Goal: Task Accomplishment & Management: Use online tool/utility

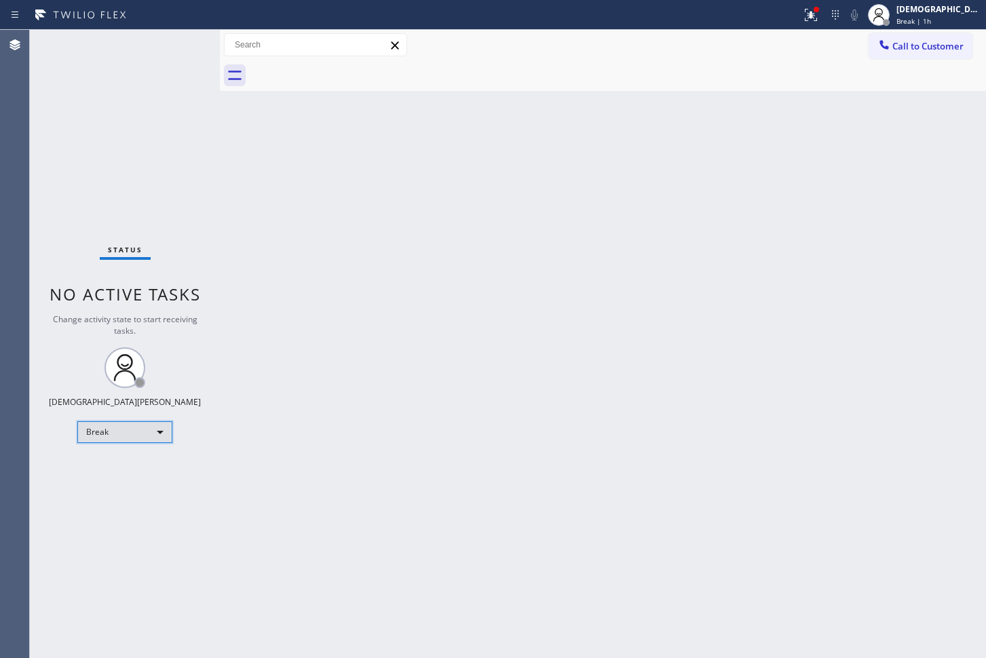
click at [85, 431] on div "Break" at bounding box center [124, 432] width 95 height 22
click at [119, 472] on li "Available" at bounding box center [124, 468] width 92 height 16
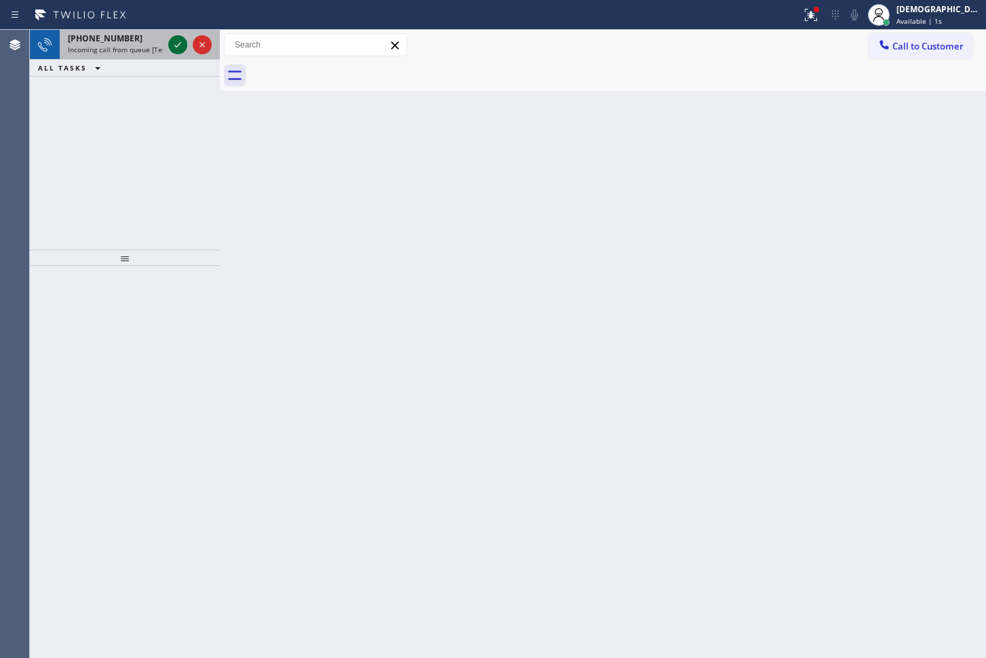
click at [176, 39] on icon at bounding box center [178, 45] width 16 height 16
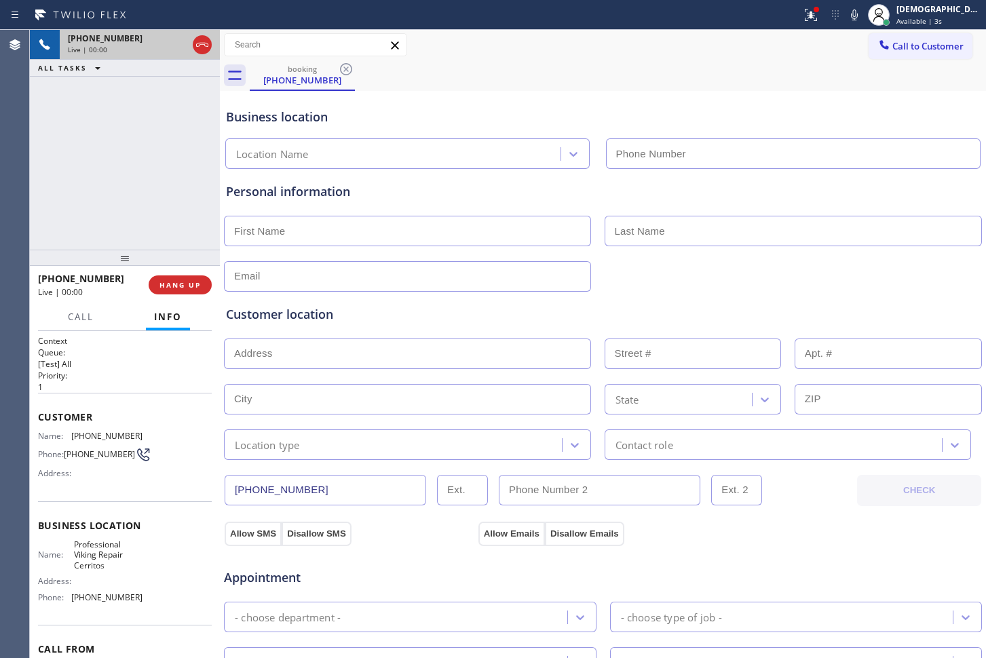
type input "[PHONE_NUMBER]"
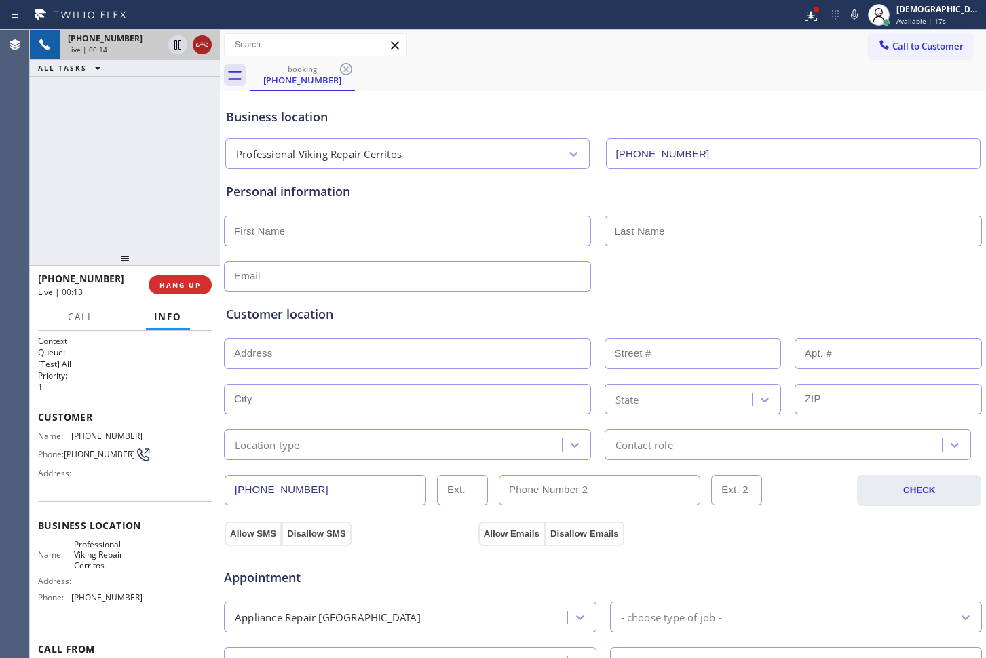
click at [203, 43] on icon at bounding box center [202, 45] width 16 height 16
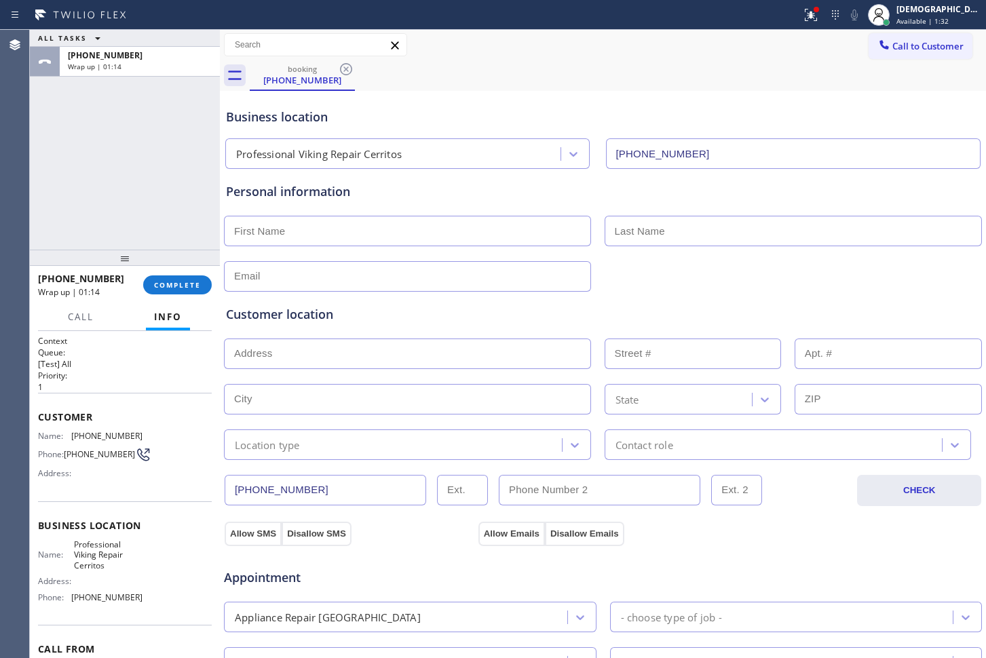
click at [84, 216] on div "ALL TASKS ALL TASKS ACTIVE TASKS TASKS IN WRAP UP [PHONE_NUMBER] Wrap up | 01:14" at bounding box center [125, 140] width 190 height 220
click at [173, 284] on span "COMPLETE" at bounding box center [177, 284] width 47 height 9
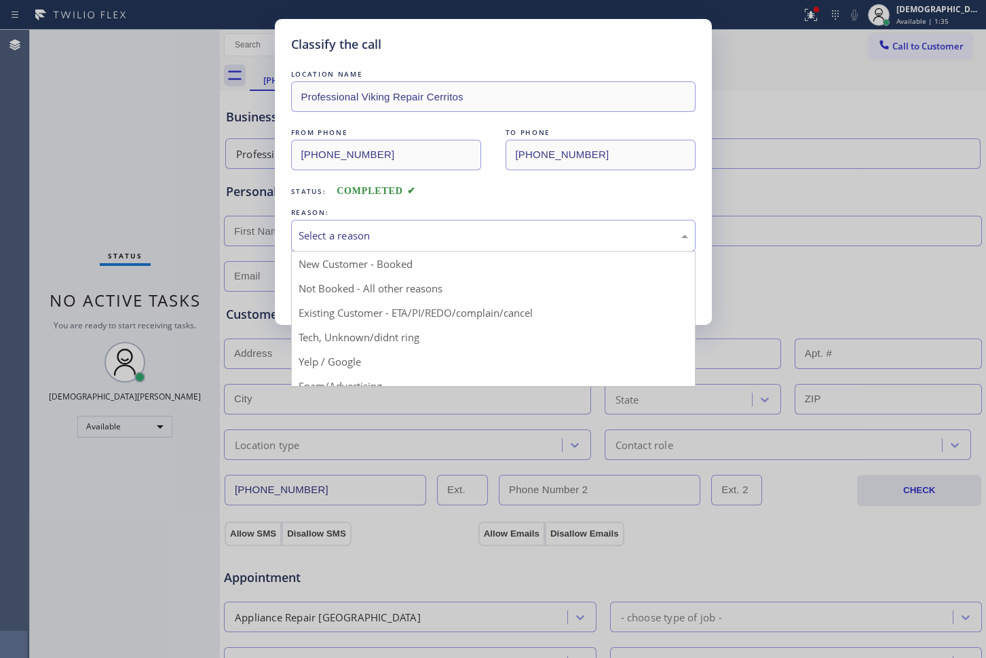
click at [348, 242] on div "Select a reason" at bounding box center [492, 236] width 389 height 16
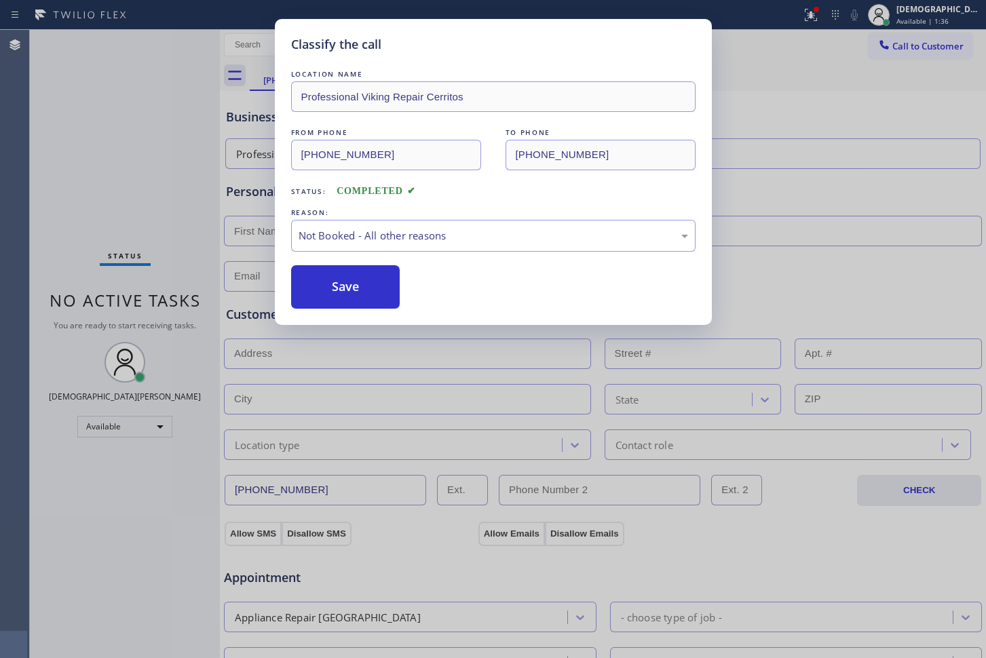
click at [343, 278] on button "Save" at bounding box center [345, 286] width 109 height 43
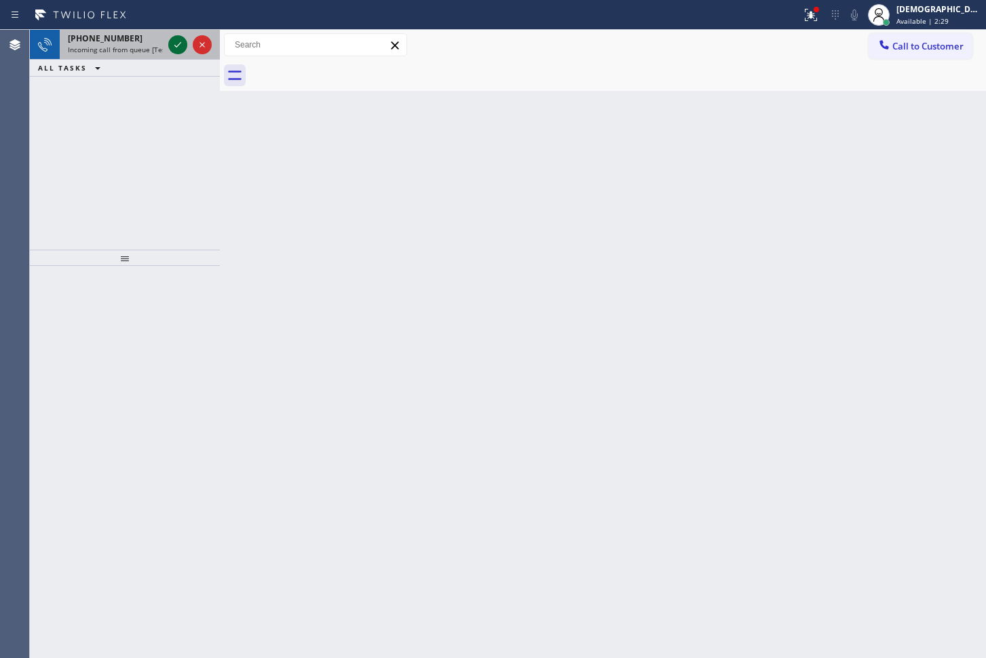
click at [174, 43] on icon at bounding box center [178, 45] width 16 height 16
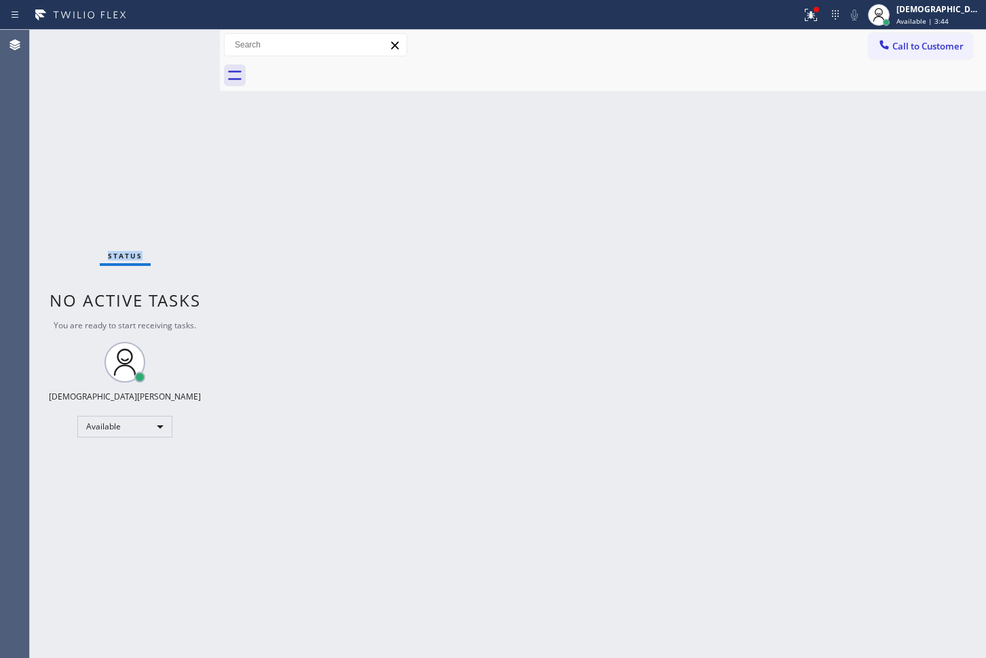
click at [175, 42] on div "Status No active tasks You are ready to start receiving tasks. Christian Cinco …" at bounding box center [125, 344] width 190 height 628
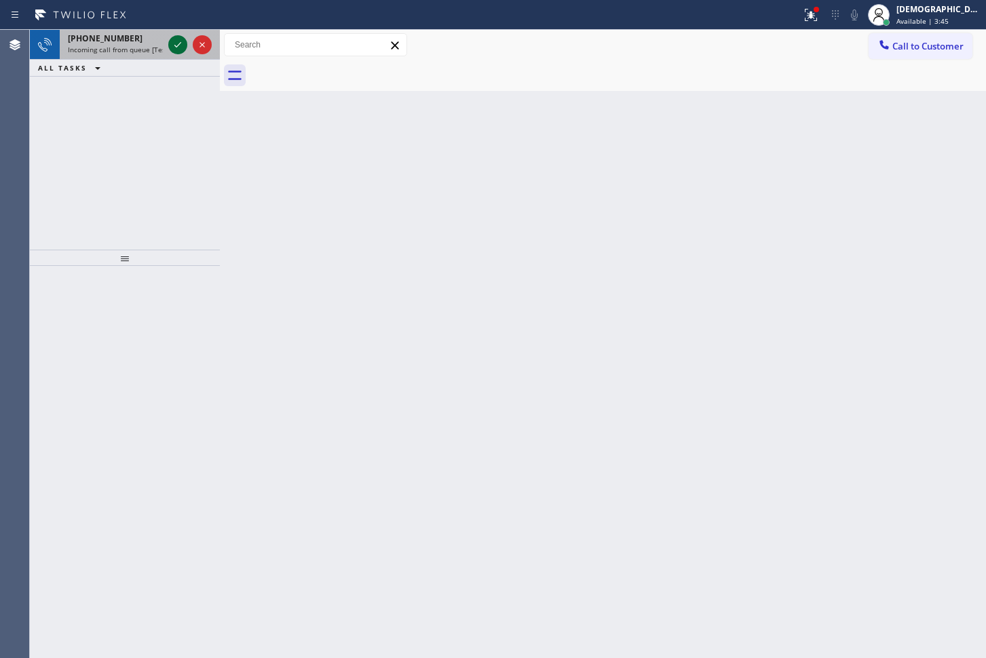
click at [175, 46] on icon at bounding box center [178, 45] width 16 height 16
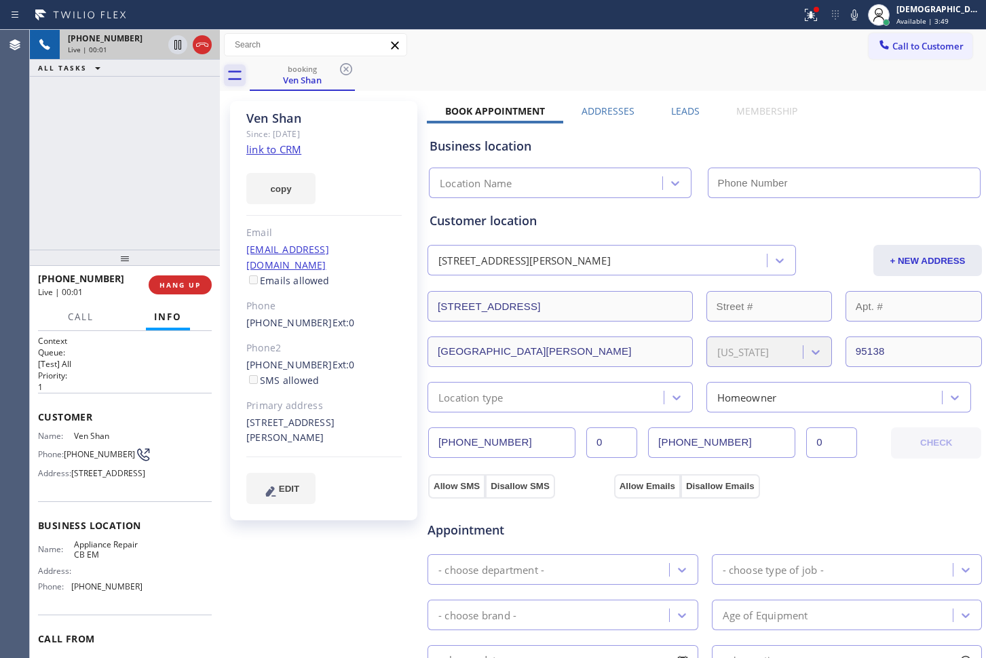
type input "[PHONE_NUMBER]"
click at [290, 157] on div "copy" at bounding box center [323, 180] width 155 height 47
click at [285, 144] on link "link to CRM" at bounding box center [273, 149] width 55 height 14
click at [198, 50] on icon at bounding box center [202, 45] width 16 height 16
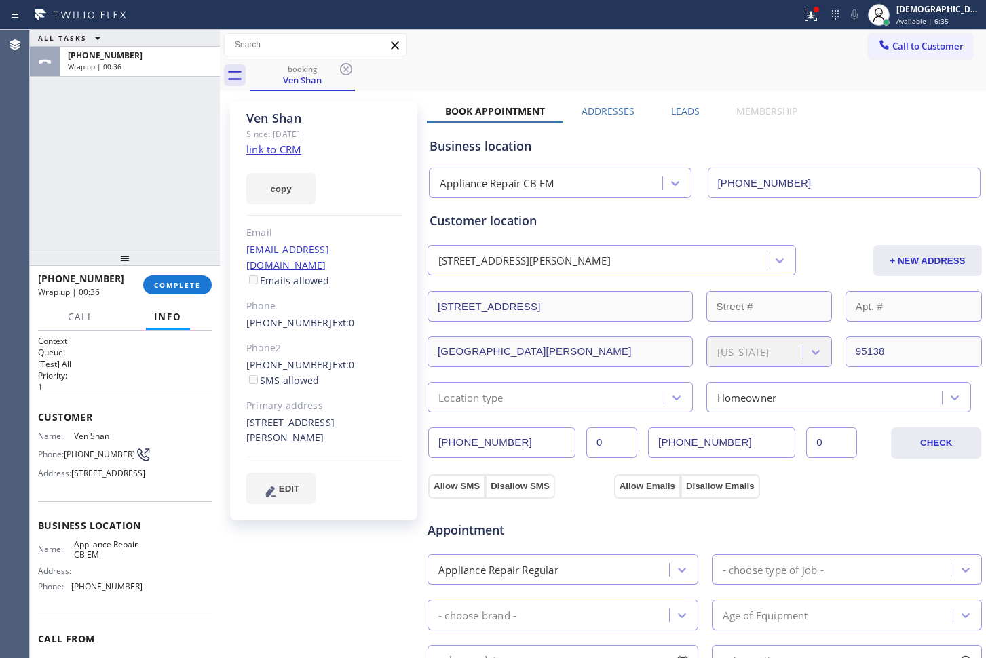
click at [75, 151] on div "ALL TASKS ALL TASKS ACTIVE TASKS TASKS IN WRAP UP [PHONE_NUMBER] Wrap up | 00:36" at bounding box center [125, 140] width 190 height 220
click at [125, 167] on div "ALL TASKS ALL TASKS ACTIVE TASKS TASKS IN WRAP UP [PHONE_NUMBER] Wrap up | 01:08" at bounding box center [125, 140] width 190 height 220
click at [190, 296] on div "[PHONE_NUMBER] Wrap up | 04:51 COMPLETE" at bounding box center [125, 284] width 174 height 35
click at [189, 291] on button "COMPLETE" at bounding box center [177, 284] width 69 height 19
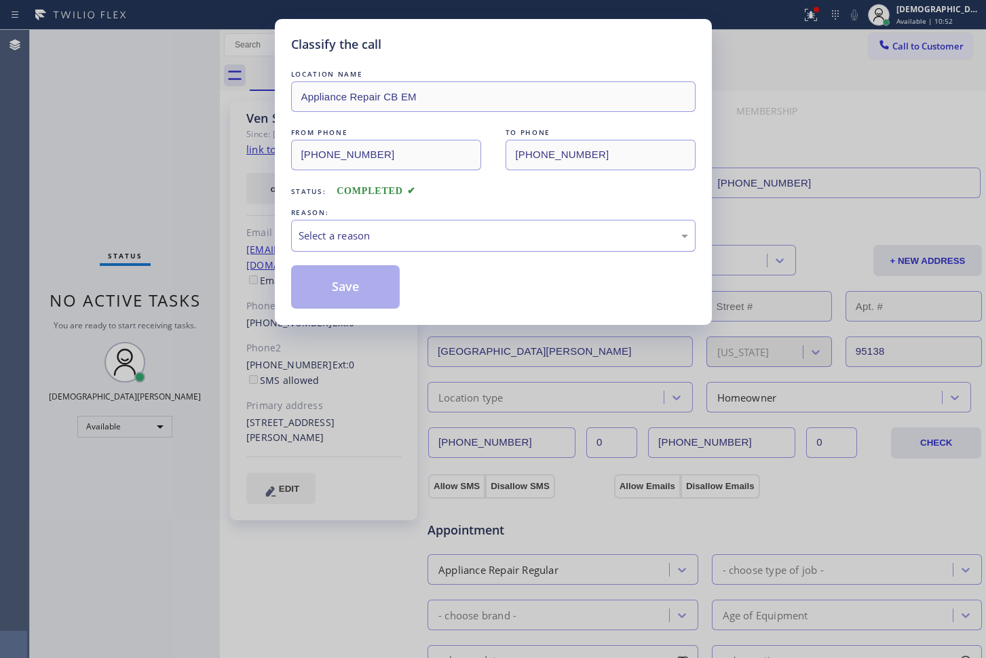
click at [358, 244] on div "Select a reason" at bounding box center [493, 236] width 404 height 32
click at [349, 231] on div "Not Booked - All other reasons" at bounding box center [492, 236] width 389 height 16
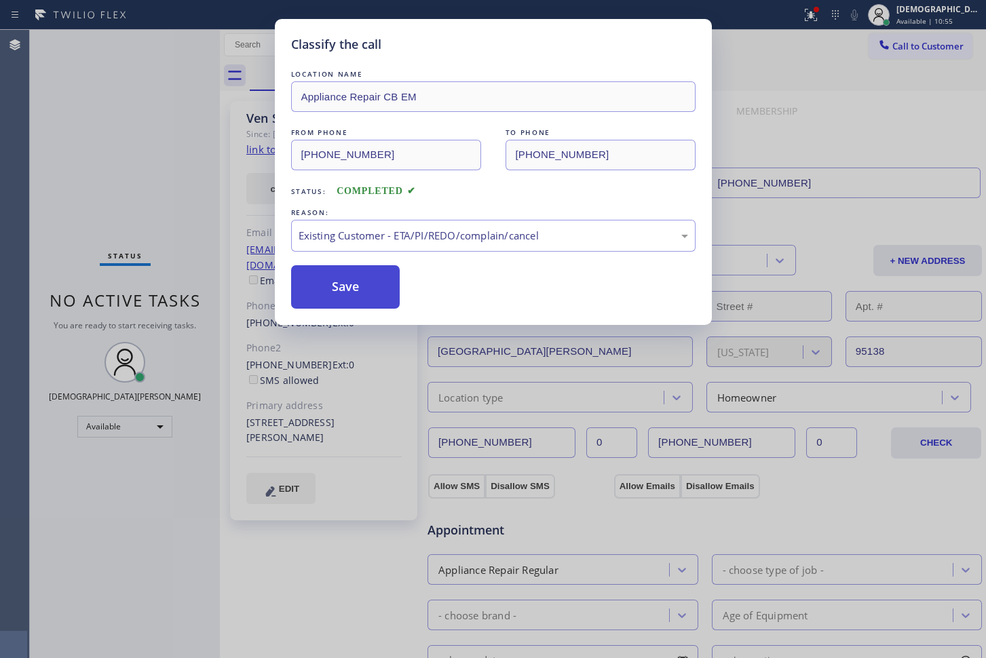
click at [339, 303] on button "Save" at bounding box center [345, 286] width 109 height 43
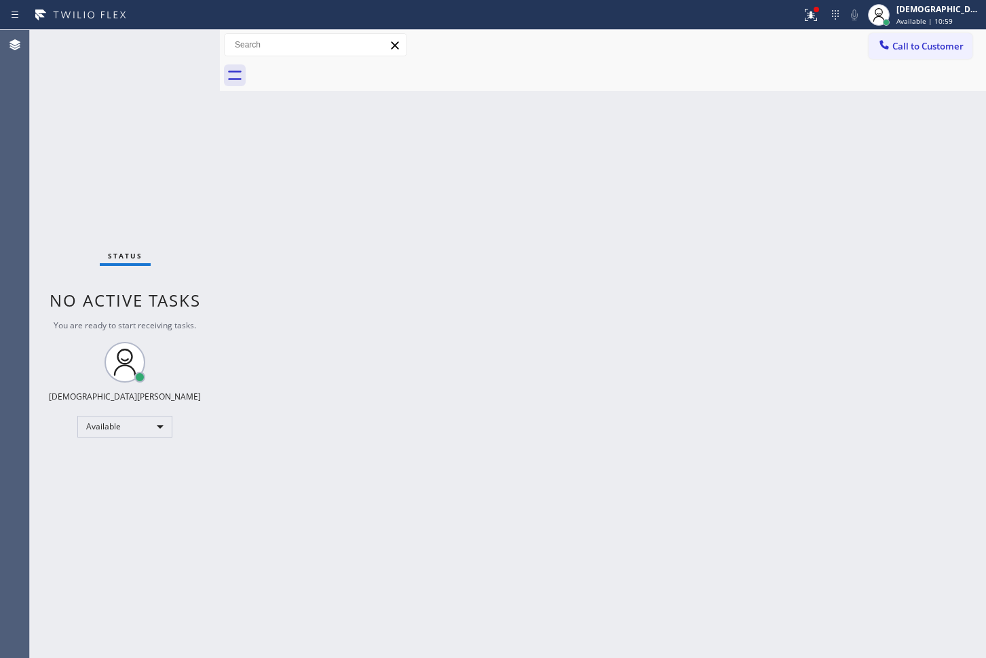
drag, startPoint x: 81, startPoint y: 151, endPoint x: 119, endPoint y: 134, distance: 41.3
click at [82, 151] on div "Status No active tasks You are ready to start receiving tasks. Christian Cinco …" at bounding box center [125, 344] width 190 height 628
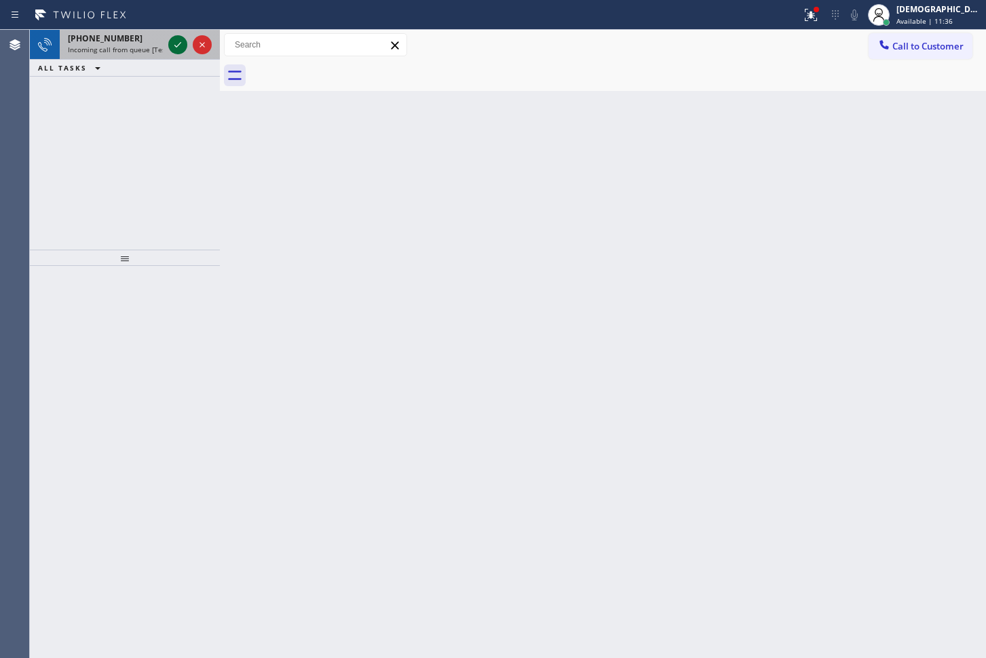
click at [172, 49] on icon at bounding box center [178, 45] width 16 height 16
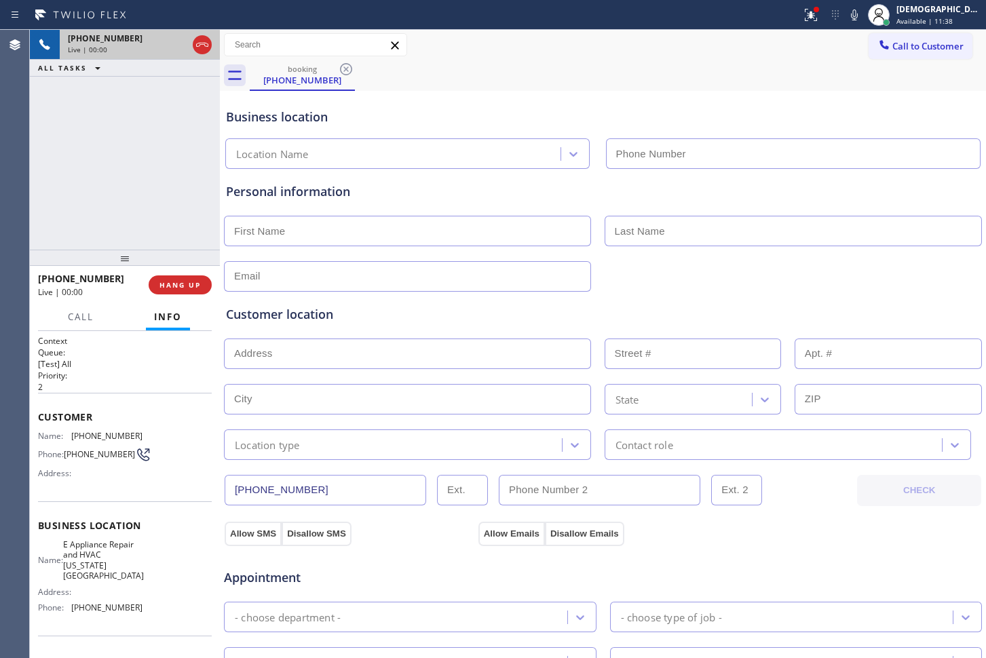
type input "[PHONE_NUMBER]"
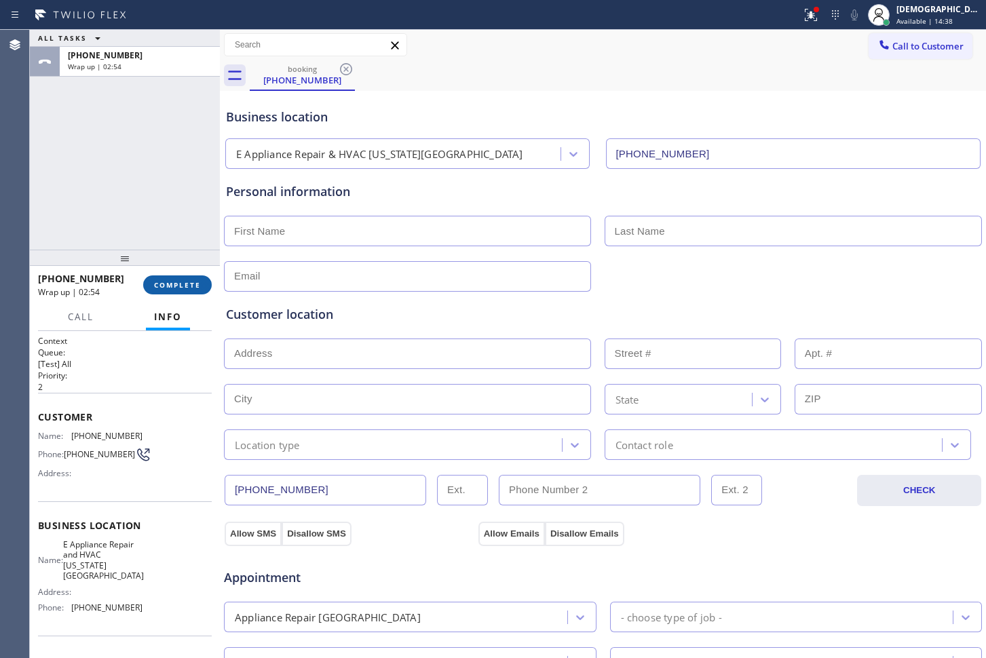
click at [172, 286] on span "COMPLETE" at bounding box center [177, 284] width 47 height 9
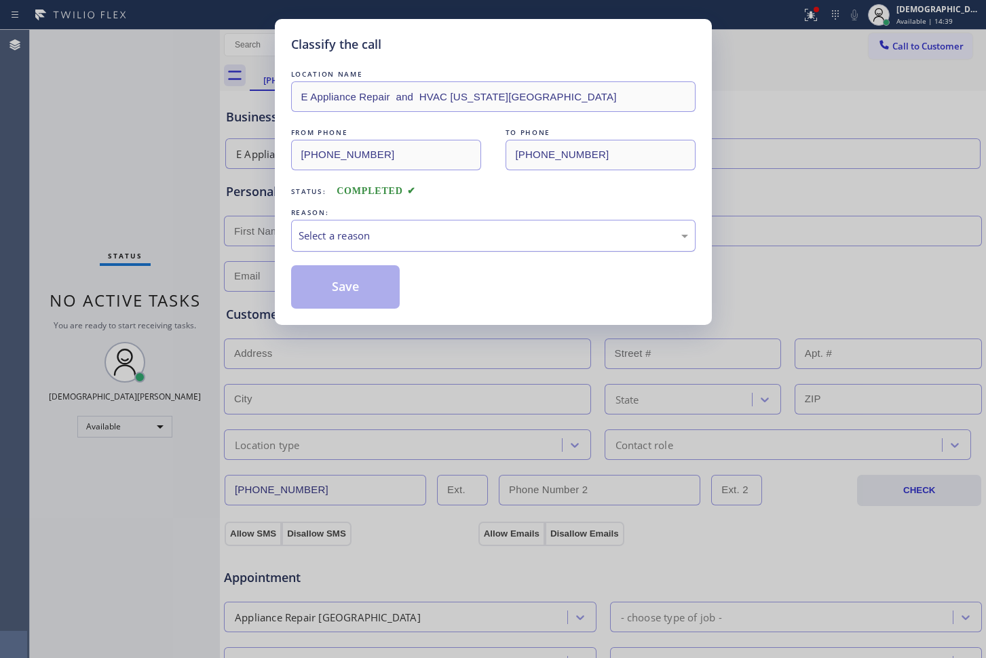
click at [333, 226] on div "Select a reason" at bounding box center [493, 236] width 404 height 32
click at [319, 285] on button "Save" at bounding box center [345, 286] width 109 height 43
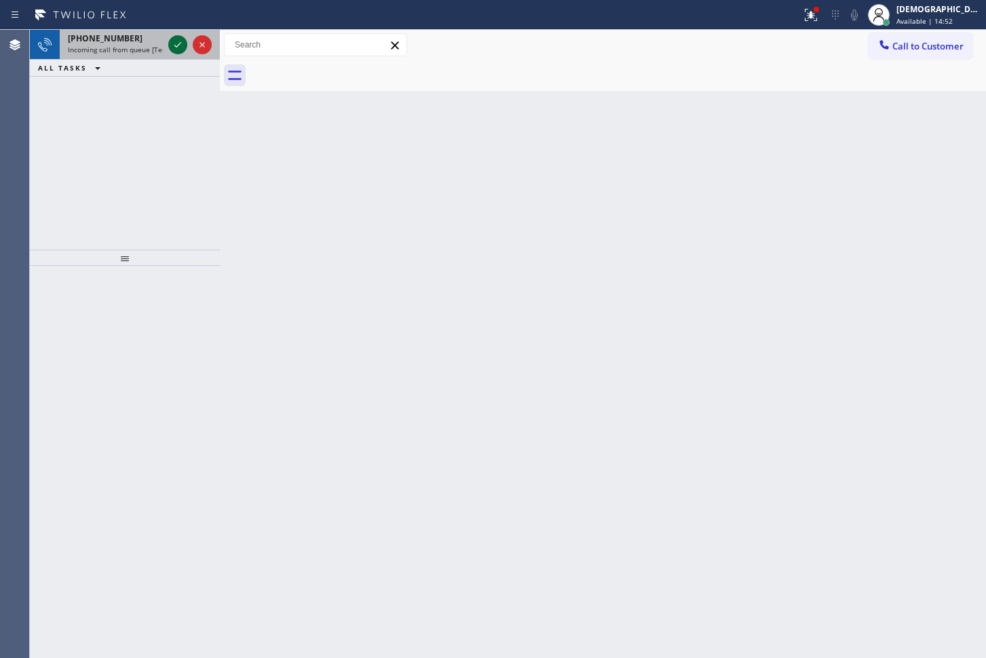
click at [178, 43] on icon at bounding box center [178, 45] width 16 height 16
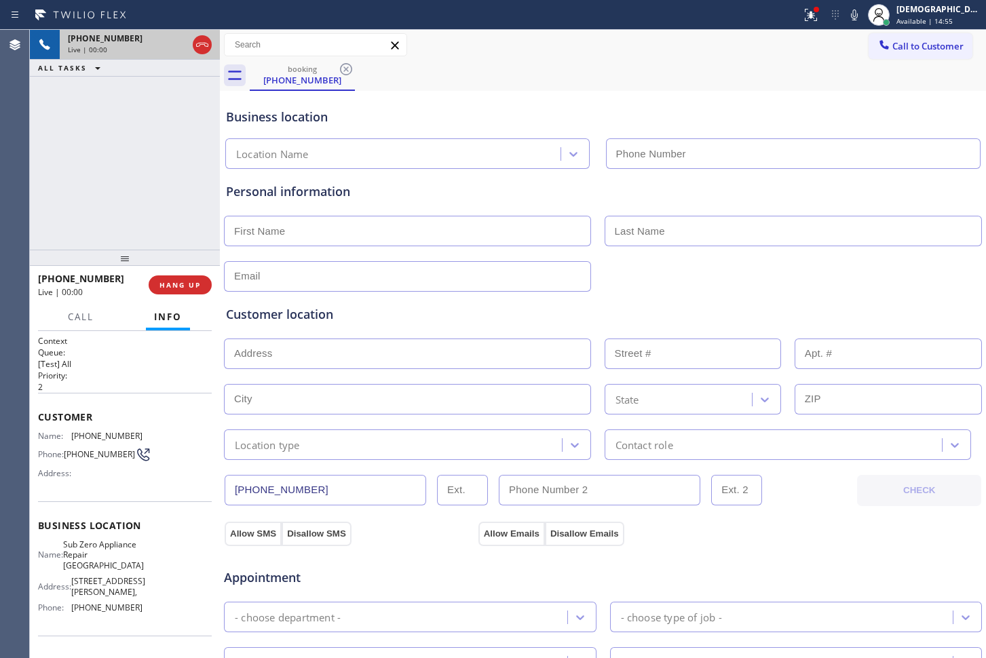
type input "[PHONE_NUMBER]"
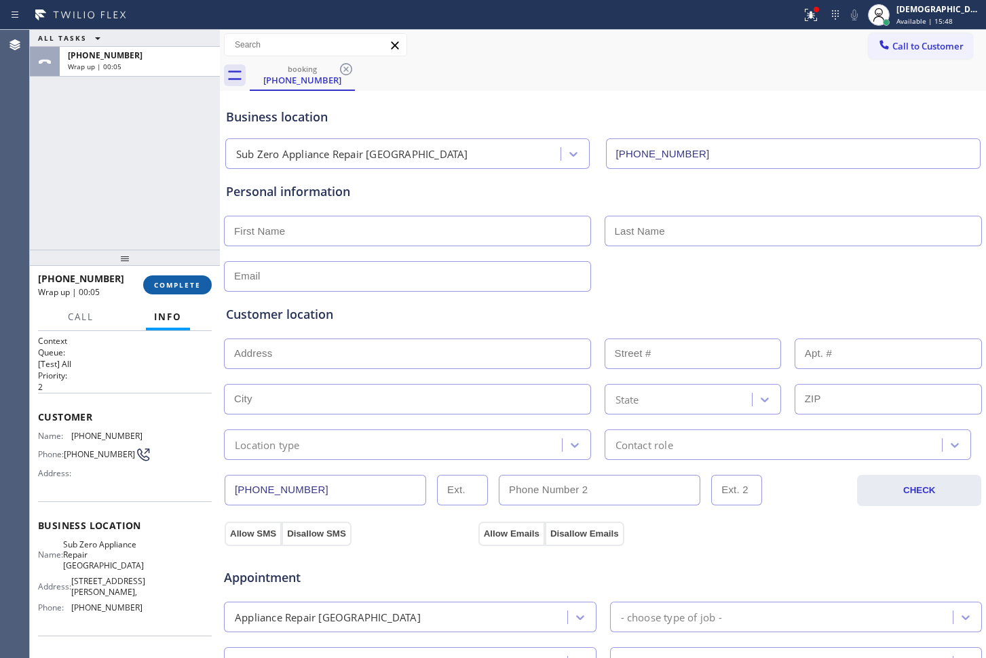
click at [190, 282] on span "COMPLETE" at bounding box center [177, 284] width 47 height 9
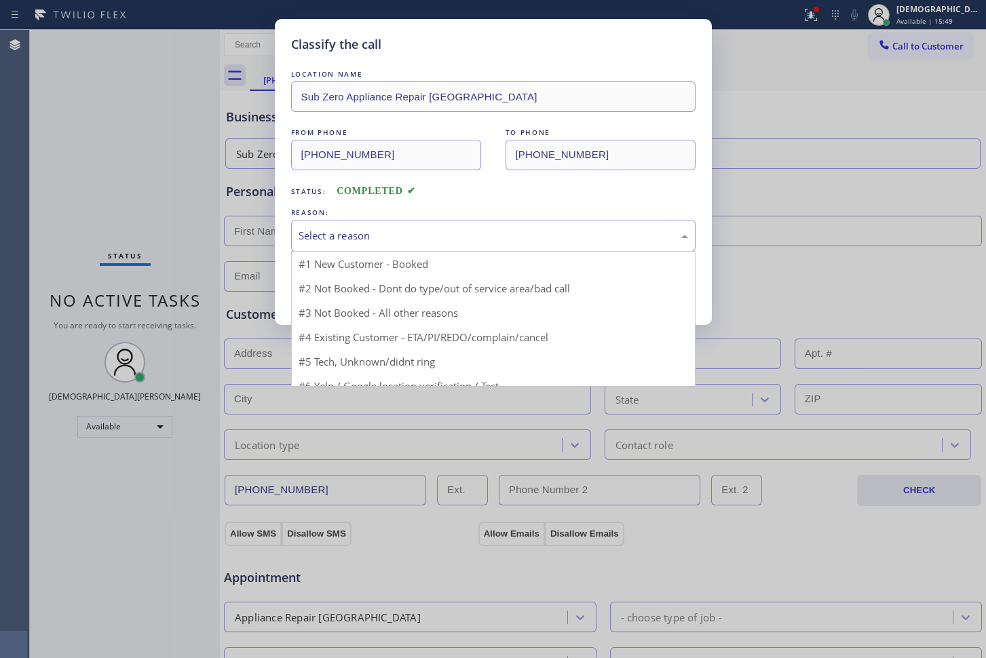
click at [446, 238] on div "Select a reason" at bounding box center [492, 236] width 389 height 16
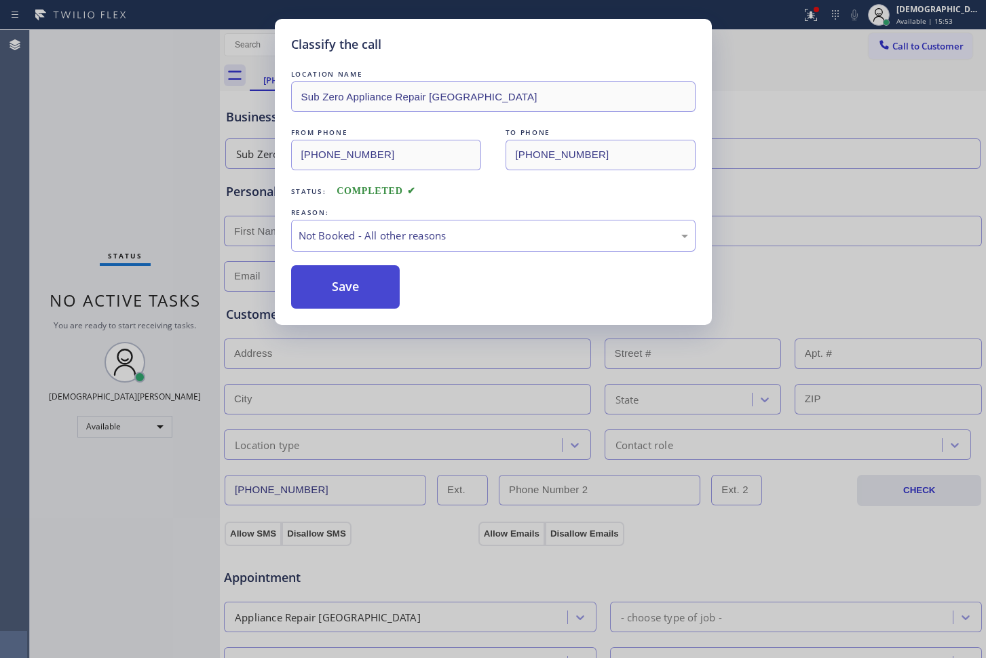
click at [391, 279] on button "Save" at bounding box center [345, 286] width 109 height 43
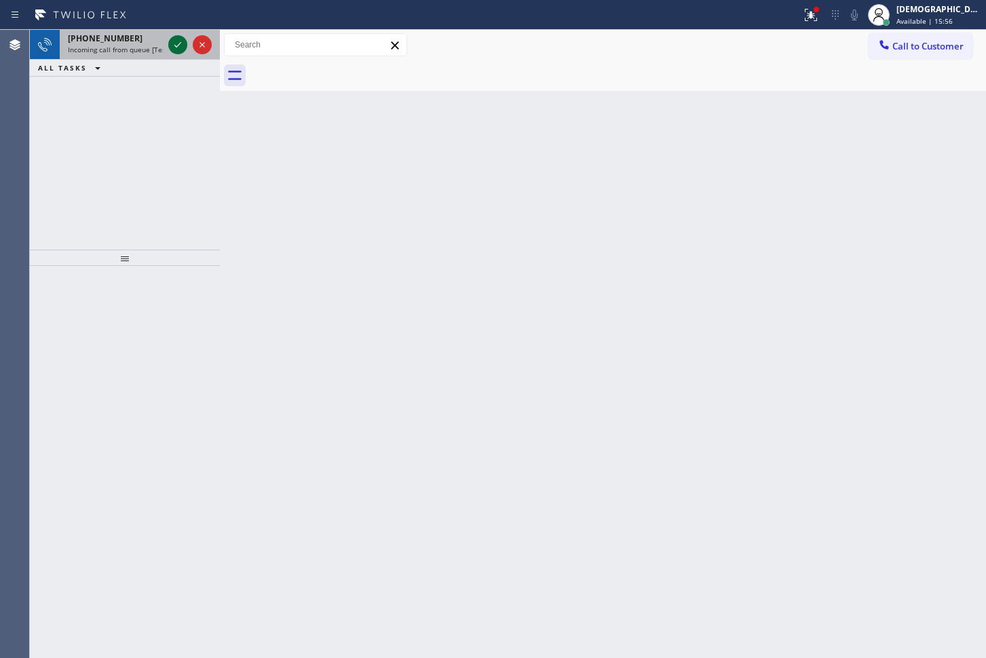
click at [174, 51] on icon at bounding box center [178, 45] width 16 height 16
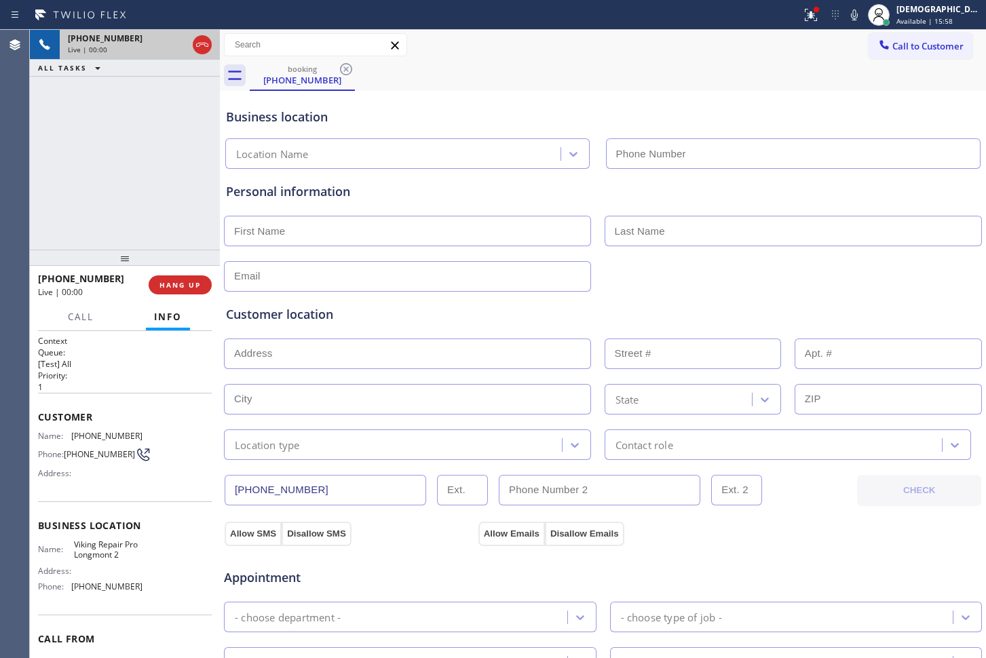
type input "[PHONE_NUMBER]"
click at [206, 48] on icon at bounding box center [202, 45] width 16 height 16
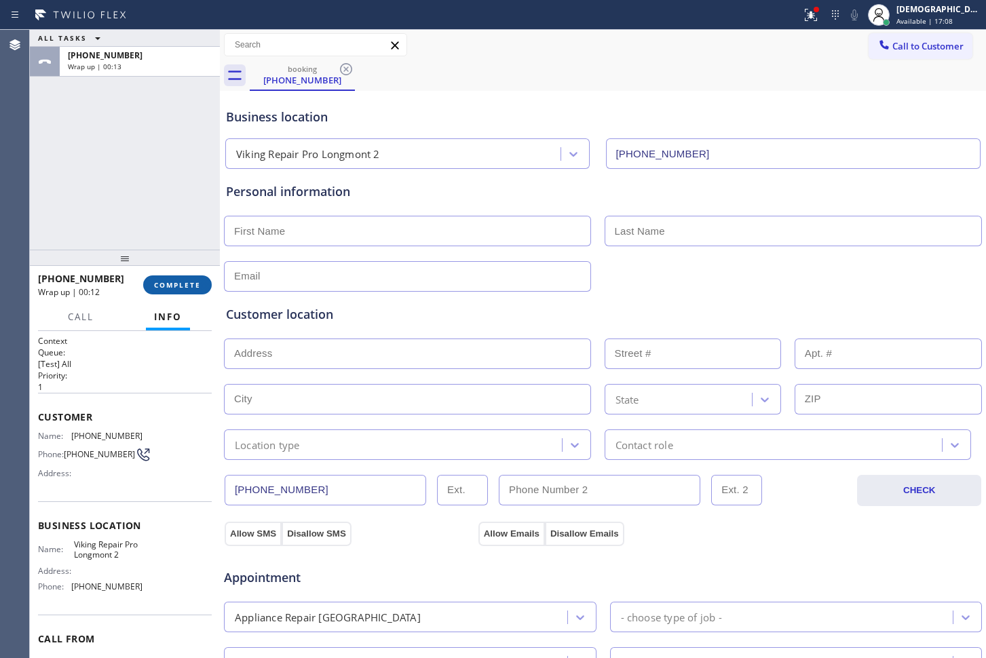
click at [161, 293] on button "COMPLETE" at bounding box center [177, 284] width 69 height 19
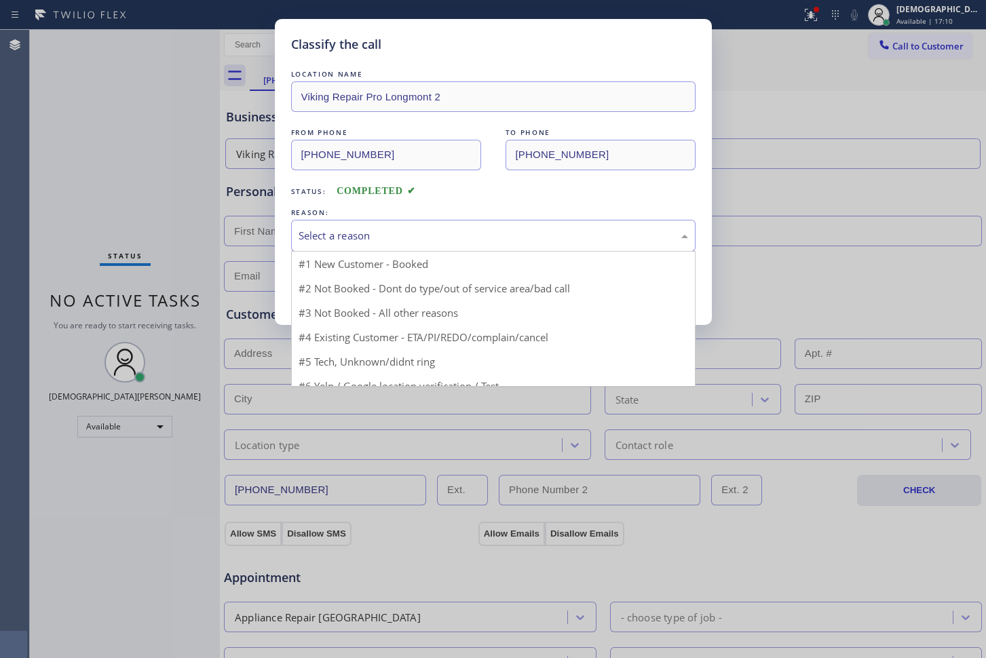
click at [493, 223] on div "Select a reason" at bounding box center [493, 236] width 404 height 32
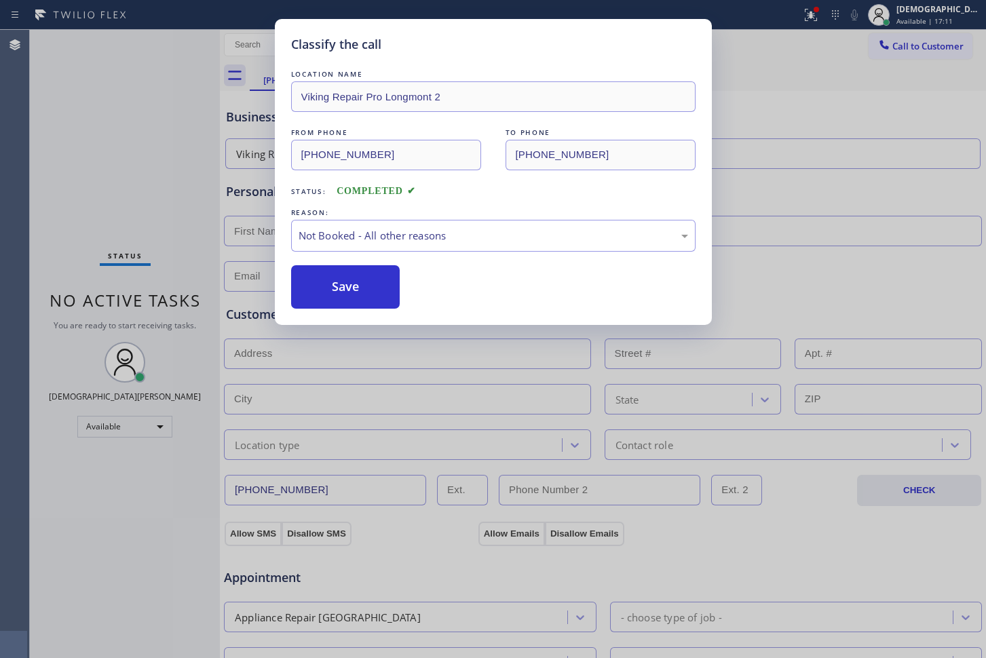
click at [392, 289] on button "Save" at bounding box center [345, 286] width 109 height 43
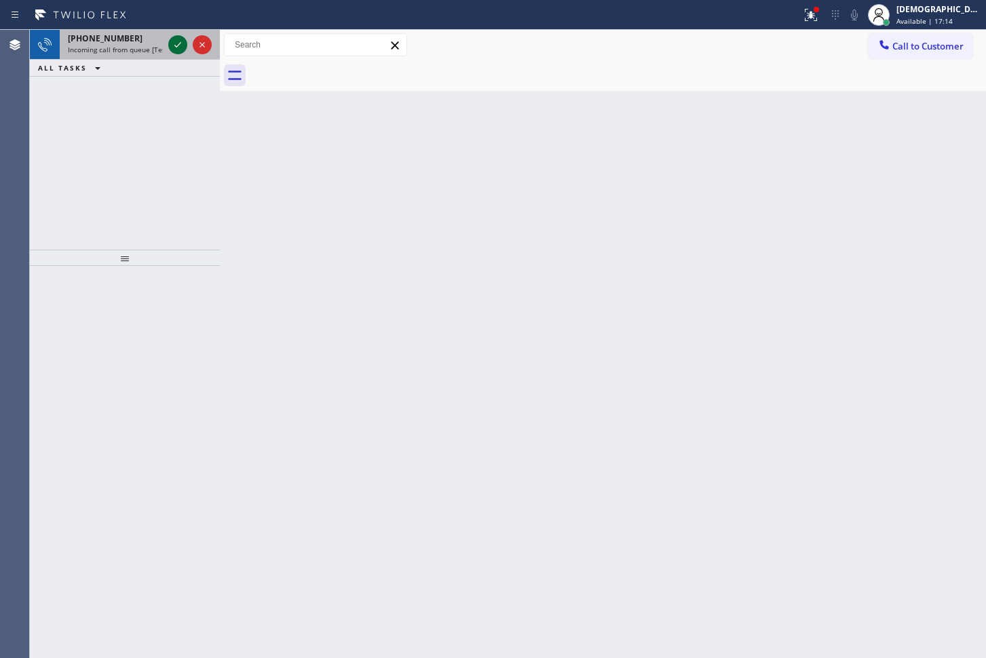
click at [180, 50] on icon at bounding box center [178, 45] width 16 height 16
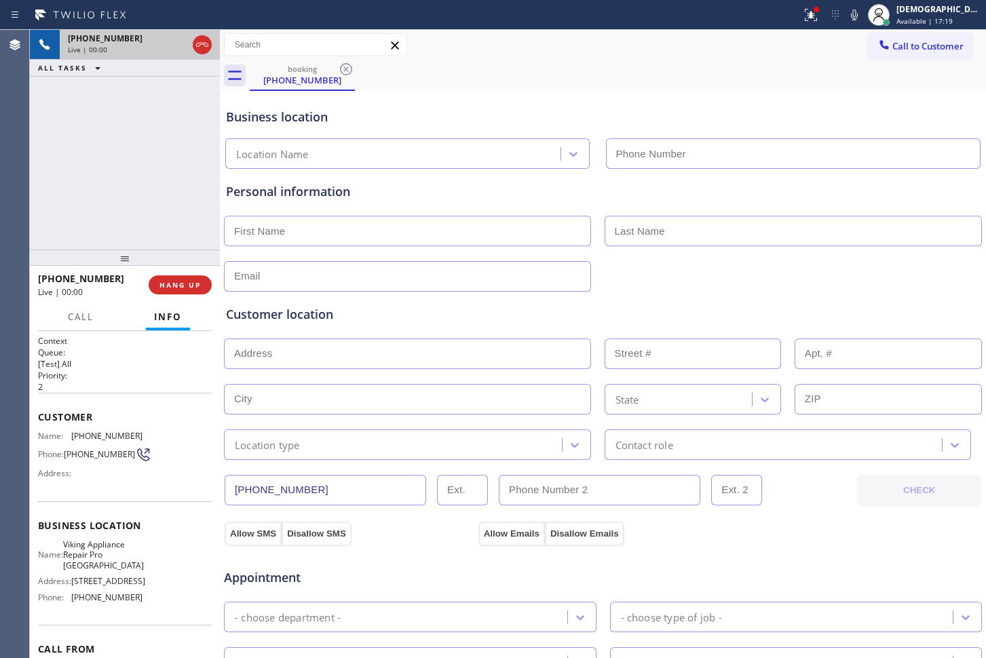
type input "[PHONE_NUMBER]"
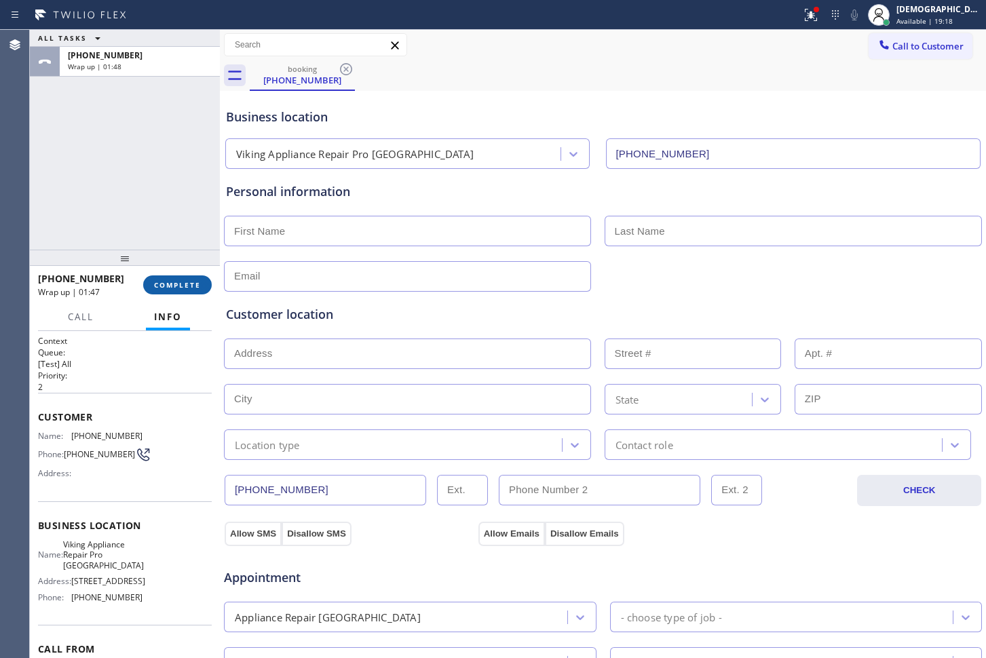
click at [165, 282] on span "COMPLETE" at bounding box center [177, 284] width 47 height 9
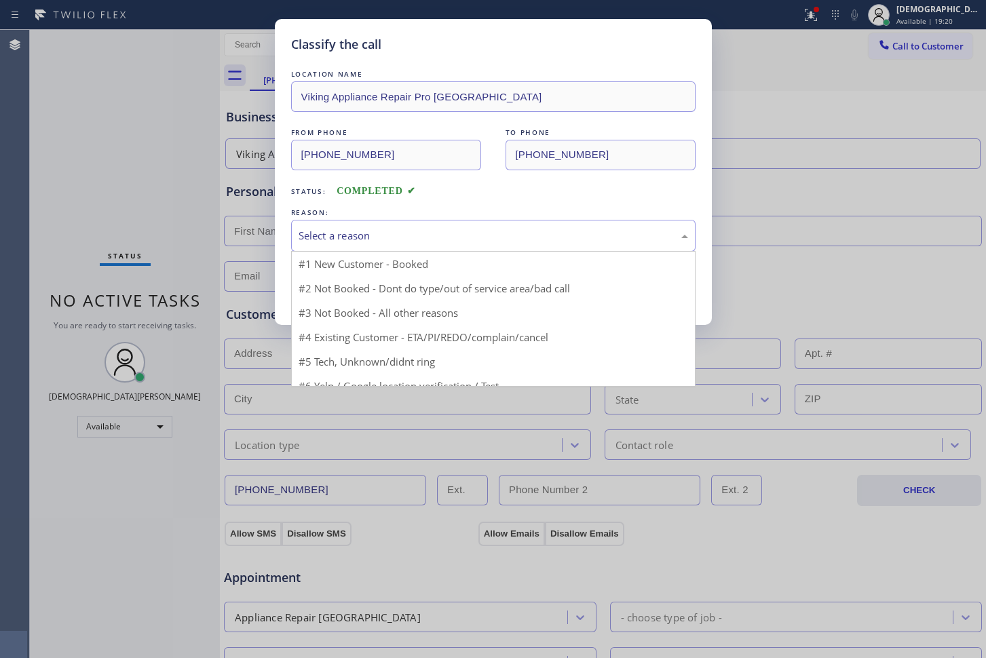
click at [393, 247] on div "Select a reason" at bounding box center [493, 236] width 404 height 32
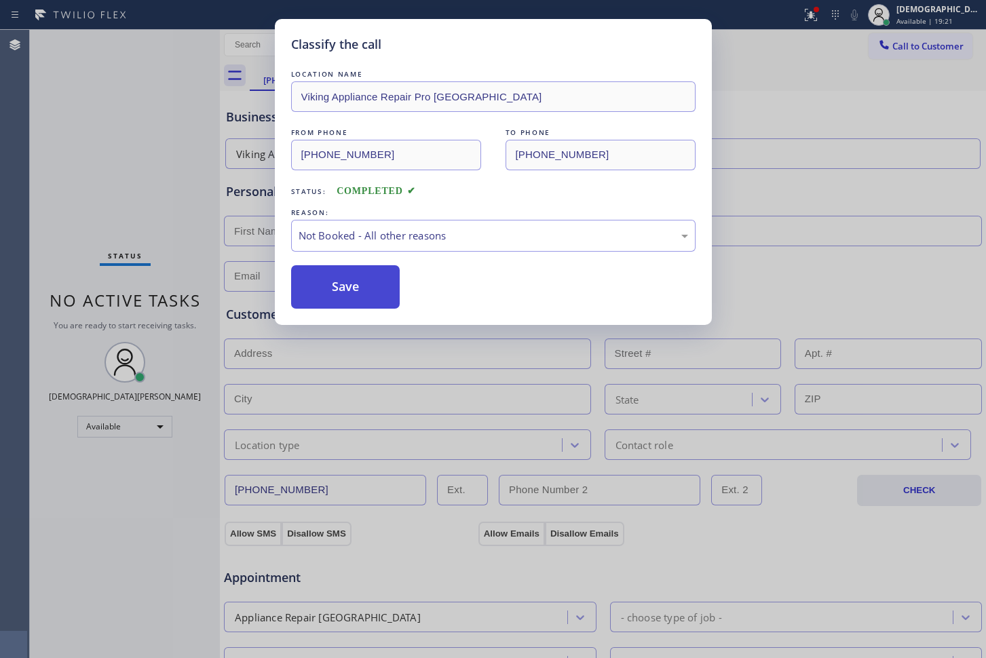
click at [387, 284] on button "Save" at bounding box center [345, 286] width 109 height 43
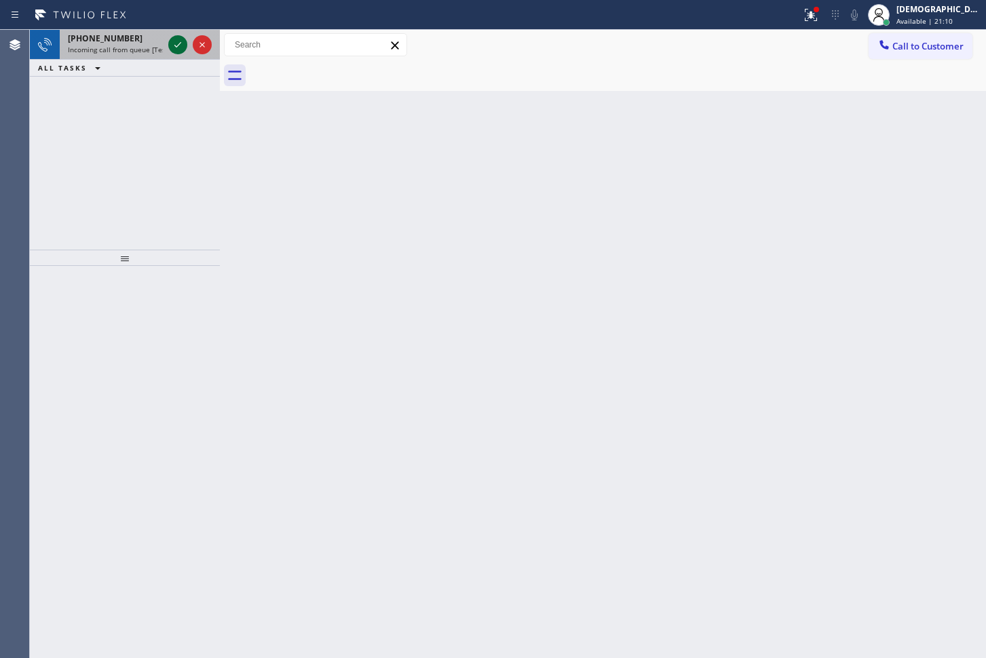
click at [178, 46] on icon at bounding box center [178, 45] width 16 height 16
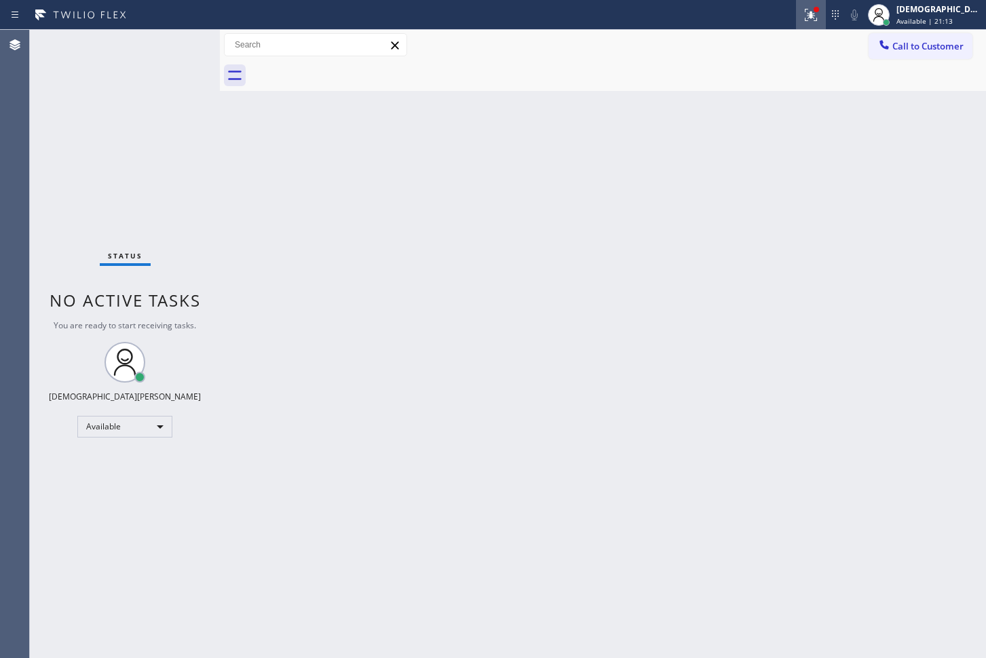
click at [813, 18] on icon at bounding box center [808, 13] width 8 height 9
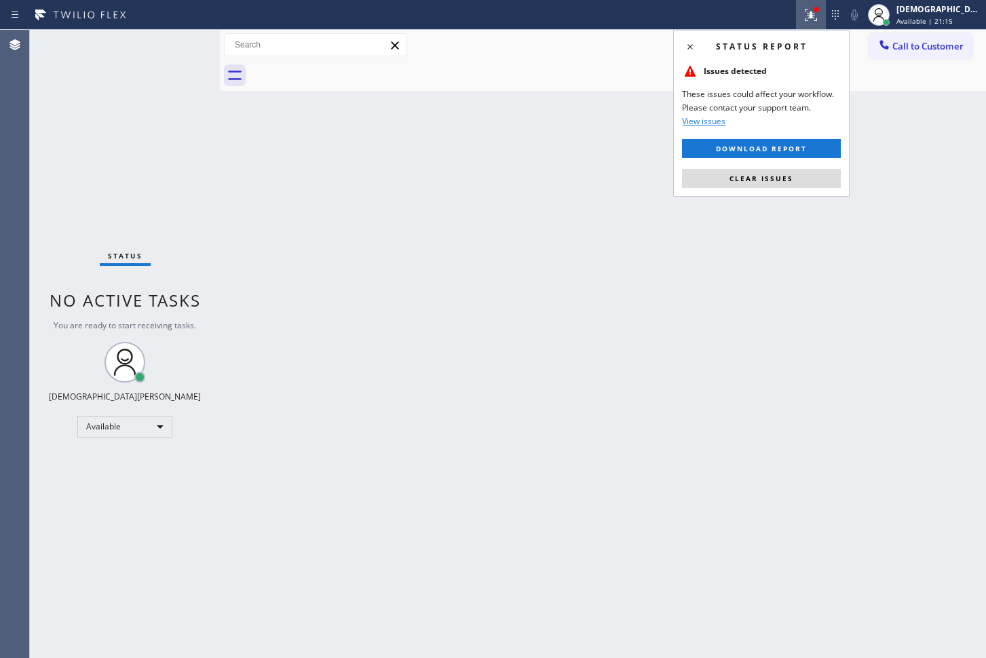
drag, startPoint x: 796, startPoint y: 173, endPoint x: 798, endPoint y: 142, distance: 31.3
click at [794, 175] on button "Clear issues" at bounding box center [761, 178] width 159 height 19
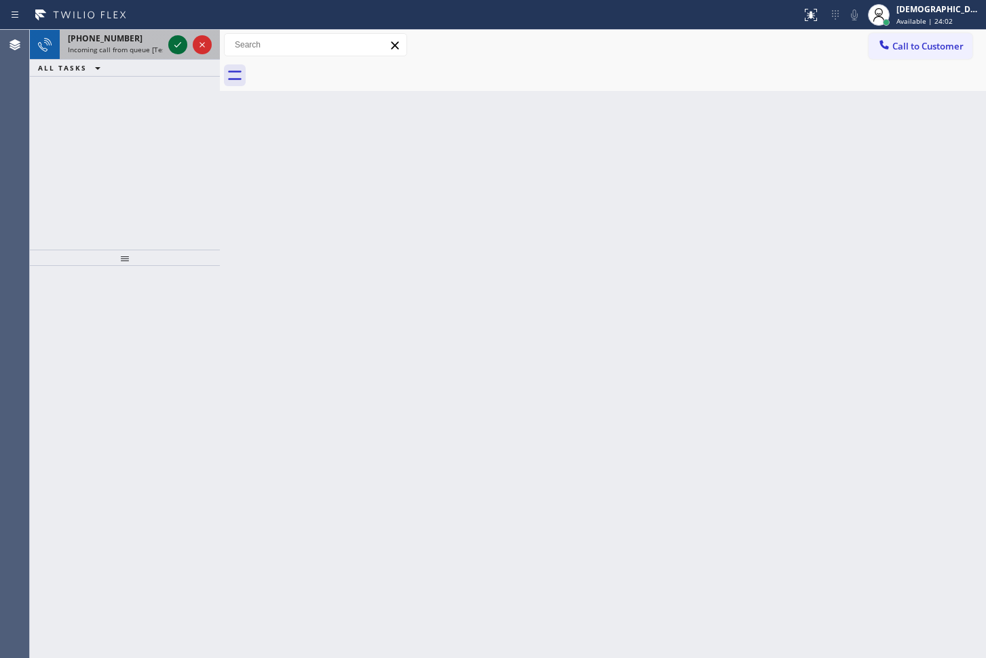
click at [172, 52] on icon at bounding box center [178, 45] width 16 height 16
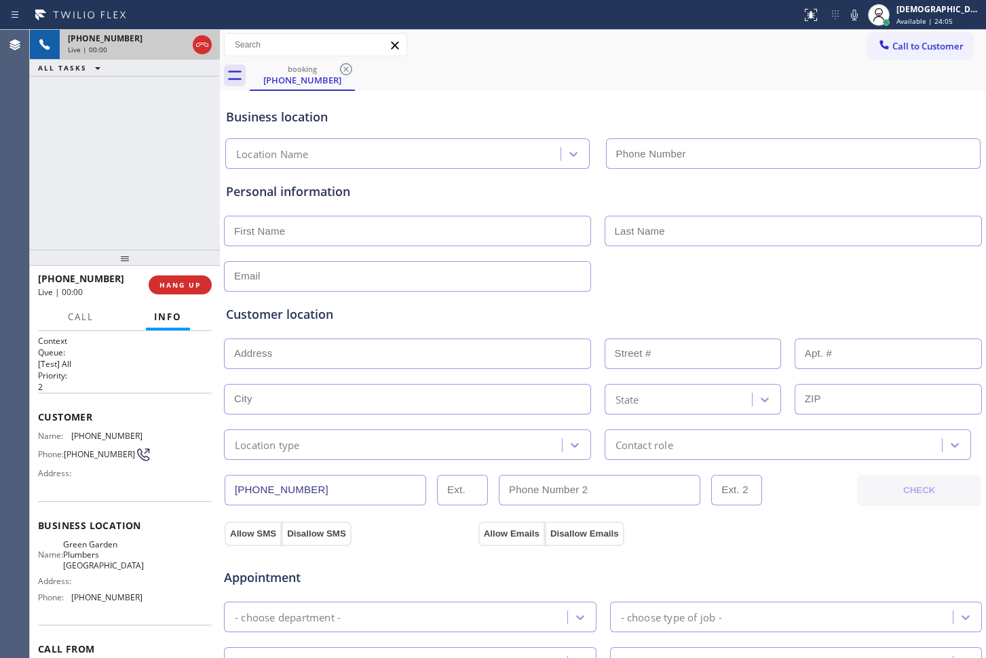
type input "[PHONE_NUMBER]"
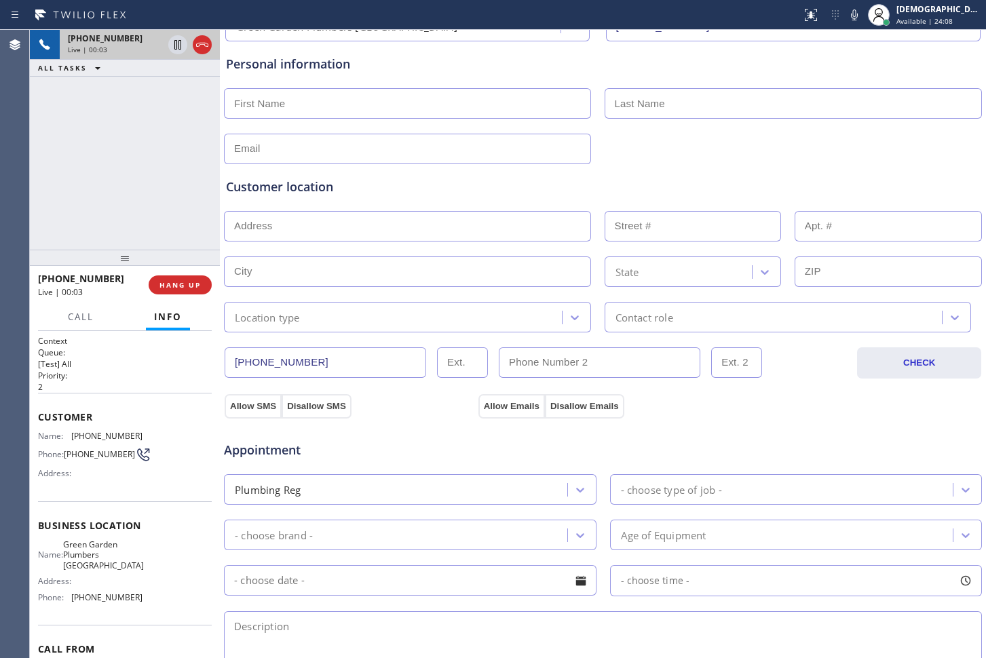
scroll to position [54, 0]
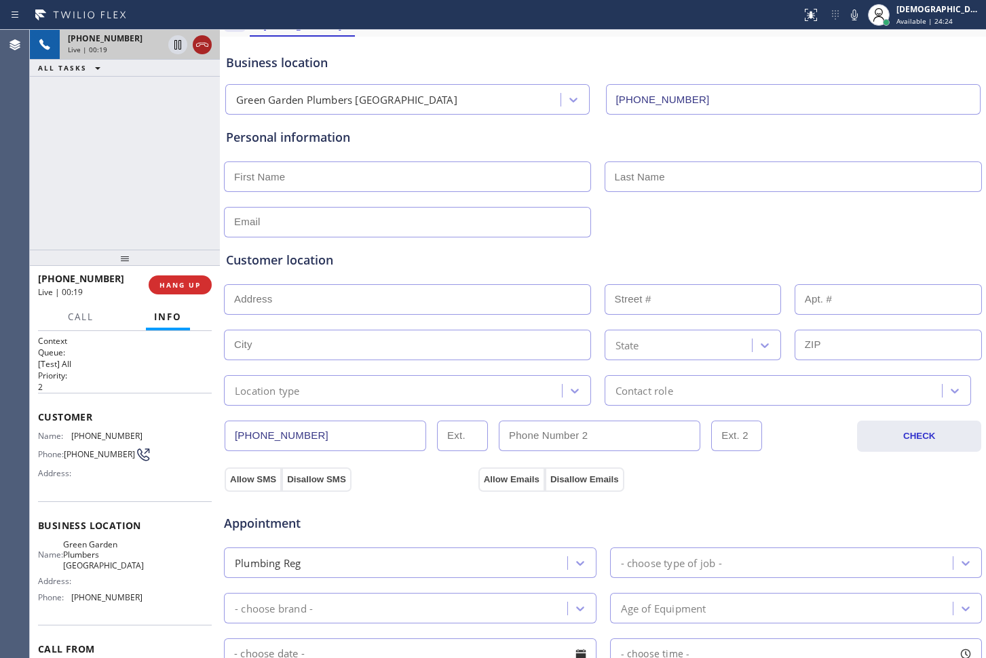
click at [208, 47] on icon at bounding box center [202, 45] width 16 height 16
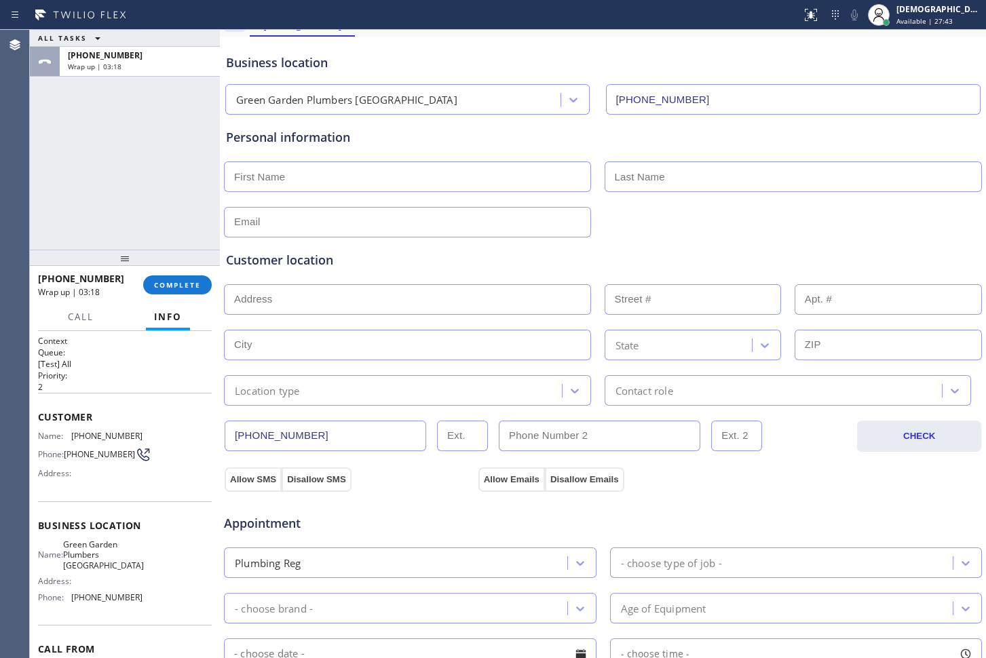
click at [118, 161] on div "ALL TASKS ALL TASKS ACTIVE TASKS TASKS IN WRAP UP [PHONE_NUMBER] Wrap up | 03:18" at bounding box center [125, 140] width 190 height 220
drag, startPoint x: 163, startPoint y: 291, endPoint x: 185, endPoint y: 291, distance: 22.4
click at [163, 291] on button "COMPLETE" at bounding box center [177, 284] width 69 height 19
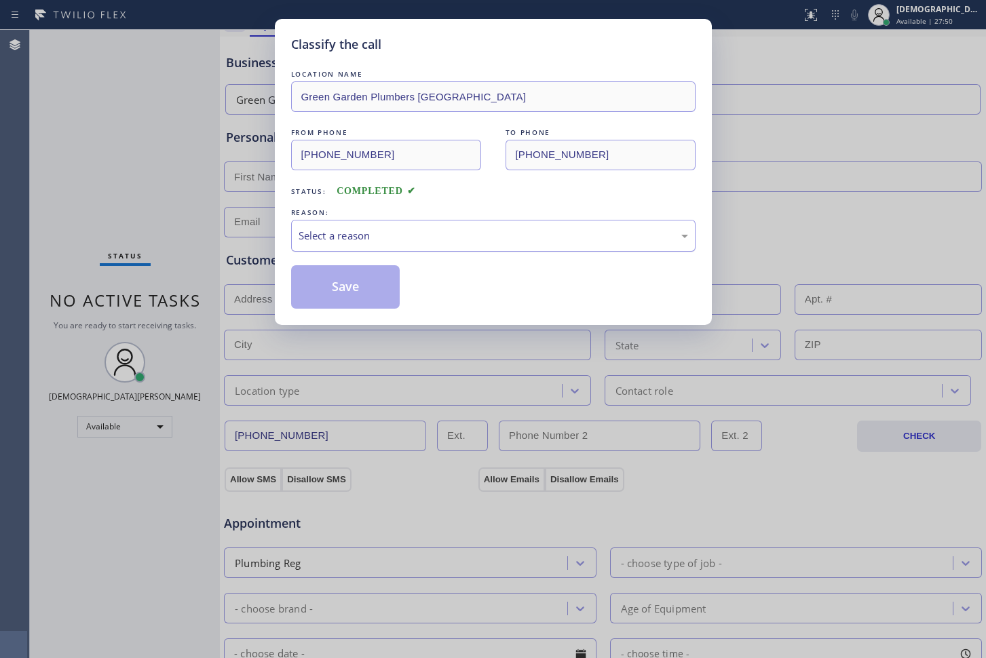
click at [362, 231] on div "Select a reason" at bounding box center [492, 236] width 389 height 16
click at [338, 292] on button "Save" at bounding box center [345, 286] width 109 height 43
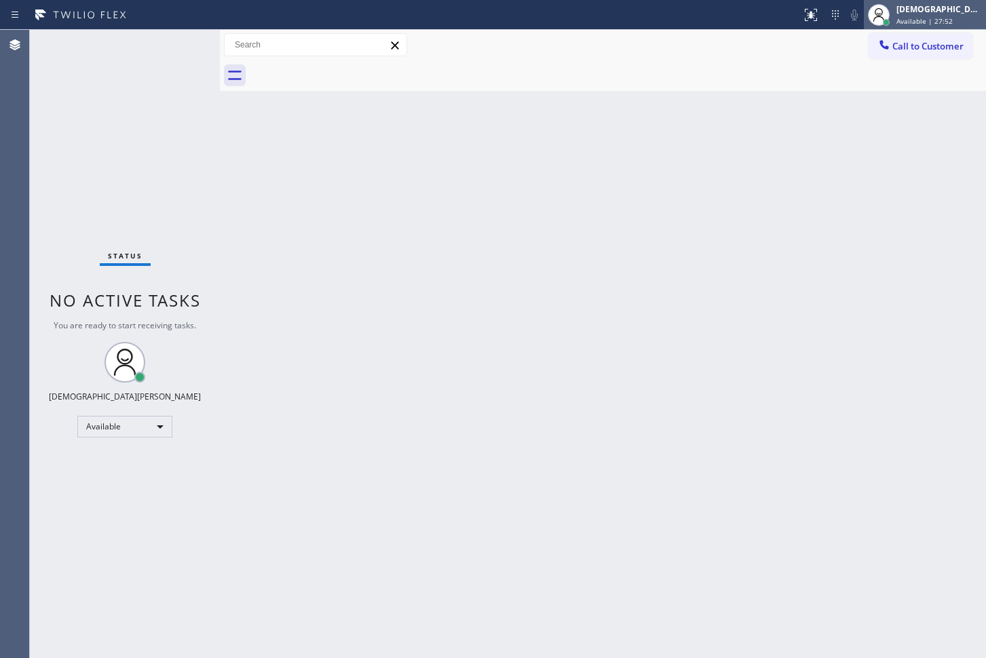
click at [945, 15] on div "[DEMOGRAPHIC_DATA] Cinco Available | 27:52" at bounding box center [939, 15] width 92 height 24
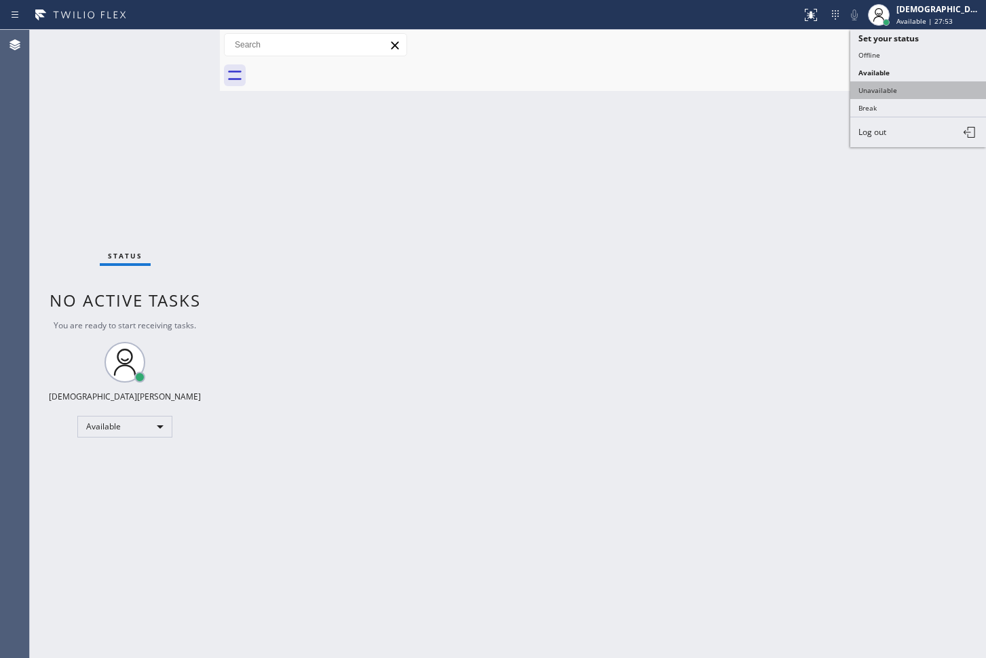
click at [908, 87] on button "Unavailable" at bounding box center [918, 90] width 136 height 18
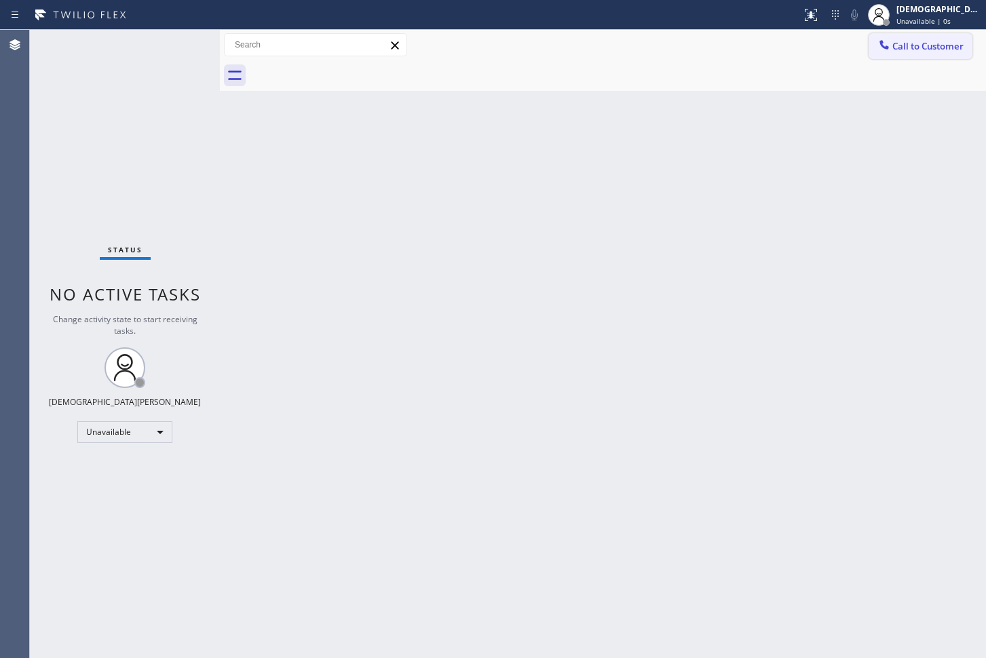
click at [931, 42] on span "Call to Customer" at bounding box center [927, 46] width 71 height 12
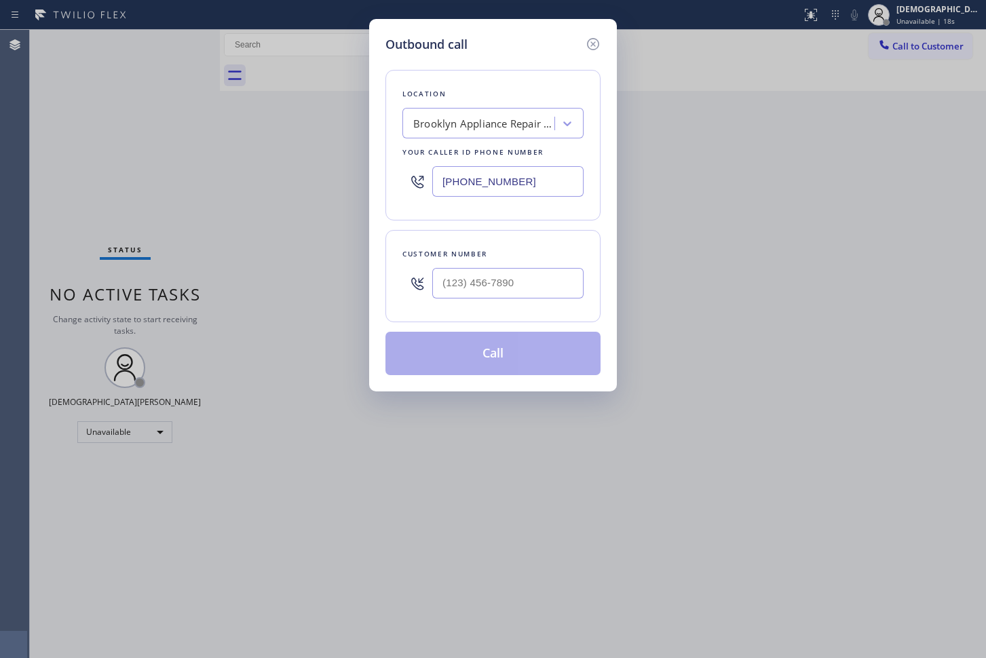
click at [75, 219] on div "Outbound call Location [GEOGRAPHIC_DATA] Appliance Repair Experts Your caller i…" at bounding box center [493, 329] width 986 height 658
click at [506, 175] on input "[PHONE_NUMBER]" at bounding box center [507, 181] width 151 height 31
paste input "7"
click at [556, 185] on input "[PHONE_NUMBER]" at bounding box center [507, 181] width 151 height 31
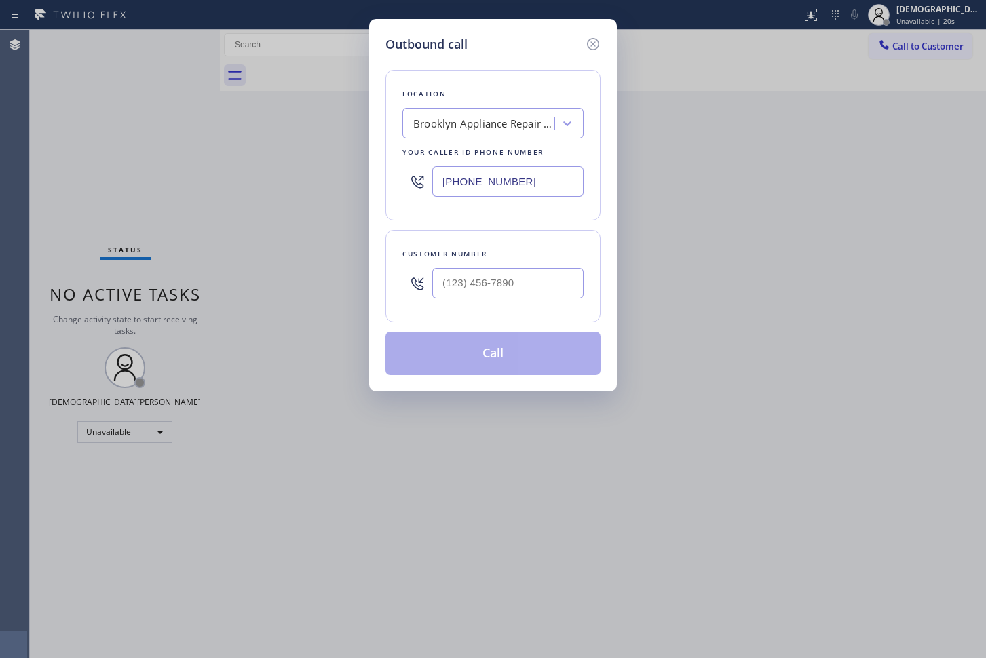
click at [556, 185] on input "[PHONE_NUMBER]" at bounding box center [507, 181] width 151 height 31
paste input "773) 917-0590"
type input "[PHONE_NUMBER]"
drag, startPoint x: 89, startPoint y: 198, endPoint x: 141, endPoint y: 215, distance: 54.9
click at [88, 197] on div "Outbound call Location Sub Zero Refrigerator Repair [GEOGRAPHIC_DATA] Your call…" at bounding box center [493, 329] width 986 height 658
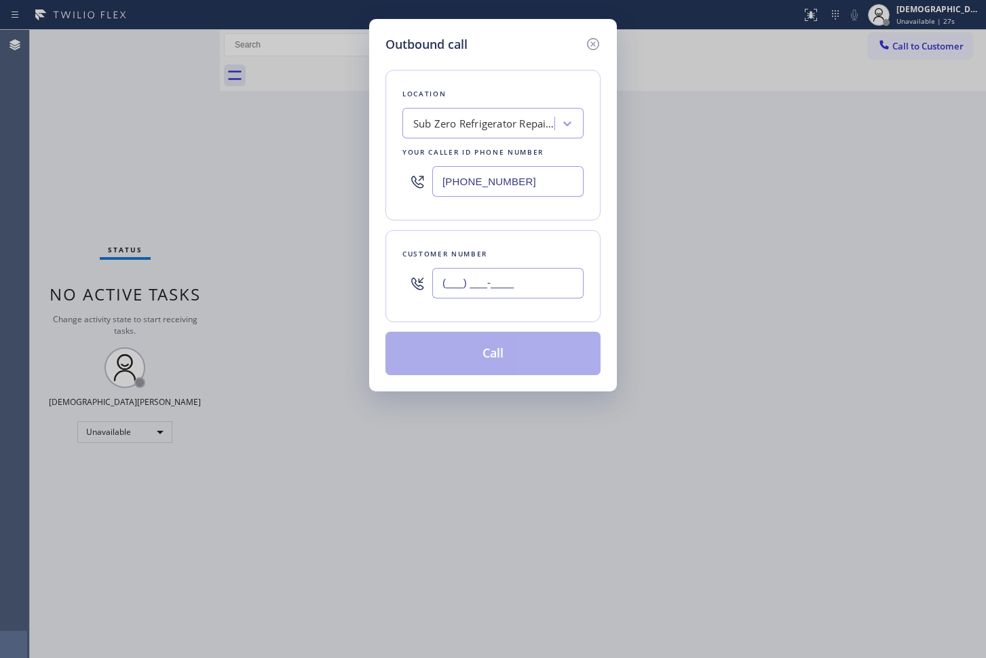
click at [476, 280] on input "(___) ___-____" at bounding box center [507, 283] width 151 height 31
paste input "415) 516-5161"
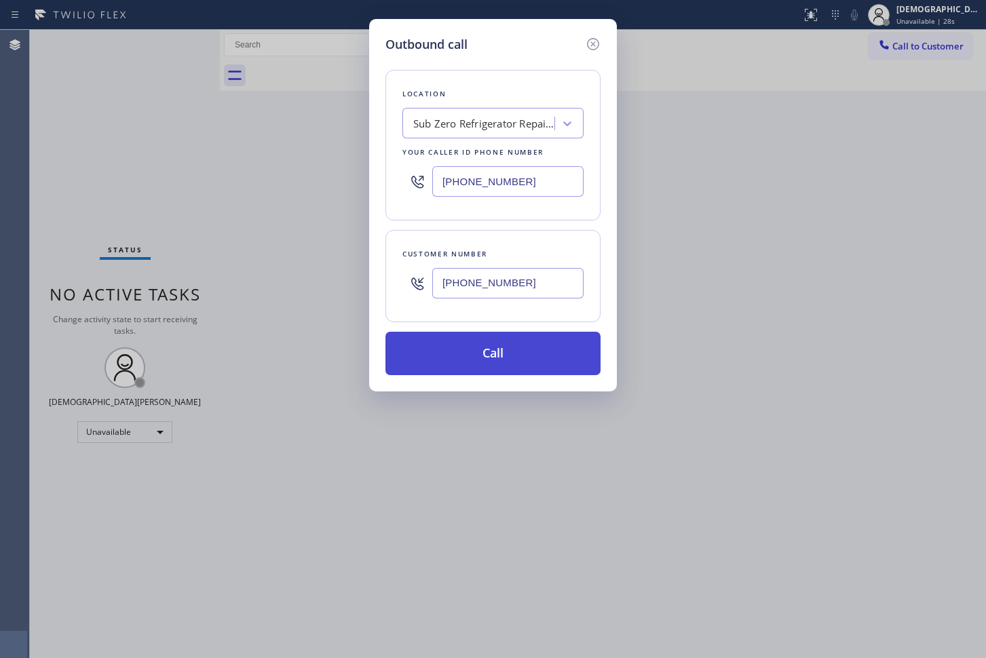
type input "[PHONE_NUMBER]"
click at [556, 353] on button "Call" at bounding box center [492, 353] width 215 height 43
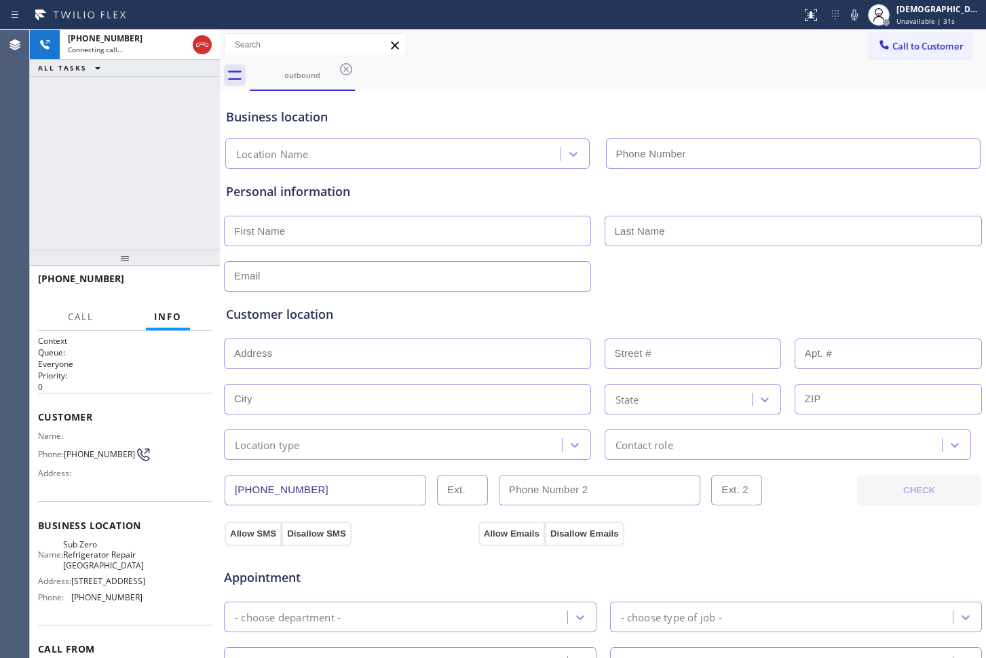
type input "[PHONE_NUMBER]"
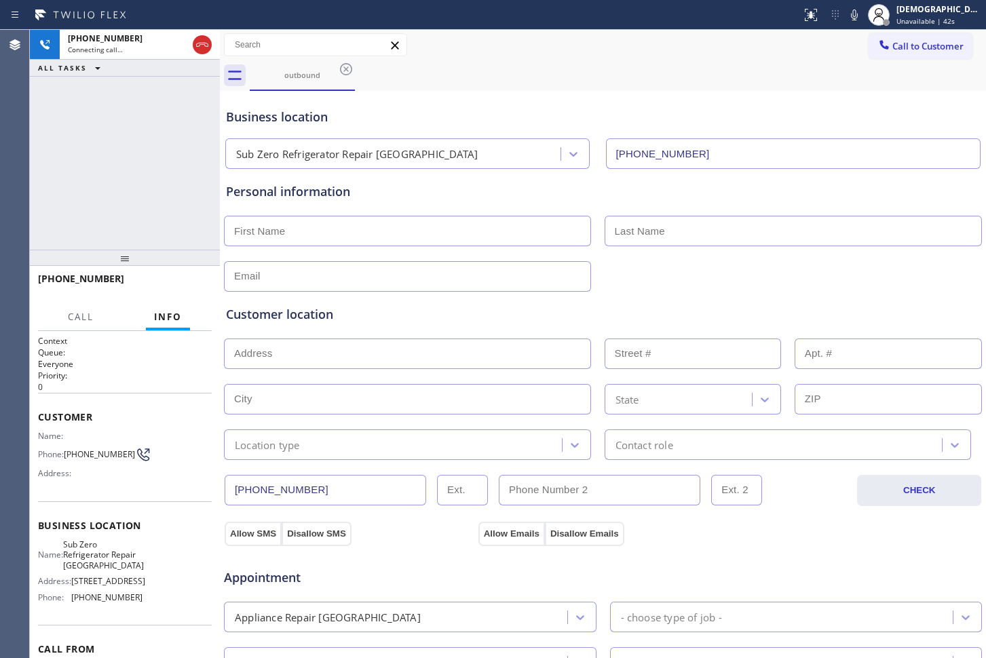
click at [109, 109] on div "[PHONE_NUMBER] Connecting call… ALL TASKS ALL TASKS ACTIVE TASKS TASKS IN WRAP …" at bounding box center [125, 140] width 190 height 220
click at [194, 45] on icon at bounding box center [202, 45] width 16 height 16
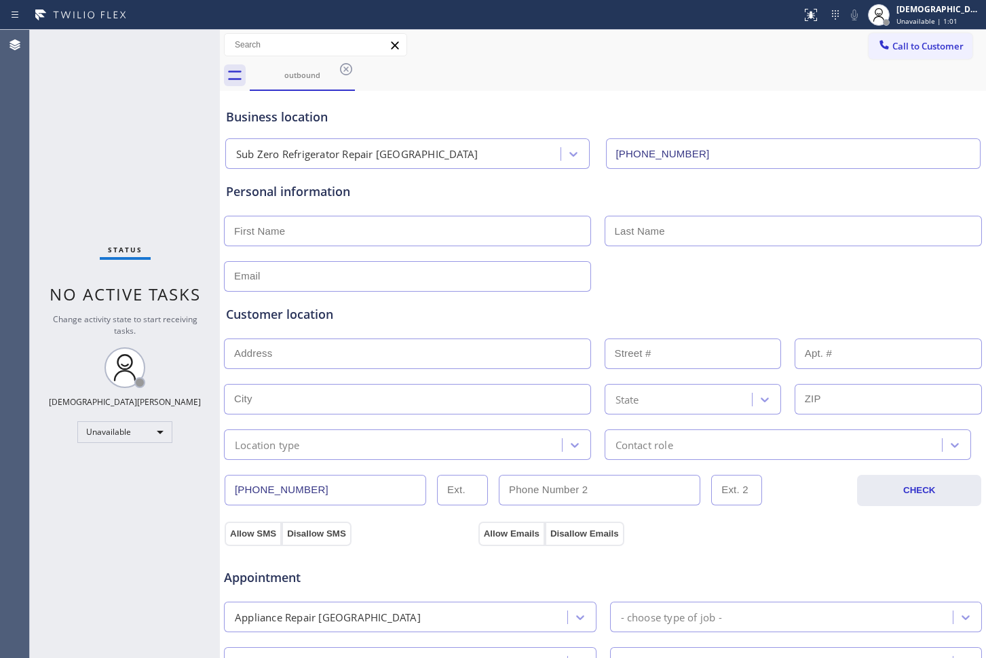
click at [115, 455] on div "Status No active tasks Change activity state to start receiving tasks. [PERSON_…" at bounding box center [125, 344] width 190 height 628
click at [124, 437] on div "Unavailable" at bounding box center [124, 432] width 95 height 22
click at [123, 465] on li "Available" at bounding box center [124, 468] width 92 height 16
click at [174, 45] on div "Status No active tasks You are ready to start receiving tasks. Christian Cinco …" at bounding box center [125, 344] width 190 height 628
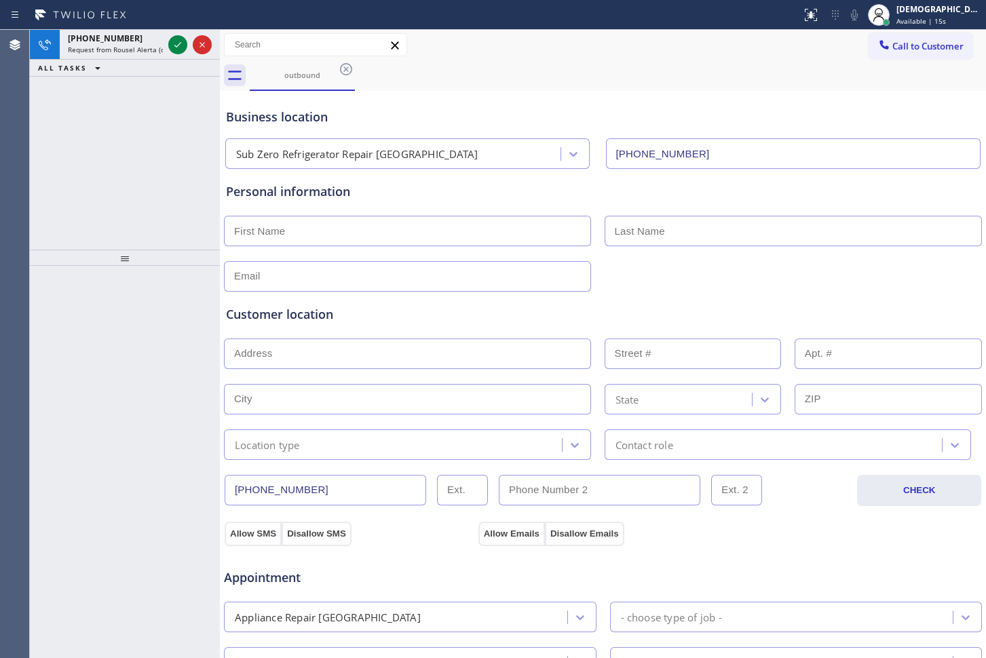
click at [108, 156] on div "[PHONE_NUMBER] Request from Rousel Alerta (direct) ALL TASKS ALL TASKS ACTIVE T…" at bounding box center [125, 140] width 190 height 220
click at [174, 42] on icon at bounding box center [178, 45] width 16 height 16
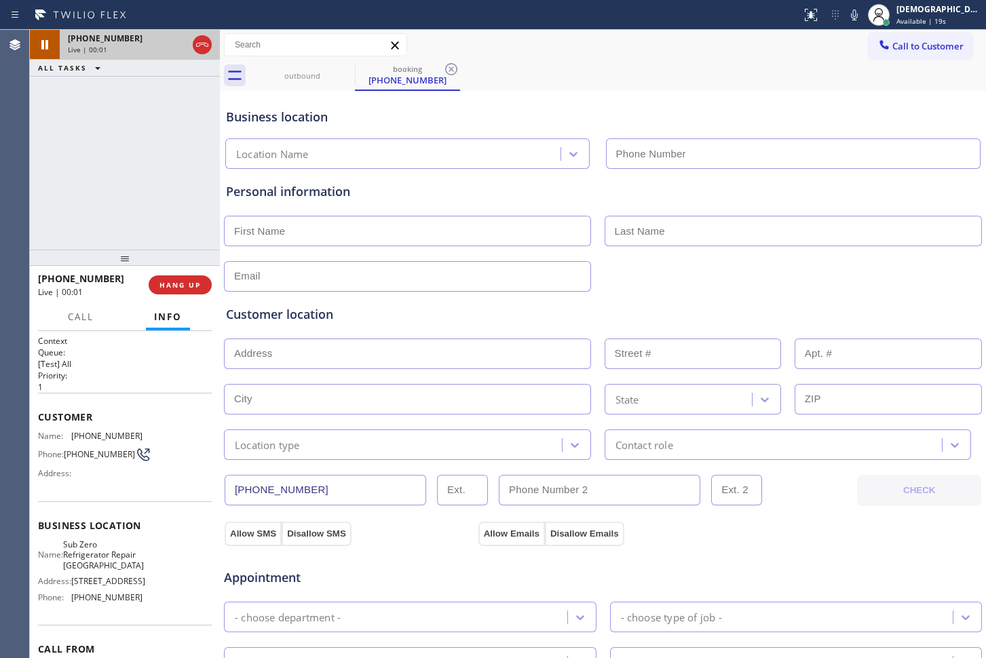
type input "[PHONE_NUMBER]"
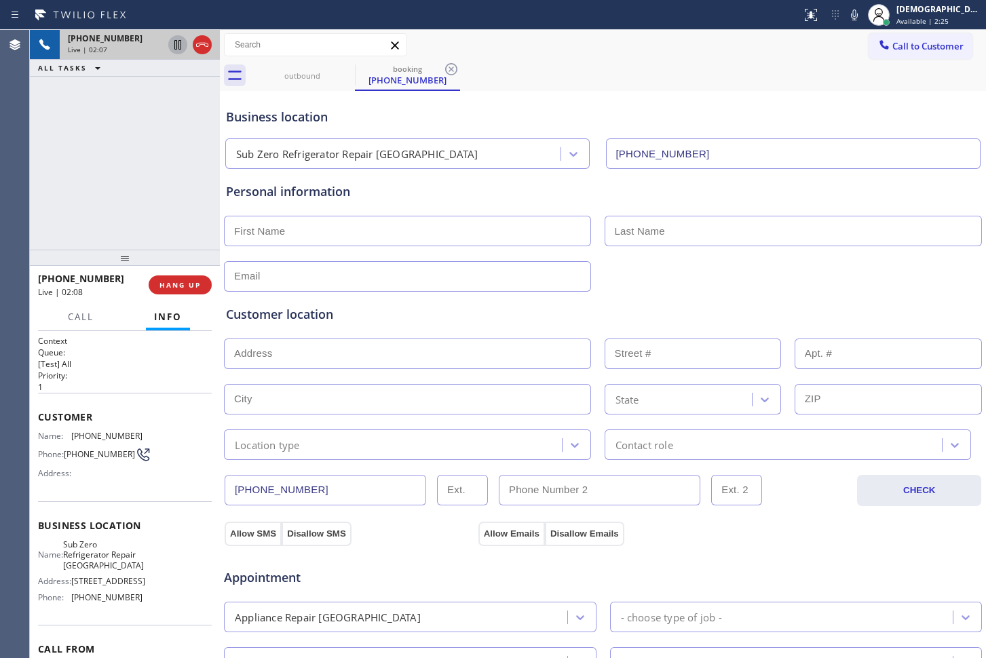
click at [177, 47] on icon at bounding box center [177, 44] width 7 height 9
click at [179, 40] on icon at bounding box center [177, 44] width 9 height 9
click at [195, 45] on icon at bounding box center [202, 45] width 16 height 16
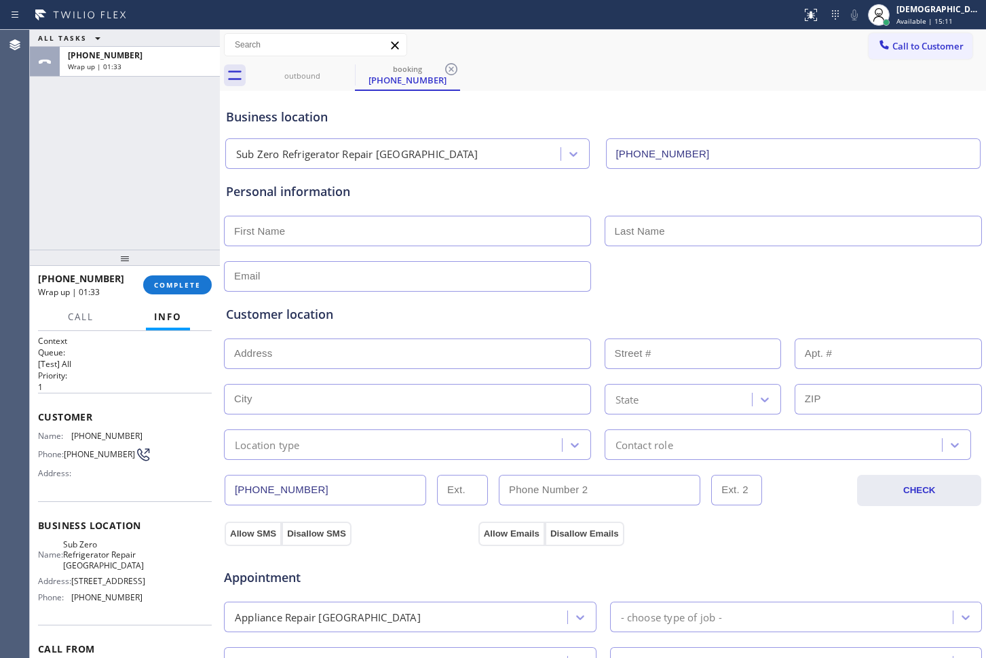
drag, startPoint x: 163, startPoint y: 277, endPoint x: 172, endPoint y: 273, distance: 10.3
click at [165, 277] on button "COMPLETE" at bounding box center [177, 284] width 69 height 19
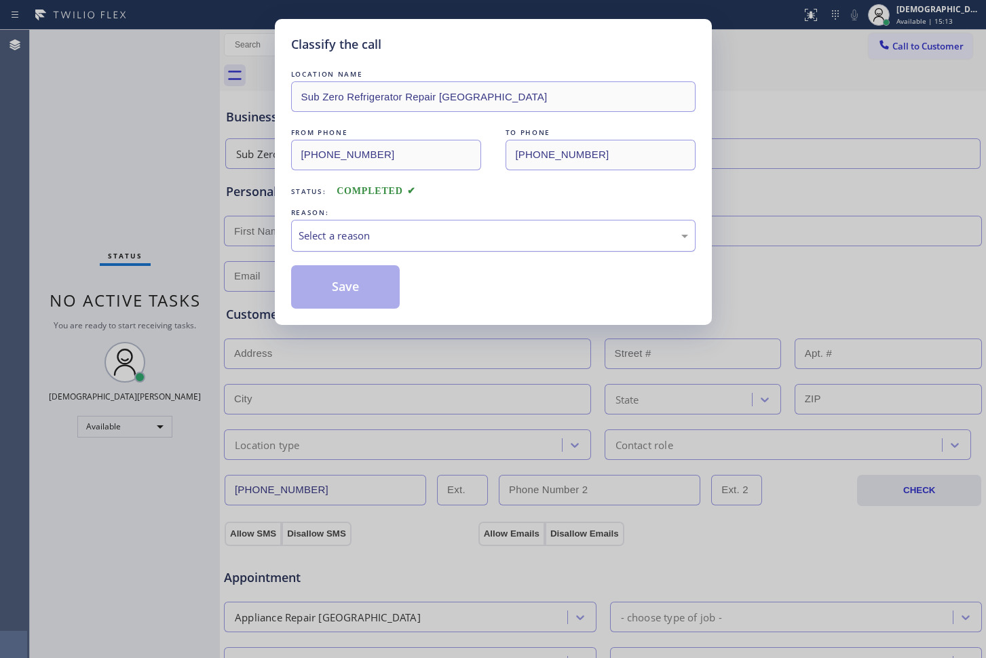
click at [294, 235] on div "Select a reason" at bounding box center [493, 236] width 404 height 32
click at [324, 239] on div "New Customer - Booked" at bounding box center [492, 236] width 389 height 16
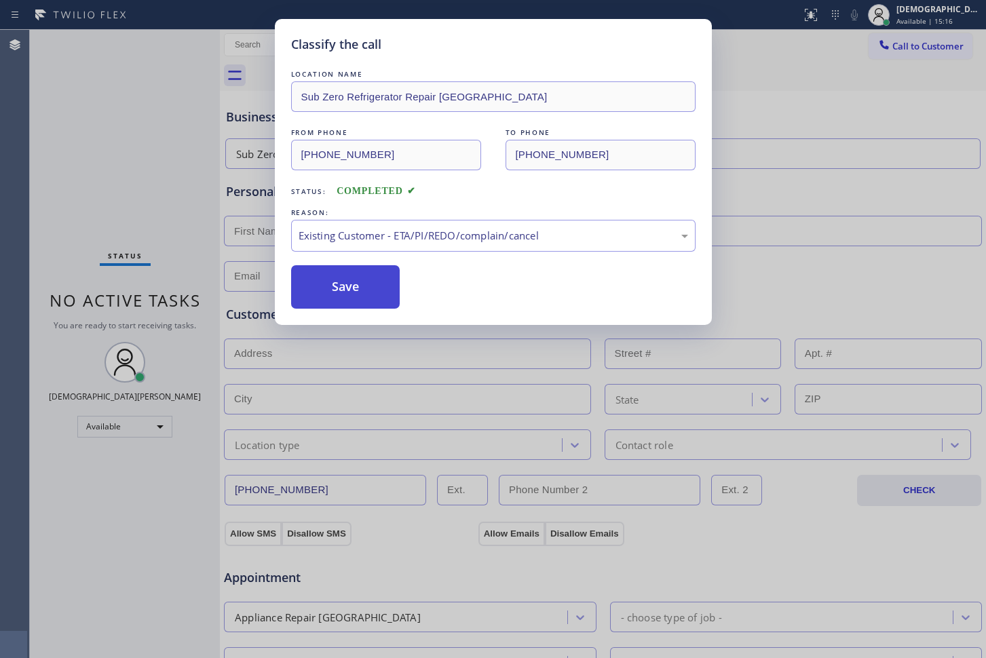
click at [313, 267] on button "Save" at bounding box center [345, 286] width 109 height 43
drag, startPoint x: 316, startPoint y: 287, endPoint x: 308, endPoint y: 275, distance: 14.1
click at [315, 288] on div "Back to Dashboard Change Sender ID Customers Technicians Select a contact Outbo…" at bounding box center [603, 344] width 766 height 628
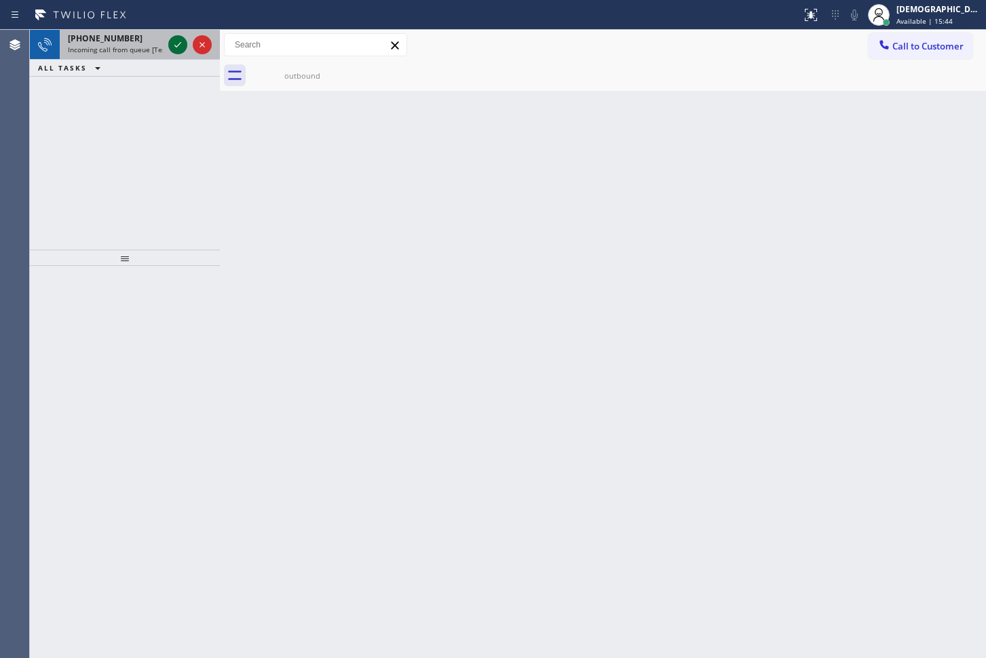
click at [174, 45] on icon at bounding box center [178, 45] width 16 height 16
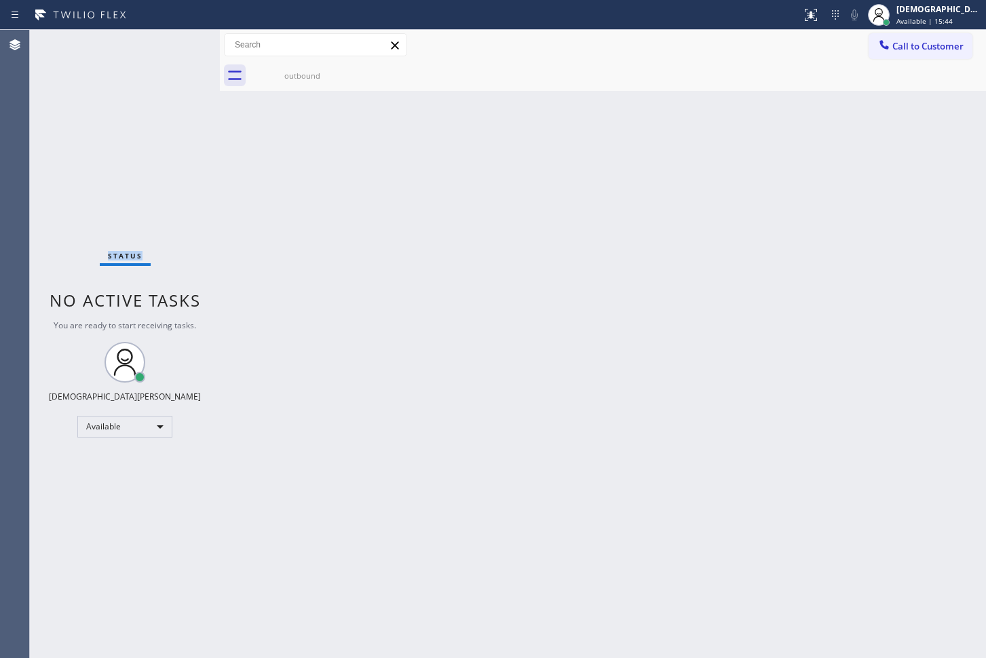
click at [174, 45] on div "Status No active tasks You are ready to start receiving tasks. Christian Cinco …" at bounding box center [125, 344] width 190 height 628
click at [174, 45] on icon at bounding box center [178, 45] width 16 height 16
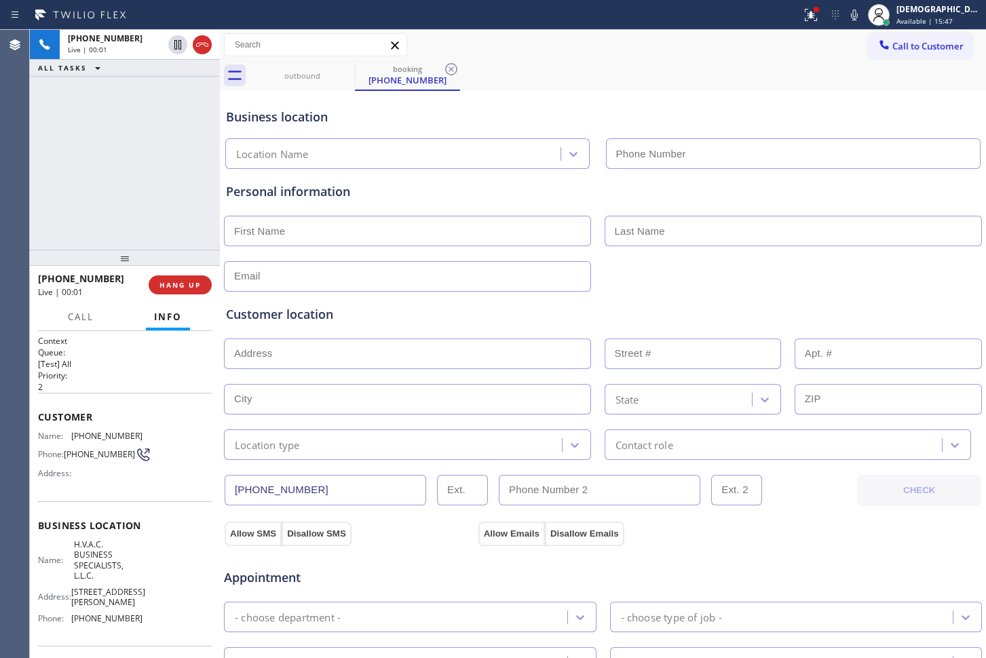
type input "[PHONE_NUMBER]"
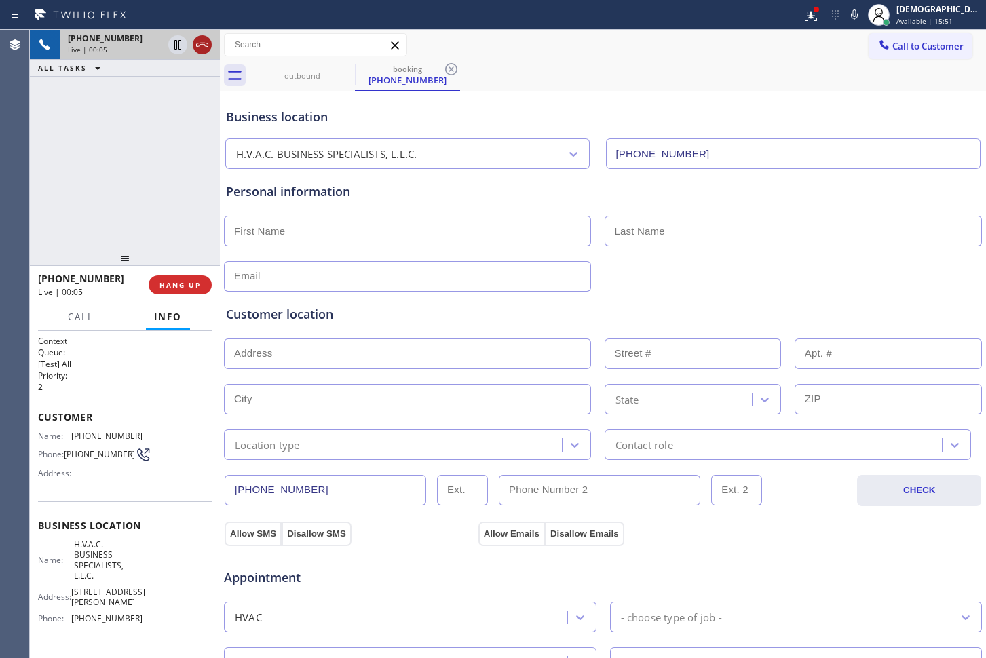
click at [194, 44] on icon at bounding box center [202, 45] width 16 height 16
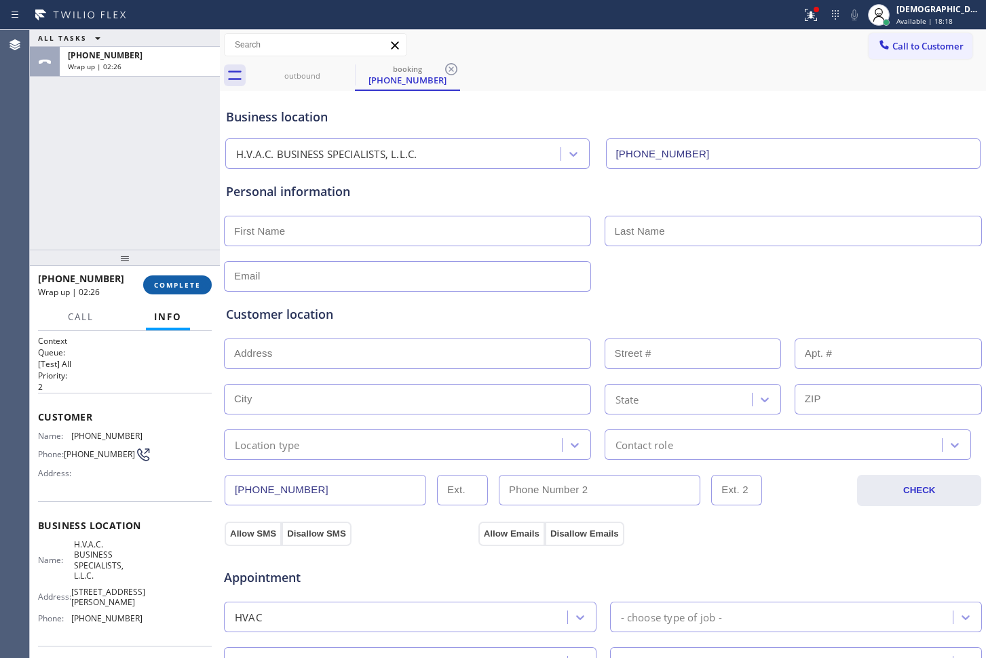
click at [172, 277] on button "COMPLETE" at bounding box center [177, 284] width 69 height 19
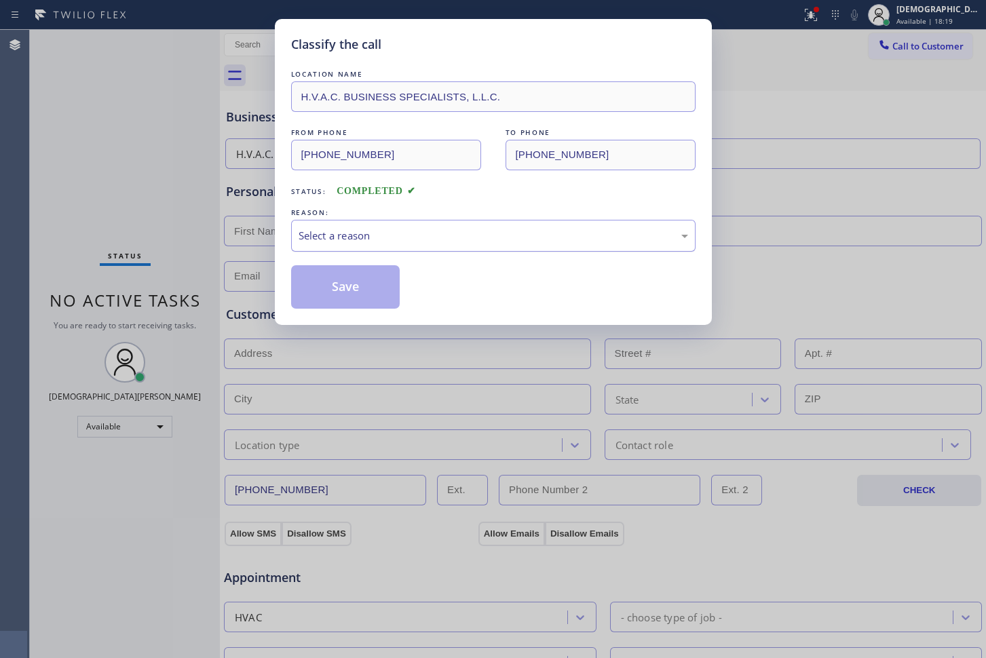
click at [336, 232] on div "Select a reason" at bounding box center [492, 236] width 389 height 16
click at [335, 281] on button "Save" at bounding box center [345, 286] width 109 height 43
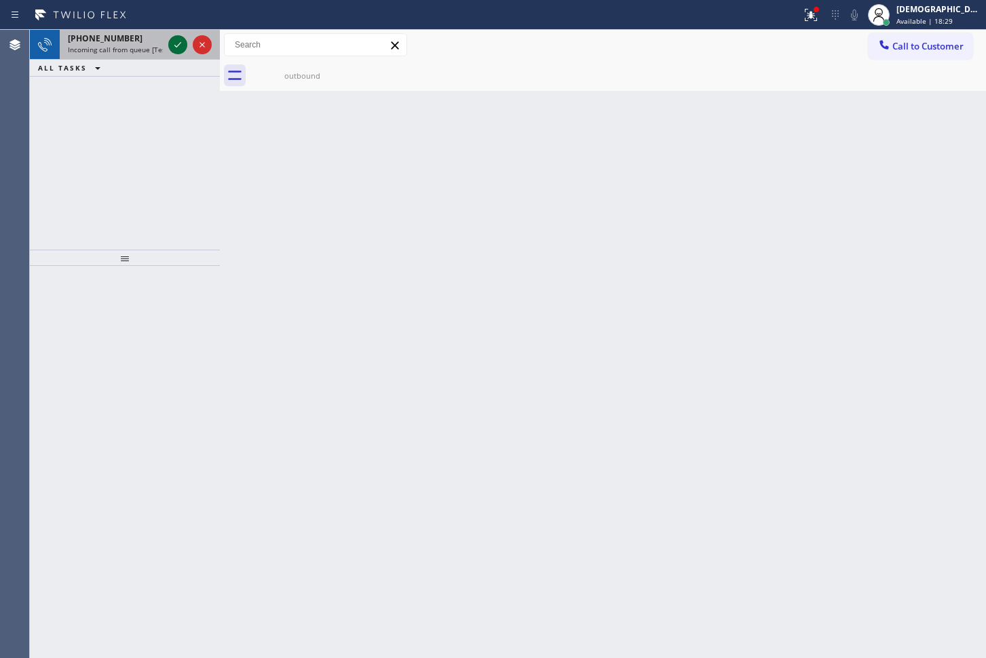
click at [177, 52] on icon at bounding box center [178, 45] width 16 height 16
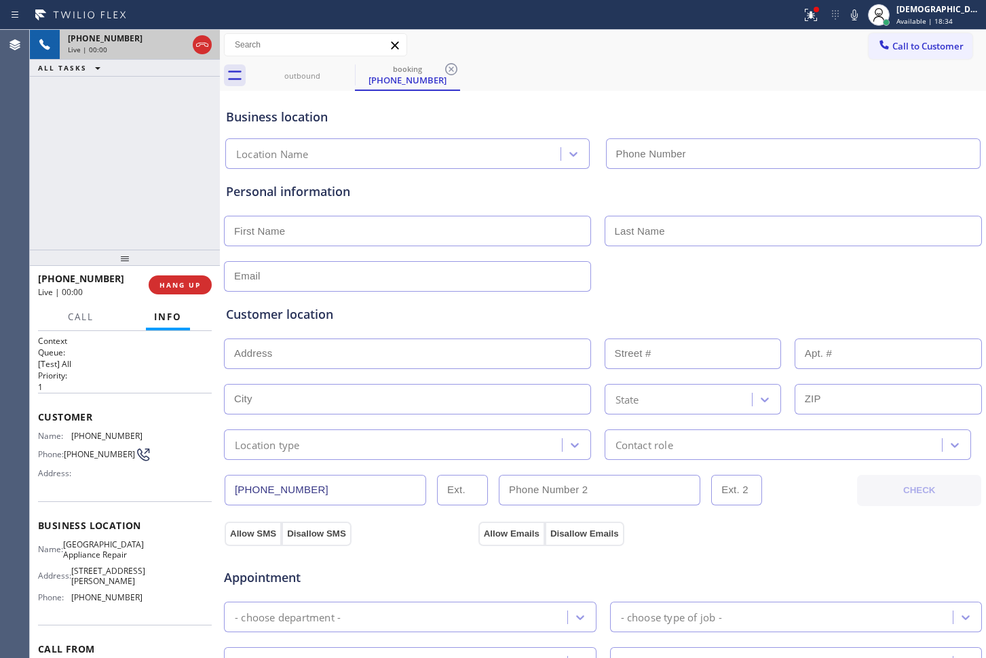
type input "[PHONE_NUMBER]"
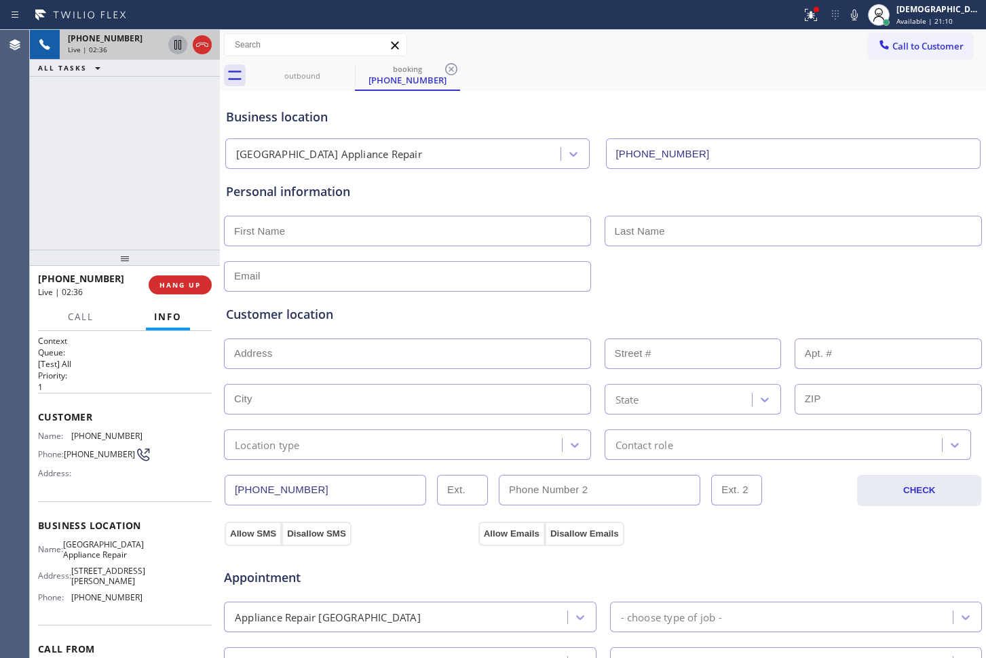
click at [172, 41] on icon at bounding box center [178, 45] width 16 height 16
click at [175, 41] on icon at bounding box center [177, 44] width 9 height 9
click at [70, 225] on div "[PHONE_NUMBER] Live | 04:27 ALL TASKS ALL TASKS ACTIVE TASKS TASKS IN WRAP UP" at bounding box center [125, 140] width 190 height 220
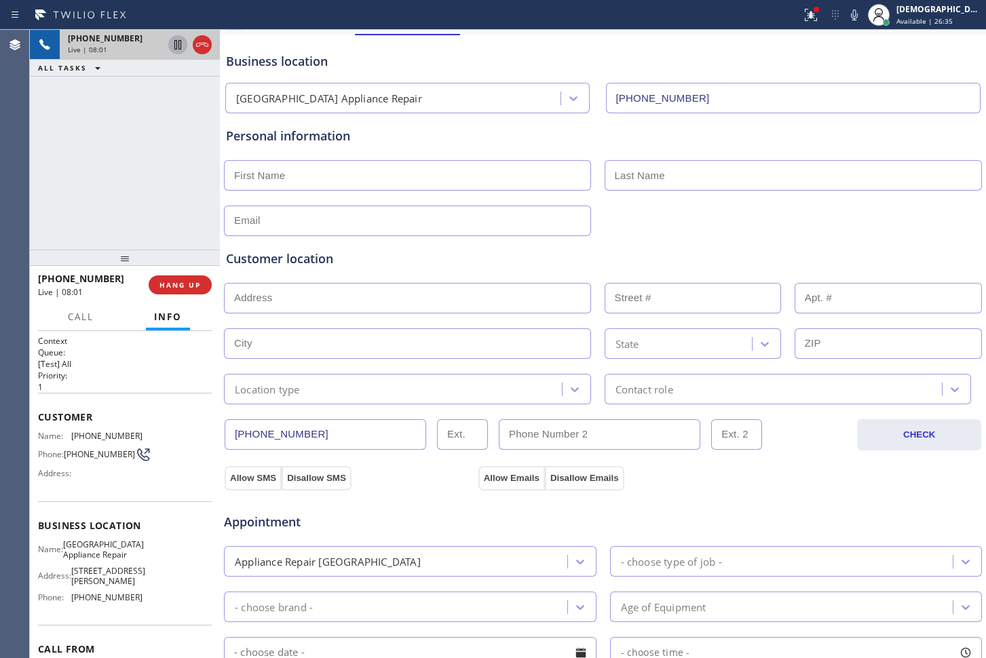
scroll to position [85, 0]
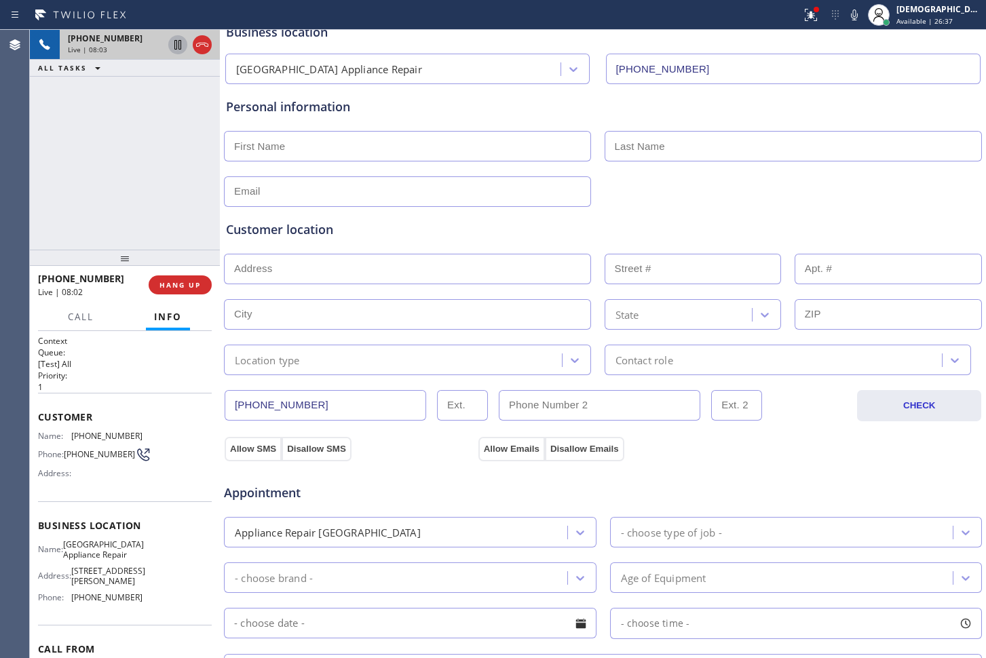
drag, startPoint x: 308, startPoint y: 410, endPoint x: 239, endPoint y: 412, distance: 68.5
click at [239, 412] on input "[PHONE_NUMBER]" at bounding box center [325, 405] width 201 height 31
click at [354, 416] on div "Allow SMS Disallow SMS Allow Emails Disallow Emails" at bounding box center [602, 438] width 759 height 45
drag, startPoint x: 326, startPoint y: 403, endPoint x: 230, endPoint y: 400, distance: 96.4
click at [230, 400] on input "[PHONE_NUMBER]" at bounding box center [325, 405] width 201 height 31
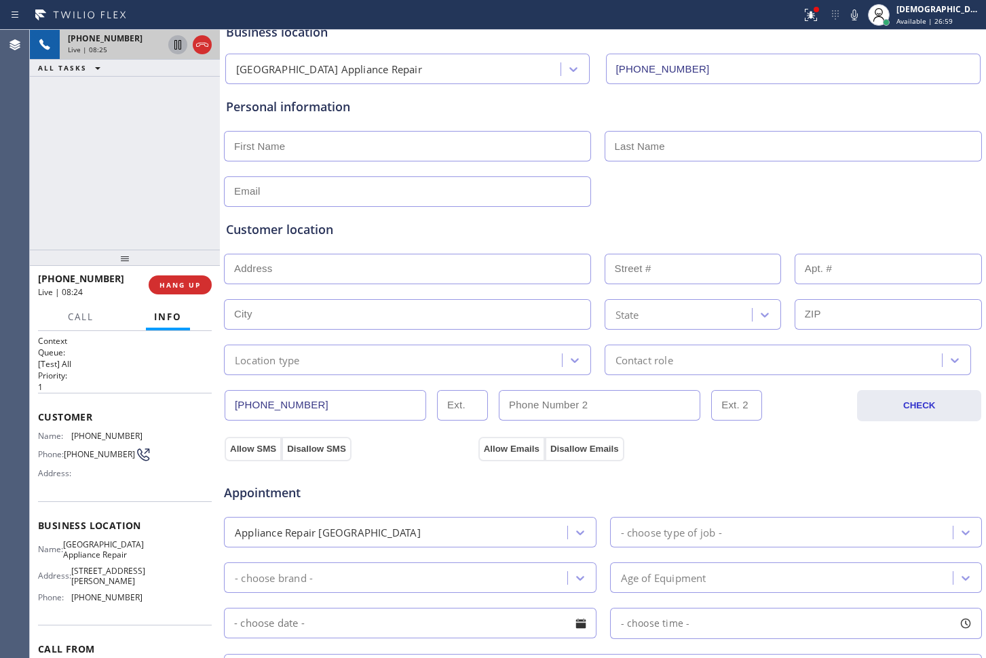
click at [599, 238] on div "Customer location" at bounding box center [603, 229] width 754 height 18
click at [200, 54] on button at bounding box center [202, 44] width 19 height 19
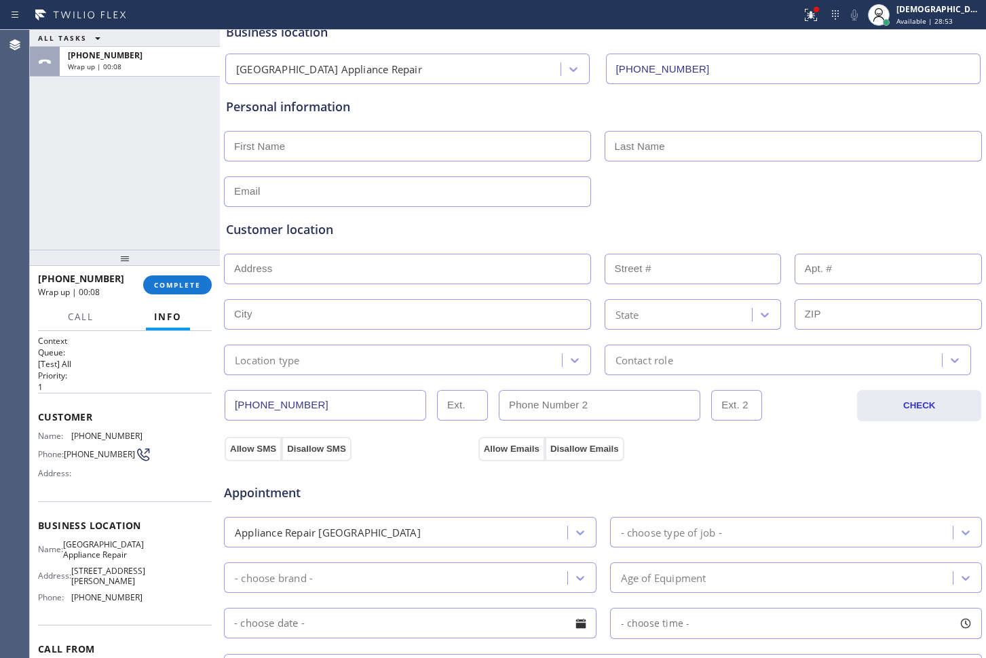
click at [298, 152] on input "text" at bounding box center [407, 146] width 367 height 31
paste input "[PERSON_NAME]"
type input "[PERSON_NAME]"
click at [629, 149] on input "text" at bounding box center [793, 146] width 378 height 31
paste input "[PERSON_NAME]"
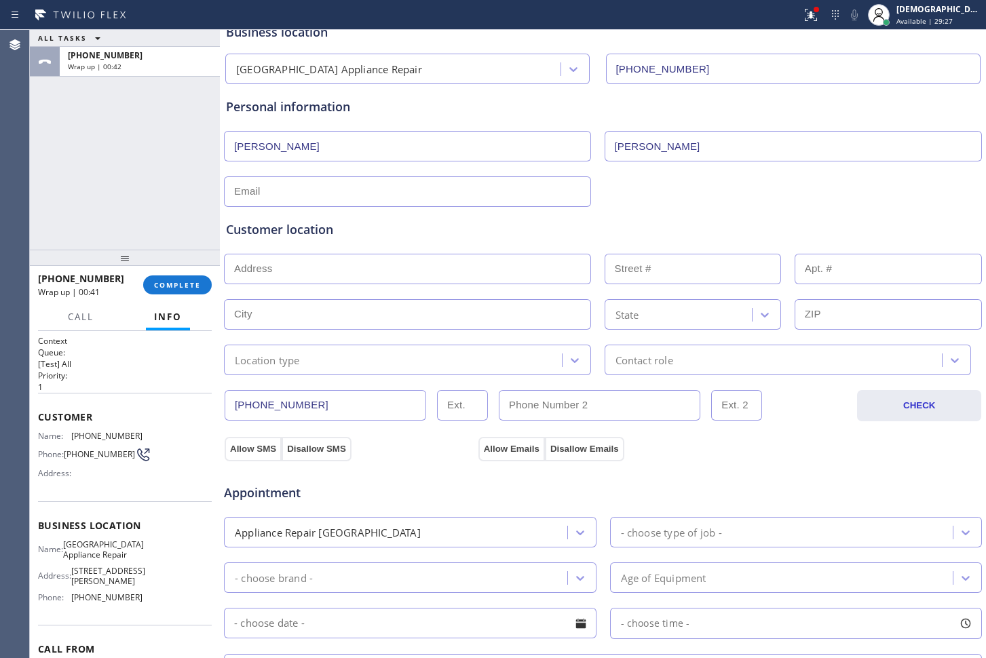
type input "[PERSON_NAME]"
click at [287, 199] on input "text" at bounding box center [407, 191] width 367 height 31
paste input "[PERSON_NAME][EMAIL_ADDRESS][DOMAIN_NAME]"
type input "[PERSON_NAME][EMAIL_ADDRESS][DOMAIN_NAME]"
click at [91, 204] on div "ALL TASKS ALL TASKS ACTIVE TASKS TASKS IN WRAP UP [PHONE_NUMBER] Wrap up | 01:53" at bounding box center [125, 140] width 190 height 220
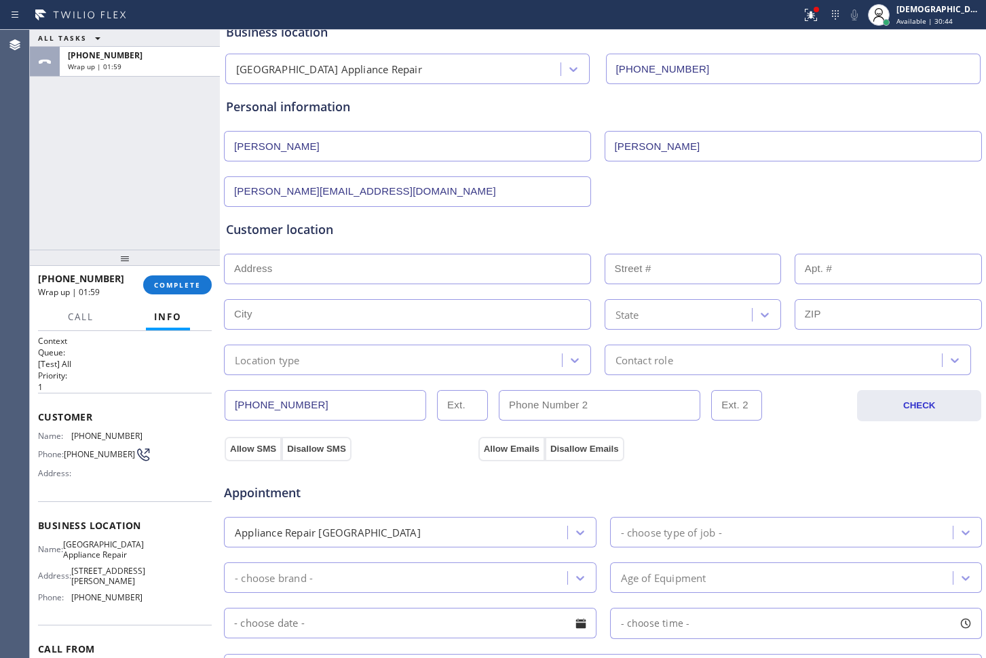
click at [408, 273] on input "text" at bounding box center [407, 269] width 367 height 31
paste input "[STREET_ADDRESS] / house"
type input "[STREET_ADDRESS]"
type input "8141"
type input "[GEOGRAPHIC_DATA]"
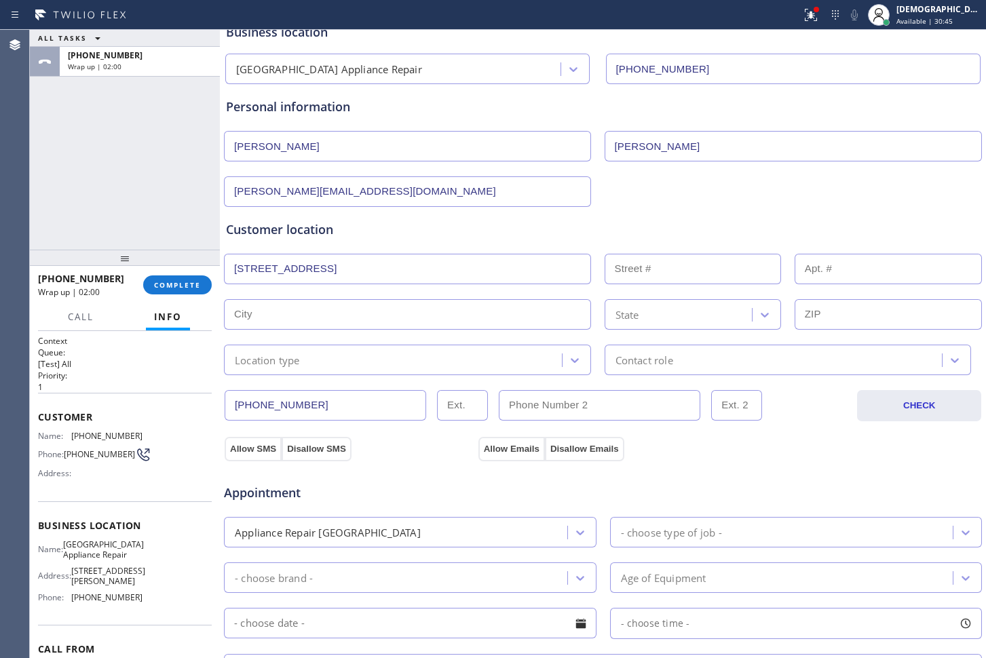
type input "60619"
click at [368, 375] on div "[PHONE_NUMBER] CHECK" at bounding box center [602, 398] width 759 height 46
click at [368, 361] on div "Location type" at bounding box center [395, 360] width 334 height 24
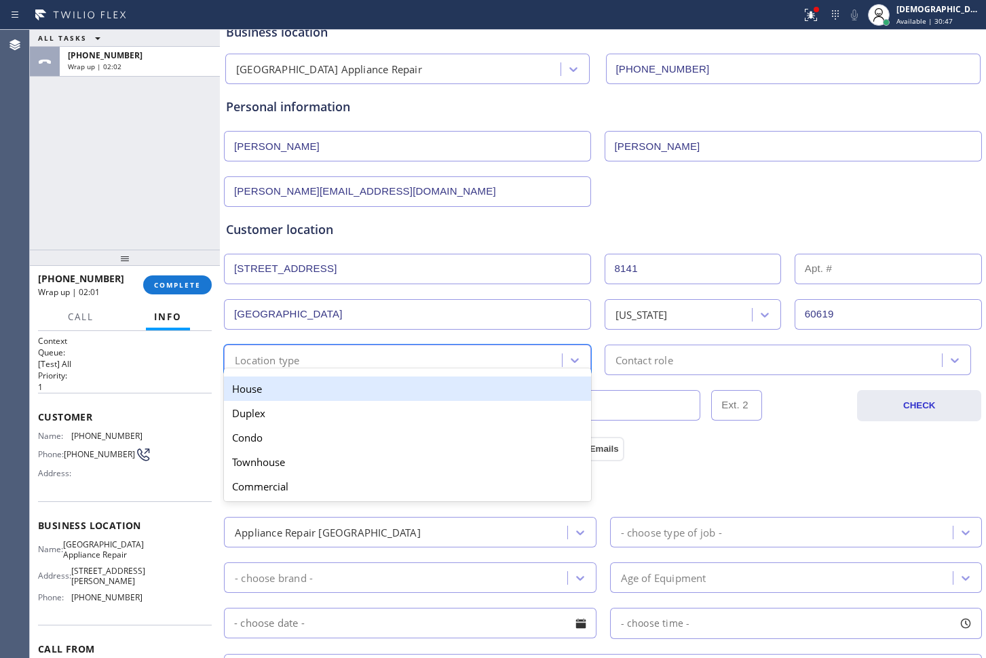
click at [363, 385] on div "House" at bounding box center [407, 388] width 367 height 24
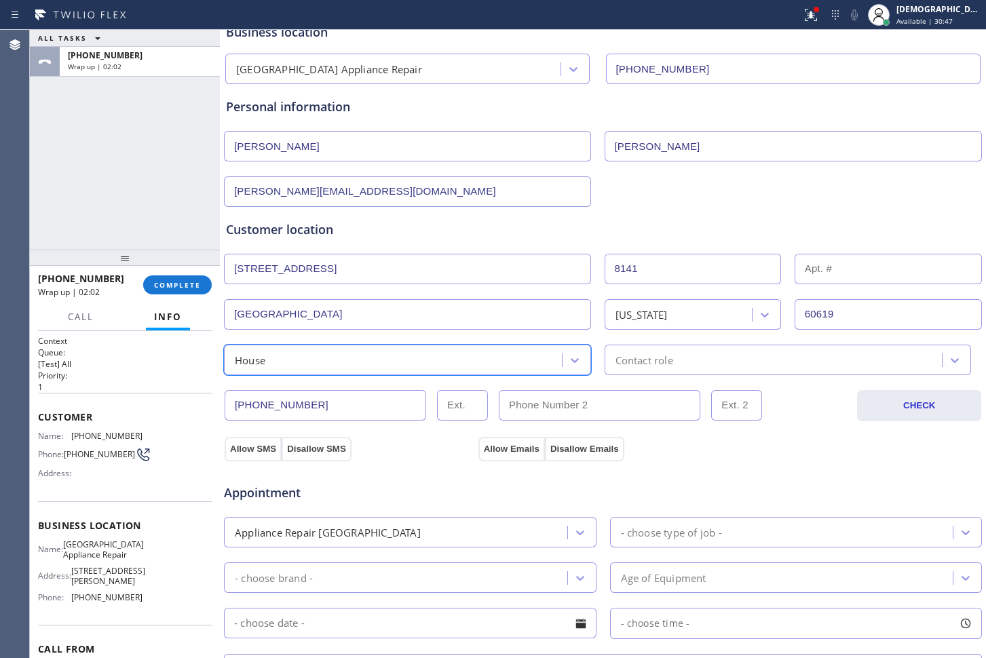
click at [631, 362] on div "Contact role" at bounding box center [644, 360] width 58 height 16
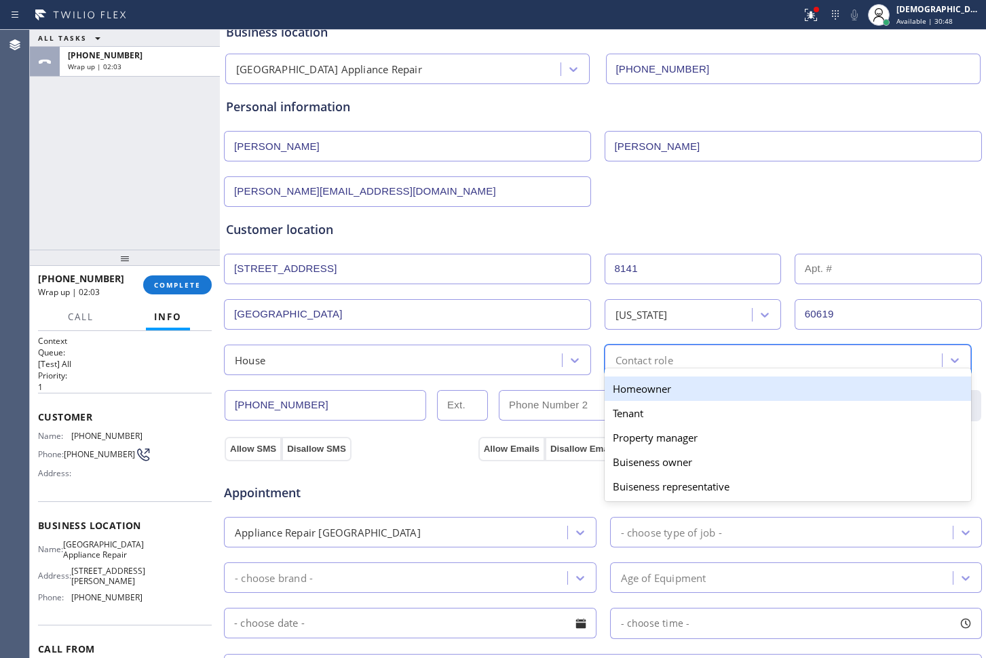
click at [621, 381] on div "Homeowner" at bounding box center [787, 388] width 367 height 24
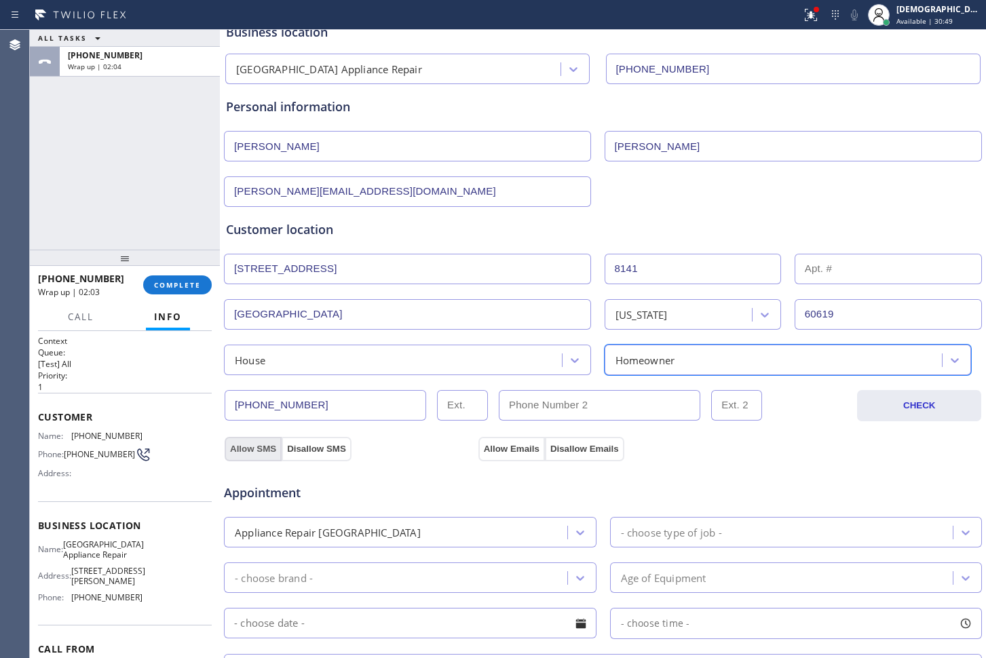
click at [233, 446] on button "Allow SMS" at bounding box center [253, 449] width 57 height 24
drag, startPoint x: 256, startPoint y: 442, endPoint x: 391, endPoint y: 441, distance: 134.3
click at [257, 442] on button "Allow SMS" at bounding box center [253, 449] width 57 height 24
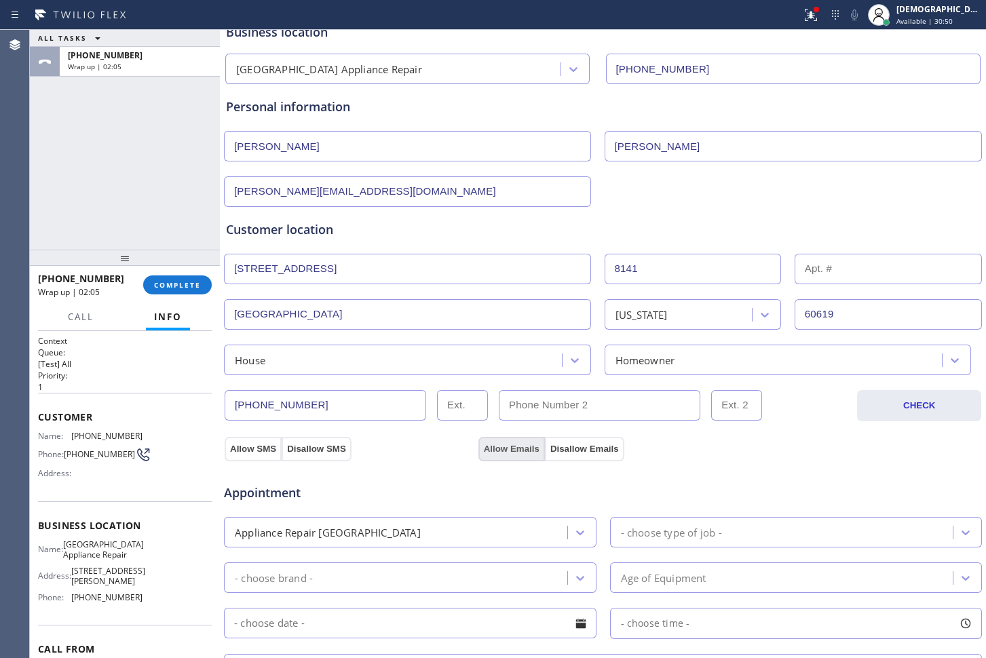
click at [518, 443] on button "Allow Emails" at bounding box center [511, 449] width 66 height 24
click at [241, 455] on div "Appointment Appliance Repair High End - choose type of job - - choose brand - A…" at bounding box center [602, 588] width 759 height 266
click at [482, 452] on button "Allow Emails" at bounding box center [511, 449] width 66 height 24
click at [273, 447] on button "Allow SMS" at bounding box center [253, 449] width 57 height 24
click at [503, 450] on button "Allow Emails" at bounding box center [511, 449] width 66 height 24
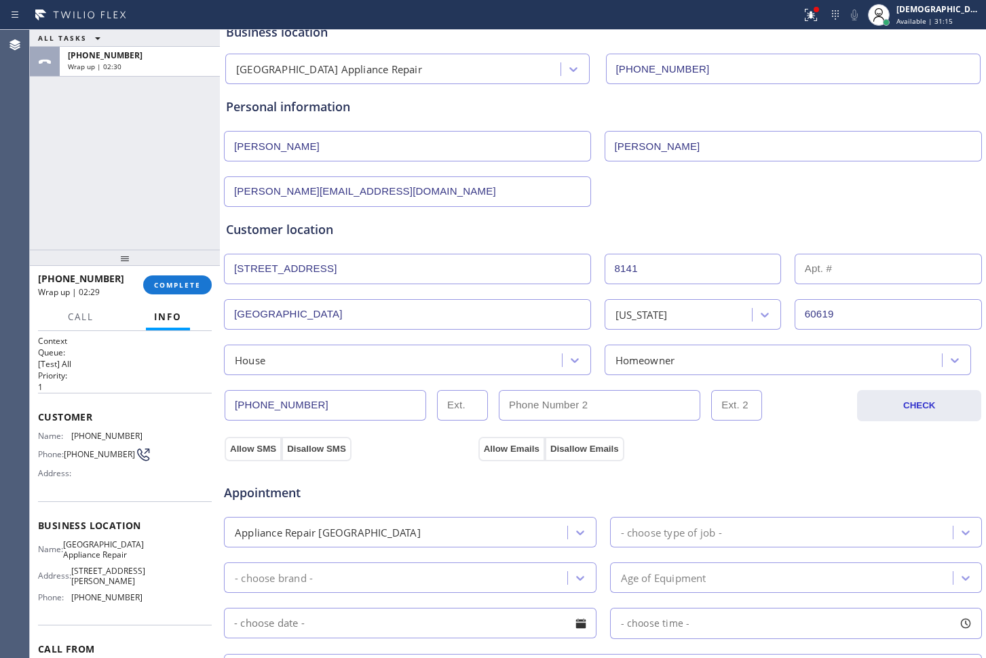
click at [445, 462] on div "Appointment Appliance Repair High End - choose type of job - - choose brand - A…" at bounding box center [602, 591] width 759 height 260
click at [262, 448] on button "Allow SMS" at bounding box center [253, 449] width 57 height 24
click at [494, 444] on button "Allow Emails" at bounding box center [511, 449] width 66 height 24
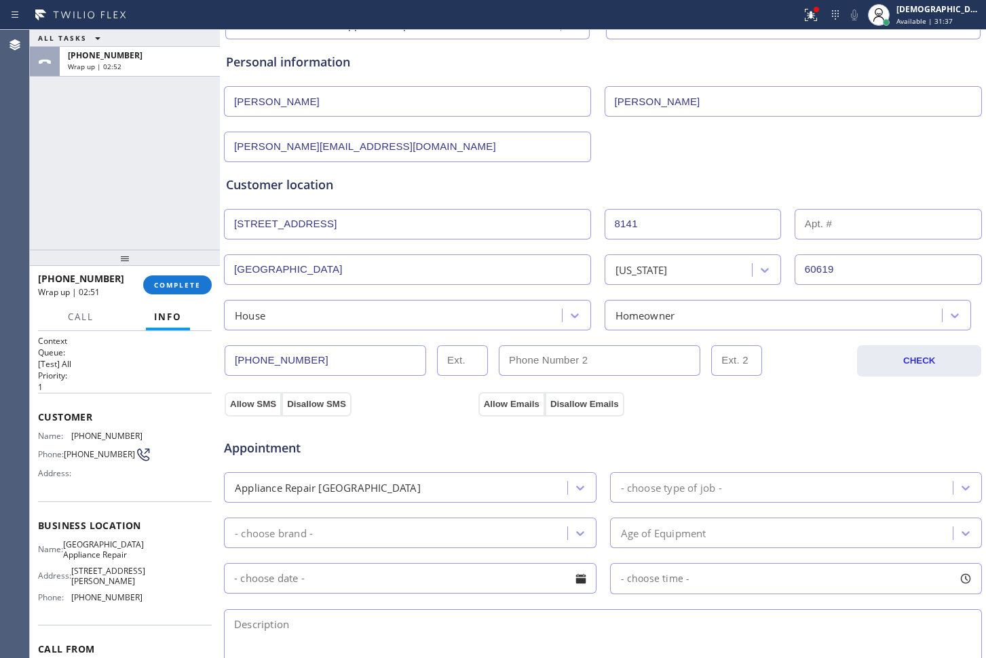
scroll to position [254, 0]
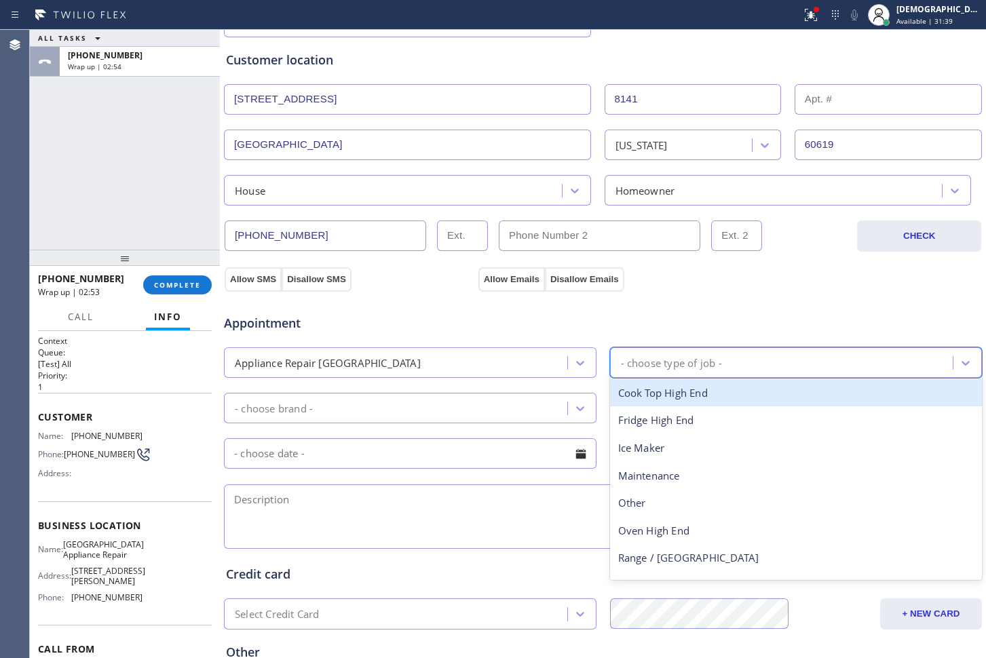
click at [680, 362] on div "- choose type of job -" at bounding box center [671, 363] width 101 height 16
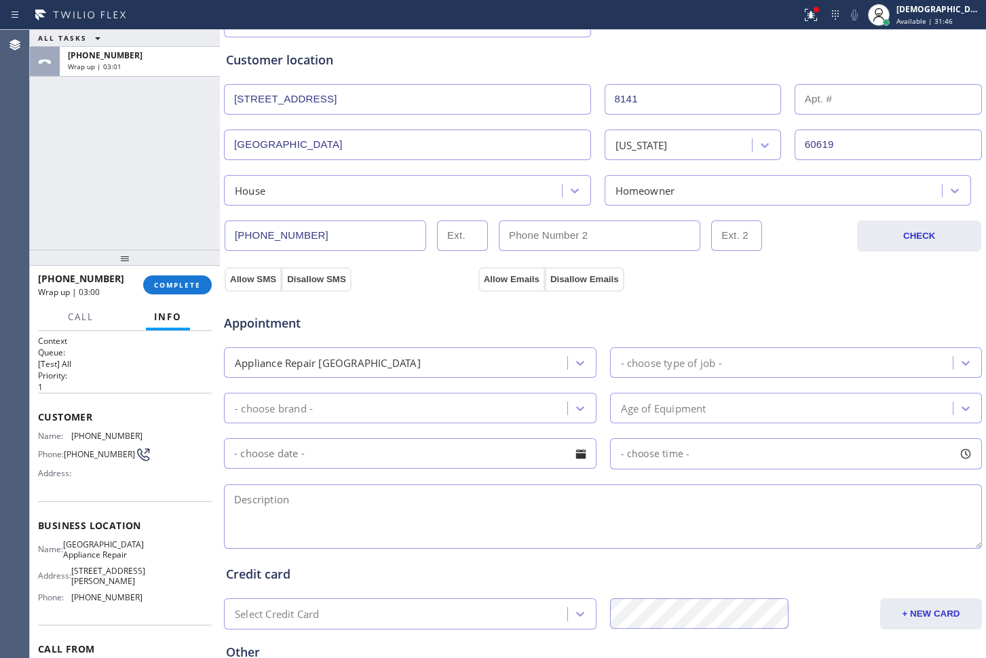
click at [536, 362] on div "Appliance Repair [GEOGRAPHIC_DATA]" at bounding box center [397, 363] width 339 height 24
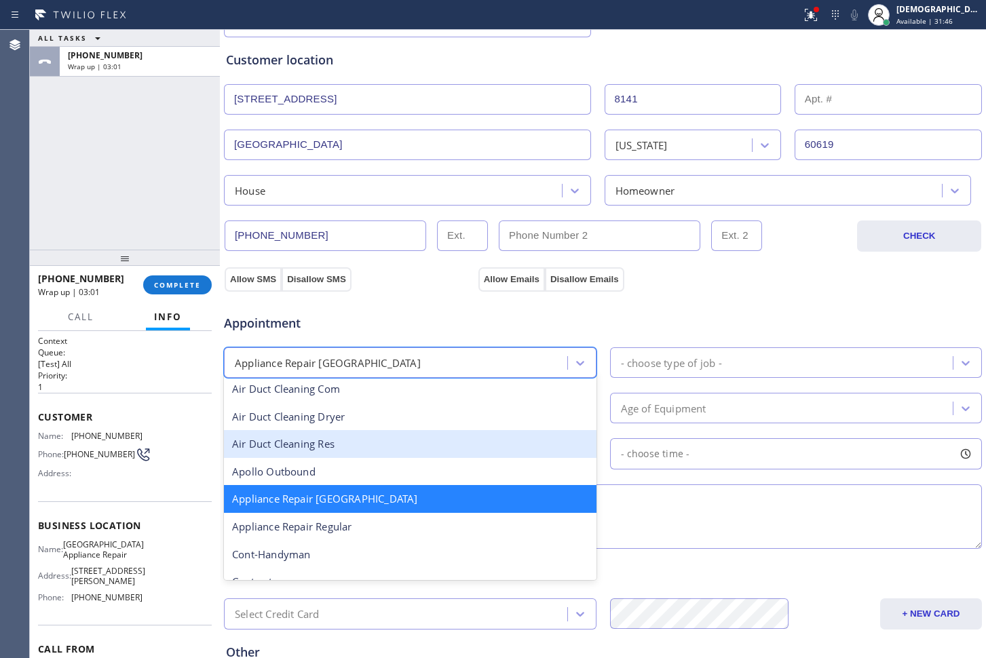
scroll to position [87, 0]
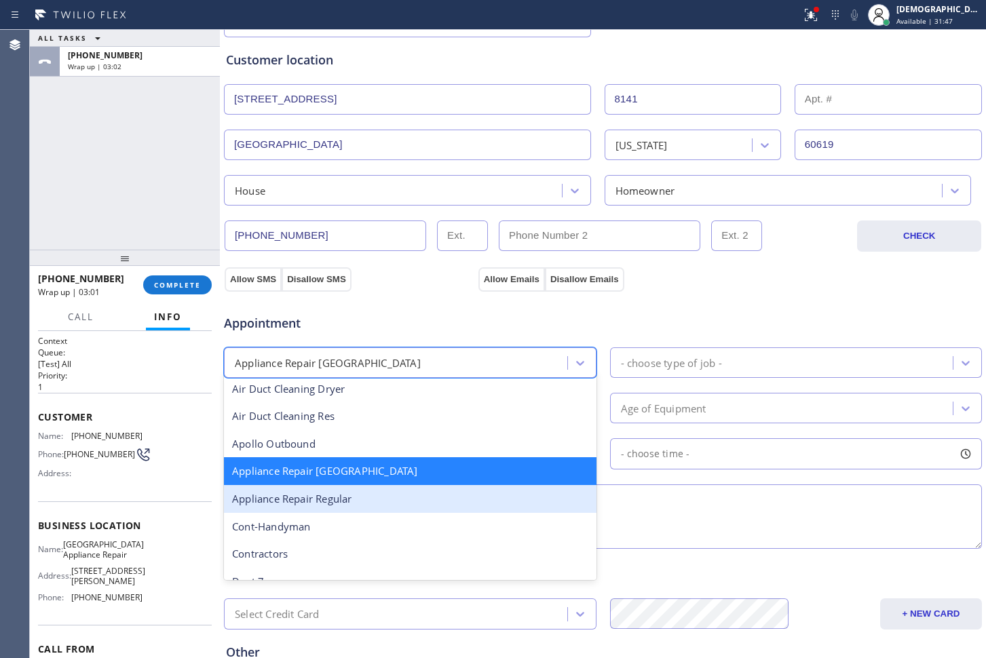
click at [410, 496] on div "Appliance Repair Regular" at bounding box center [410, 499] width 372 height 28
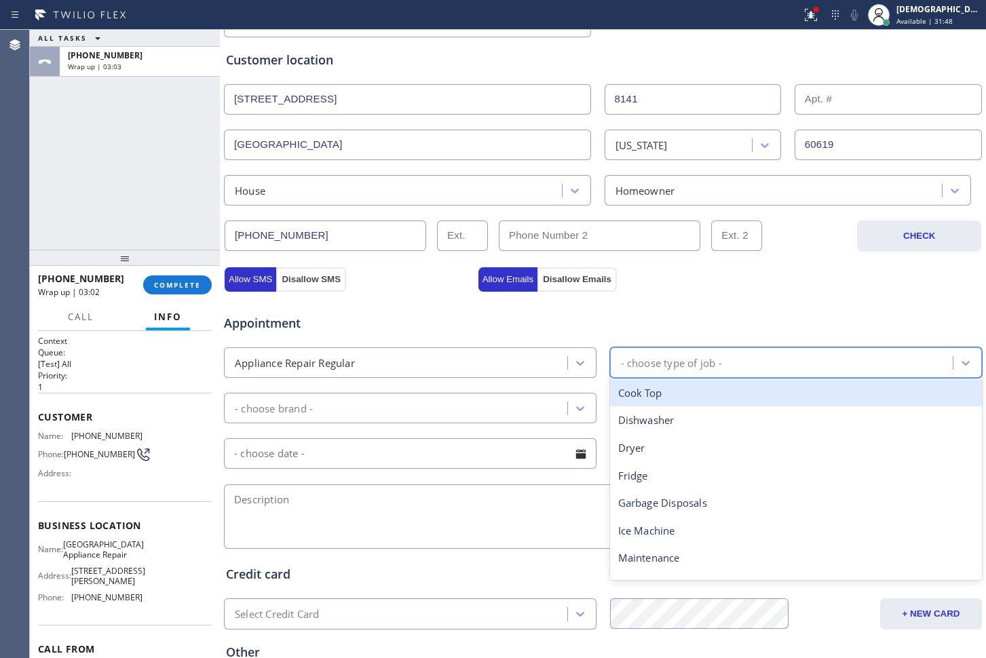
click at [644, 372] on div "- choose type of job -" at bounding box center [783, 363] width 339 height 24
type input "fr"
click at [659, 397] on div "Fridge" at bounding box center [796, 393] width 372 height 28
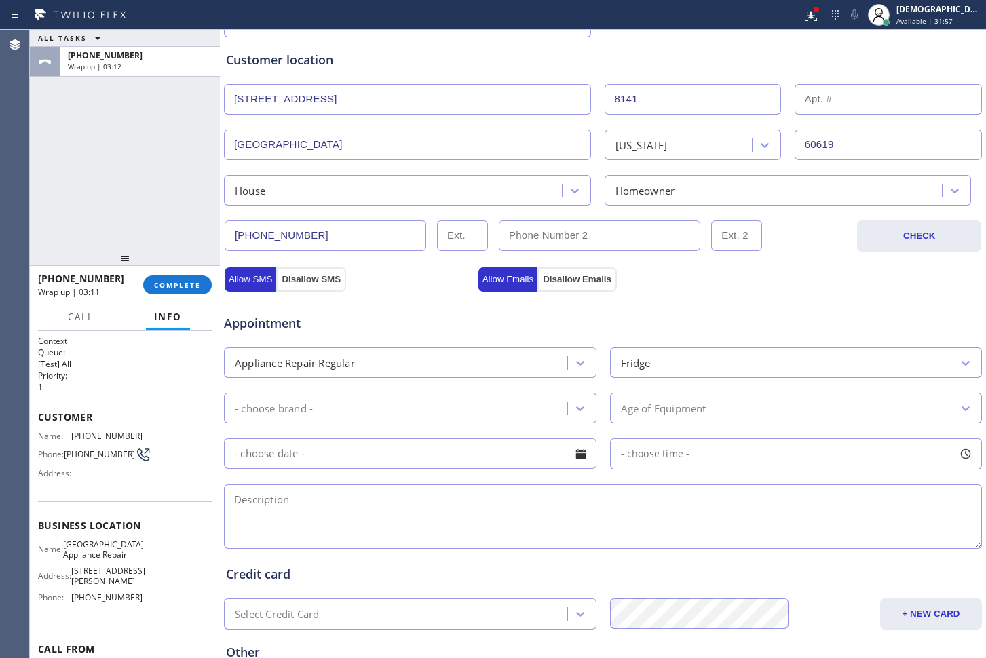
click at [644, 365] on div "Fridge" at bounding box center [783, 363] width 339 height 24
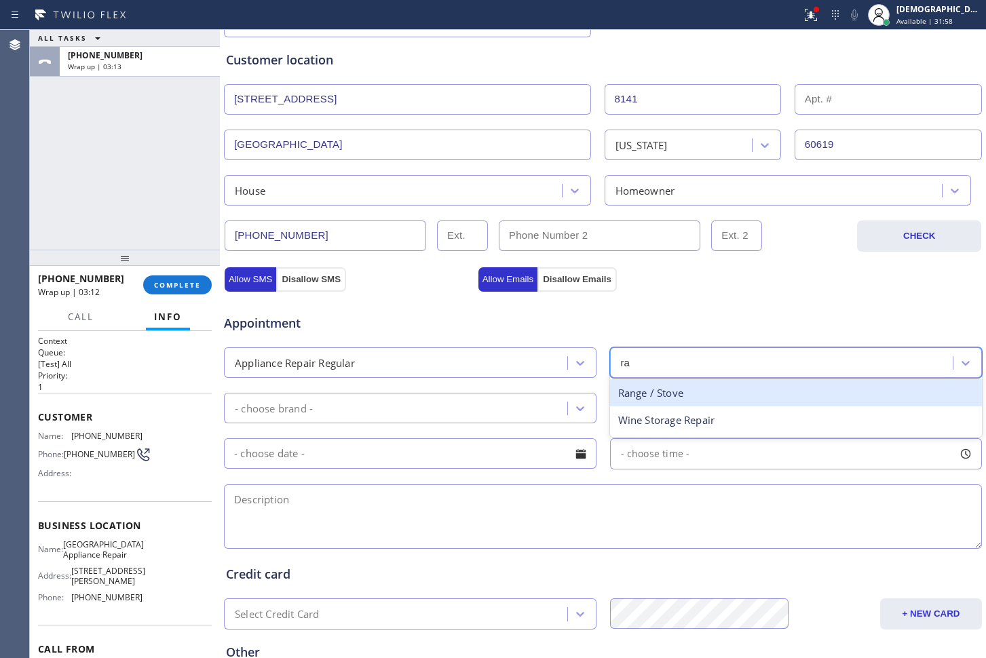
type input "ran"
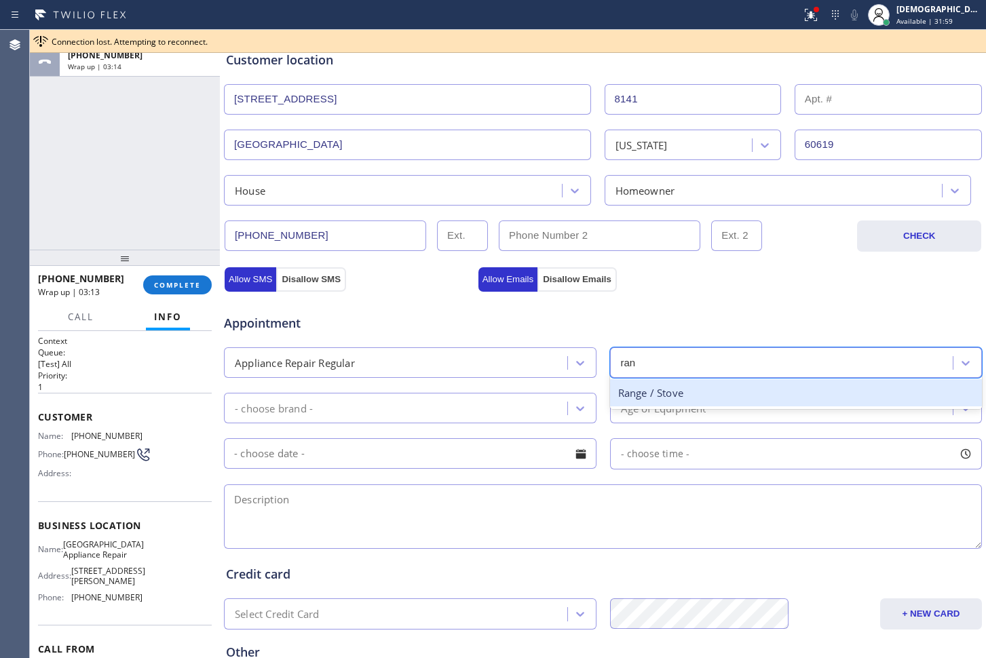
click at [636, 389] on div "Range / Stove" at bounding box center [796, 393] width 372 height 28
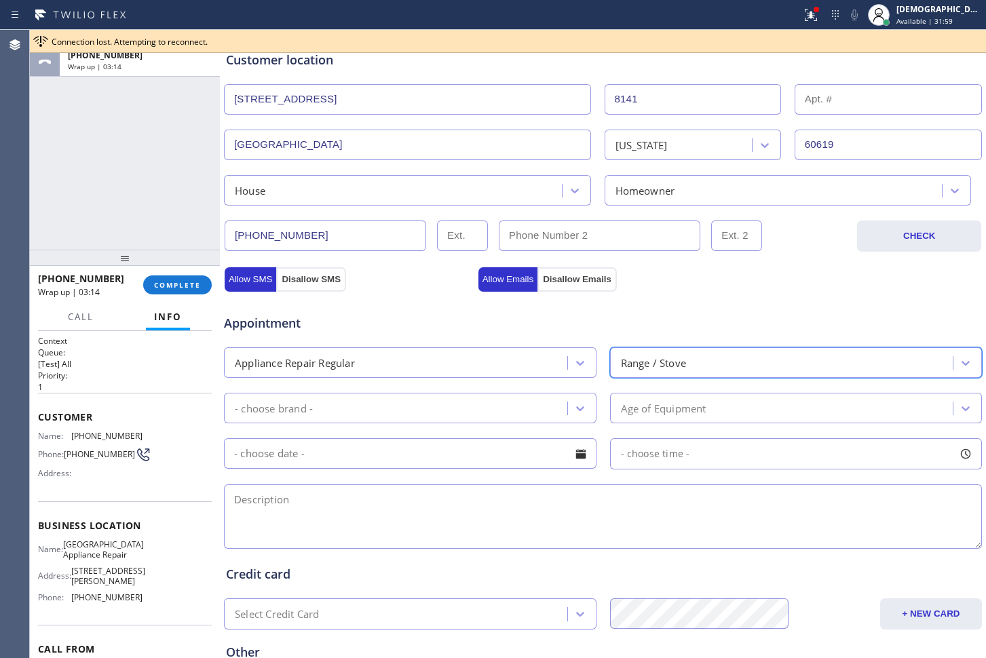
click at [489, 405] on div "- choose brand -" at bounding box center [397, 408] width 339 height 24
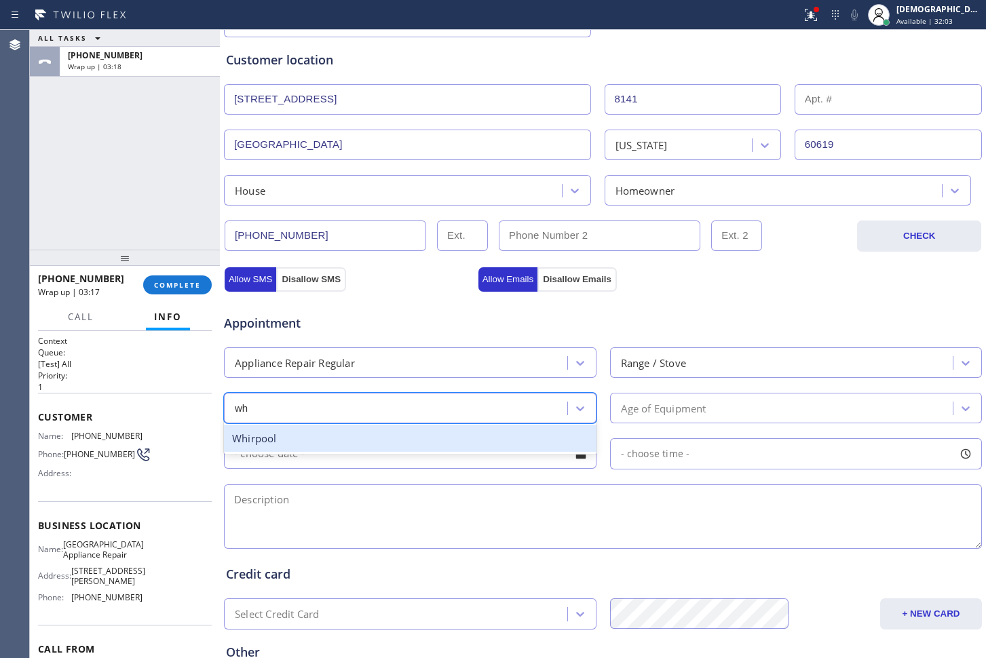
type input "whi"
click at [423, 446] on div "Whirpool" at bounding box center [410, 439] width 372 height 28
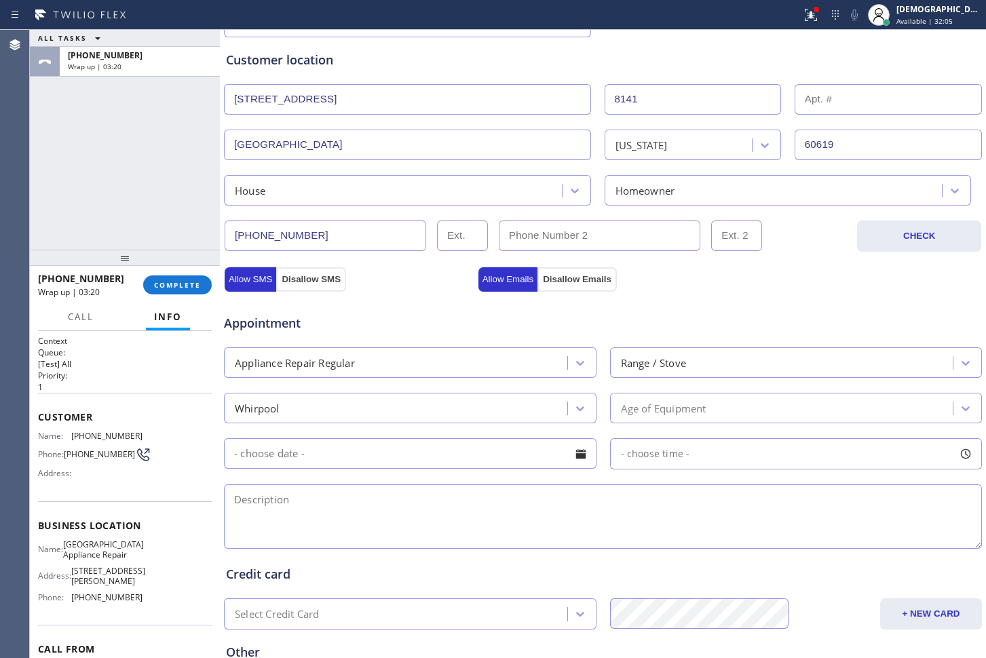
click at [705, 390] on div "Whirpool Age of Equipment" at bounding box center [602, 406] width 760 height 33
click at [696, 407] on div "Age of Equipment" at bounding box center [663, 408] width 85 height 16
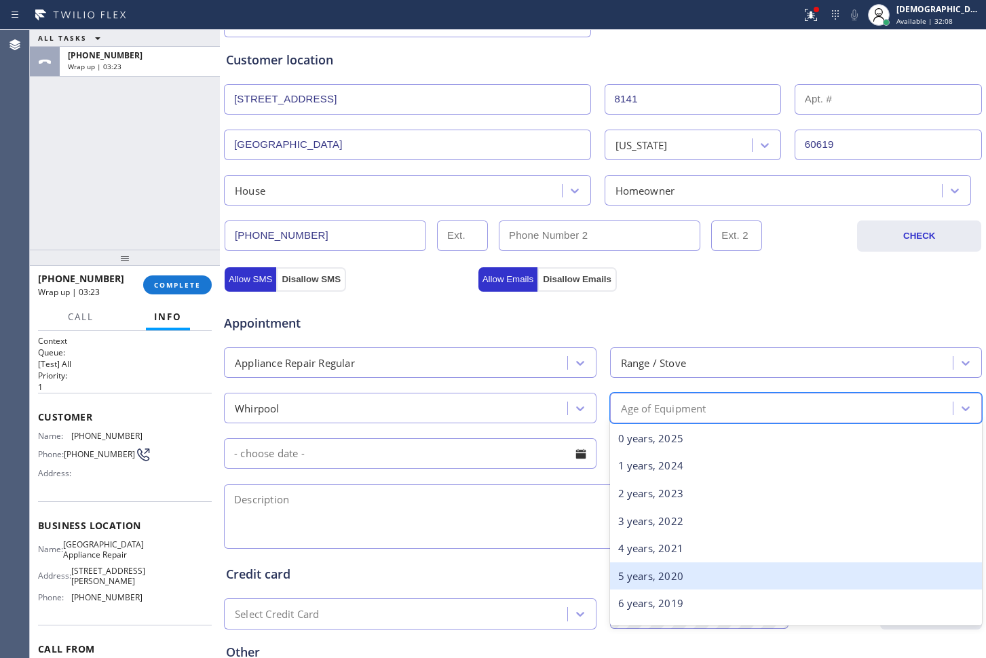
click at [645, 581] on div "5 years, 2020" at bounding box center [796, 576] width 372 height 28
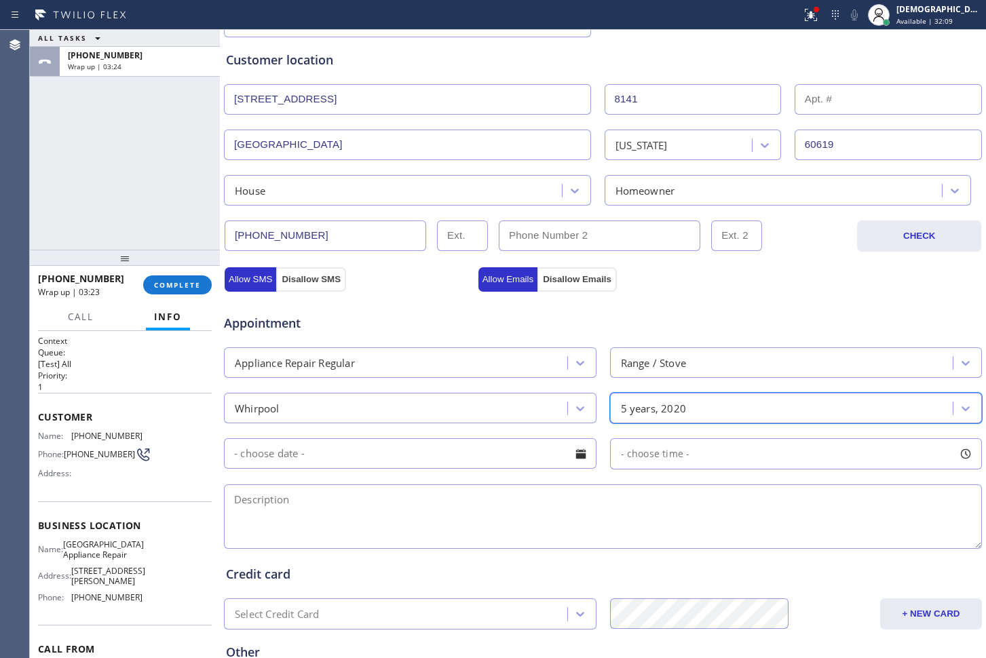
click at [312, 454] on input "text" at bounding box center [410, 453] width 372 height 31
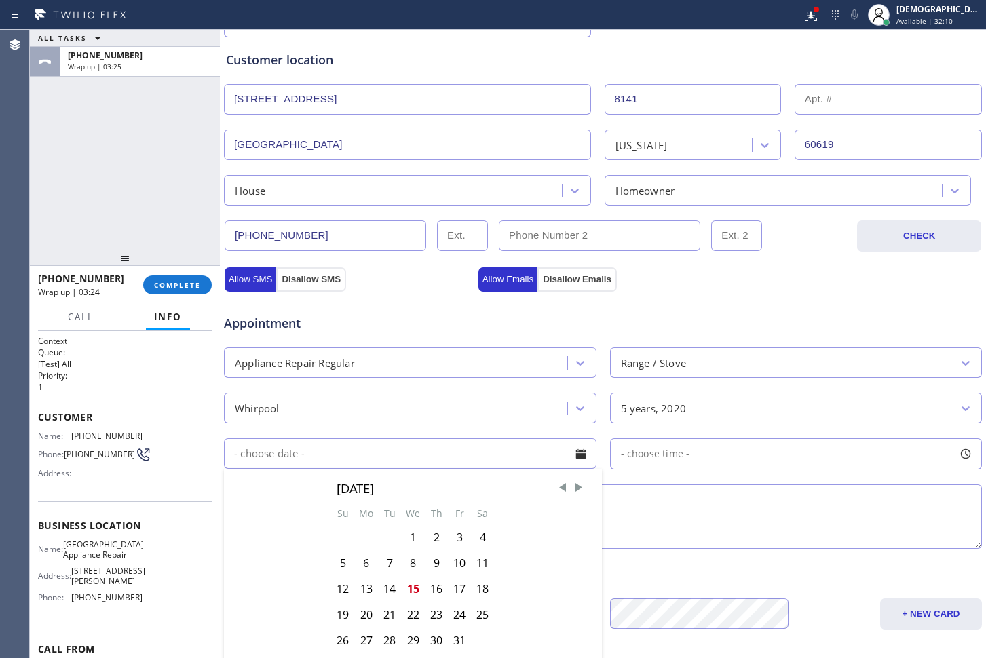
scroll to position [339, 0]
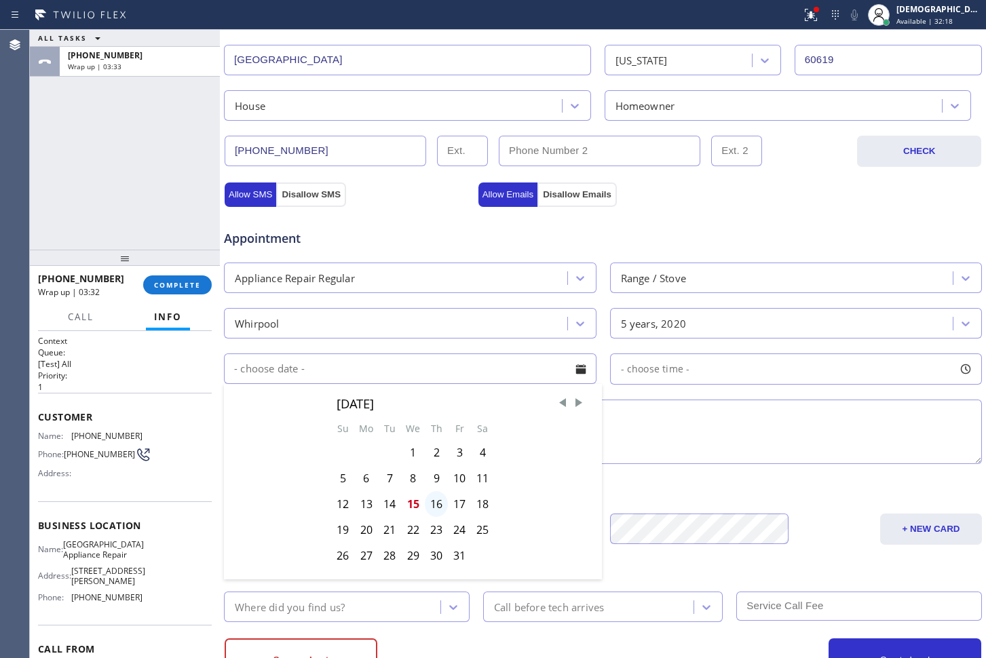
click at [432, 507] on div "16" at bounding box center [436, 504] width 23 height 26
type input "[DATE]"
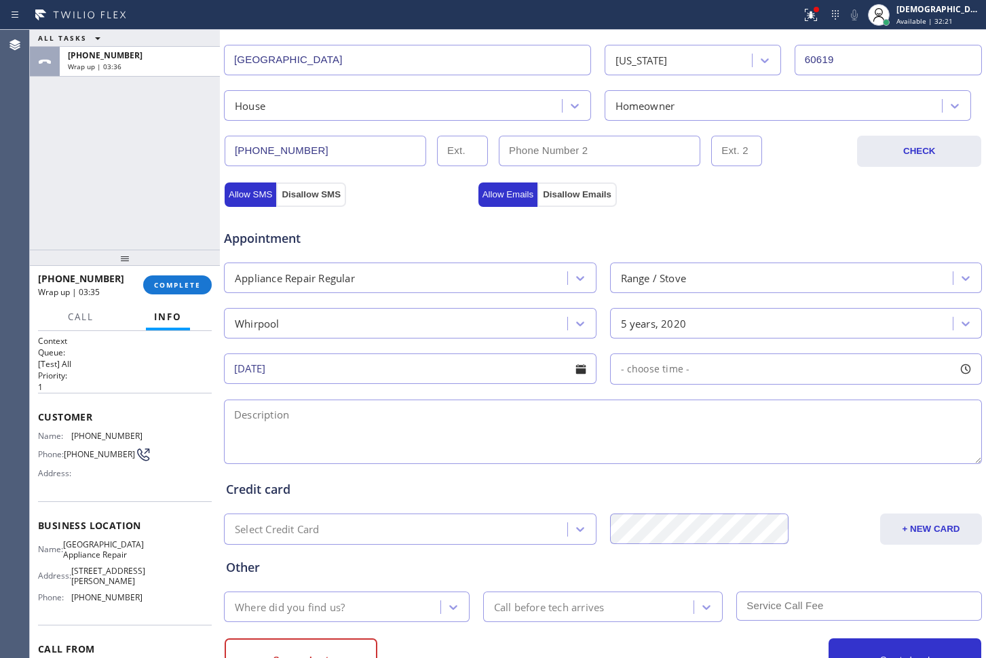
click at [644, 366] on span "- choose time -" at bounding box center [655, 368] width 69 height 13
drag, startPoint x: 620, startPoint y: 456, endPoint x: 803, endPoint y: 453, distance: 183.2
click at [803, 453] on div at bounding box center [810, 451] width 16 height 28
drag, startPoint x: 619, startPoint y: 455, endPoint x: 720, endPoint y: 458, distance: 101.8
click at [722, 458] on div at bounding box center [730, 451] width 16 height 28
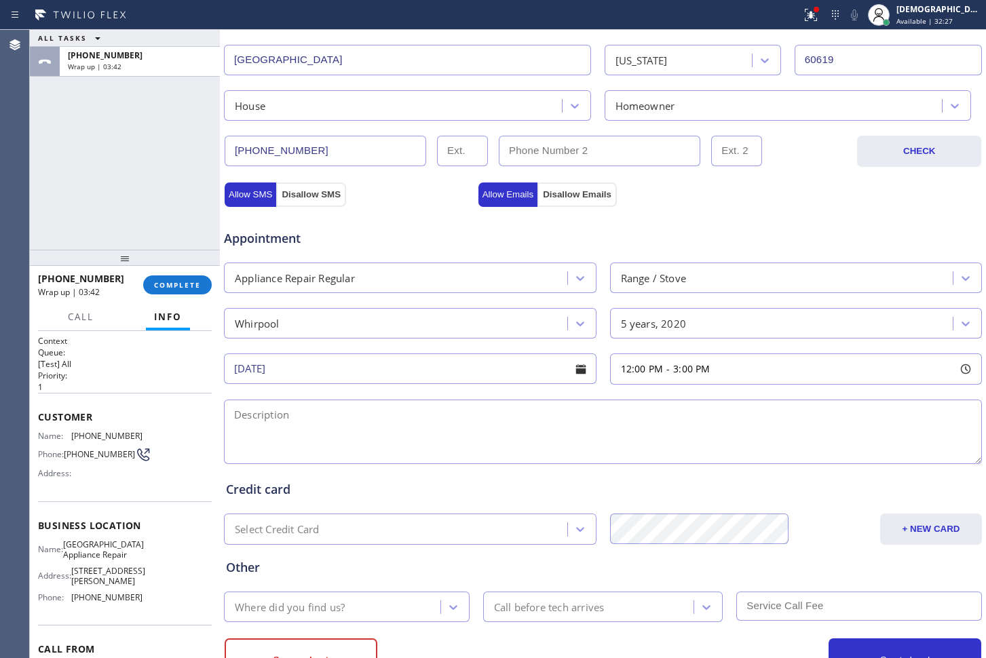
click at [473, 430] on textarea at bounding box center [603, 431] width 758 height 64
click at [454, 421] on textarea "12-3 / $75 /" at bounding box center [603, 431] width 758 height 64
paste textarea "whirlpool / Stove top / it started clicking / 5 years"
click at [649, 415] on textarea "12-3 / $75 / whirlpool / Stove top / it started clicking / 5 years / House HO /" at bounding box center [603, 431] width 758 height 64
paste textarea "[STREET_ADDRESS]"
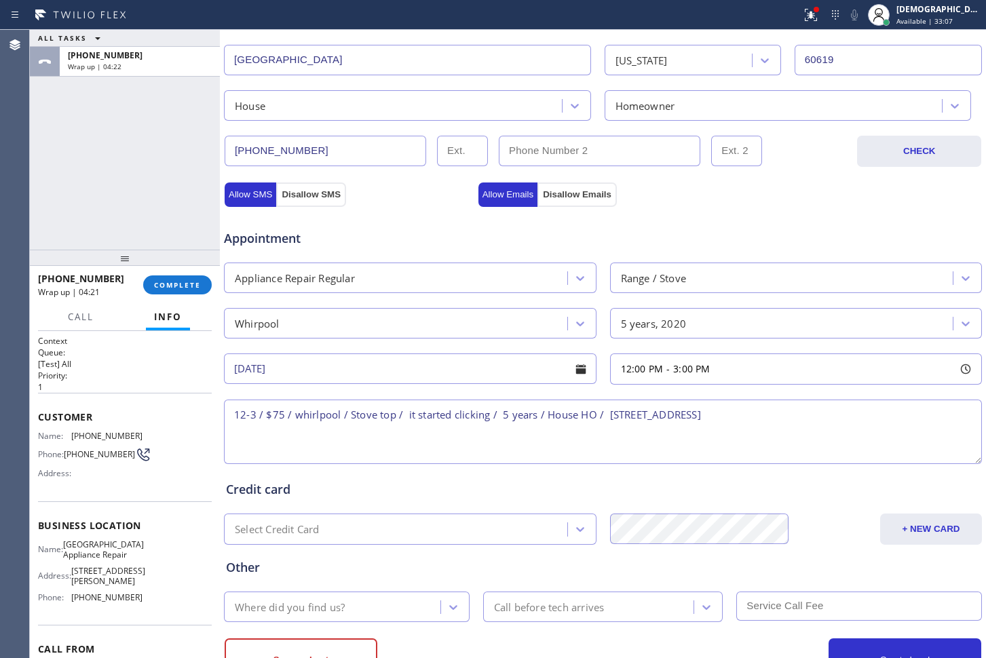
click at [121, 560] on span "[GEOGRAPHIC_DATA] Appliance Repair" at bounding box center [103, 549] width 81 height 21
drag, startPoint x: 110, startPoint y: 573, endPoint x: 72, endPoint y: 553, distance: 43.1
click at [72, 553] on span "[GEOGRAPHIC_DATA] Appliance Repair" at bounding box center [103, 549] width 81 height 21
copy span "[GEOGRAPHIC_DATA] Appliance Repair"
click at [829, 427] on textarea "12-3 / $75 / whirlpool / Stove top / it started clicking / 5 years / House HO /…" at bounding box center [603, 431] width 758 height 64
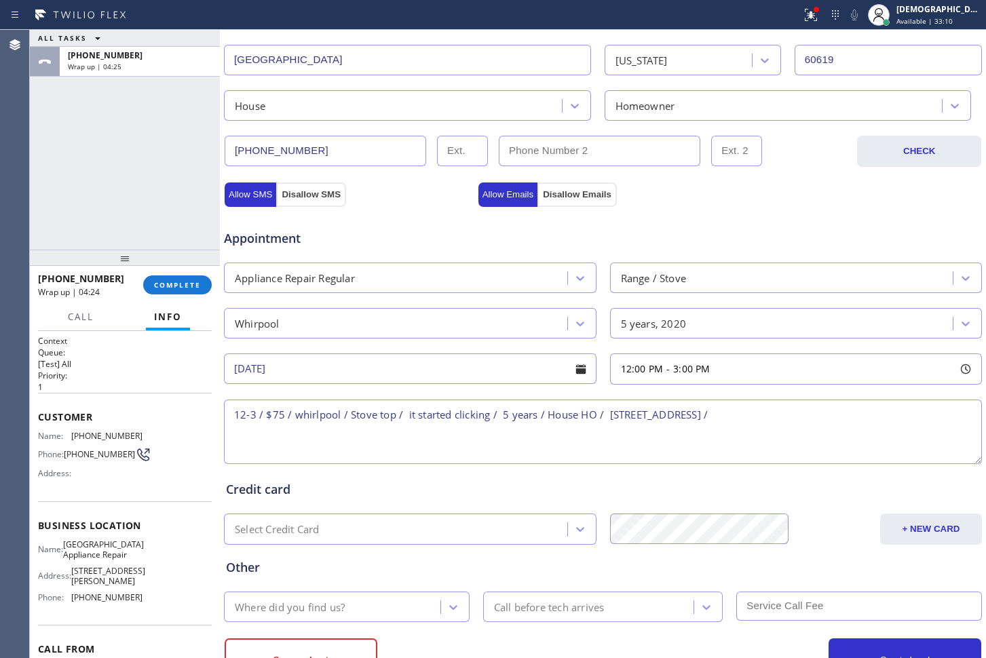
paste textarea "[GEOGRAPHIC_DATA] Appliance Repair"
click at [477, 433] on textarea "12-3 / $75 / whirlpool / Stove top / it started clicking / 5 years / House HO /…" at bounding box center [603, 431] width 758 height 64
paste textarea "Please call customer 30 minutes prior to arrival"
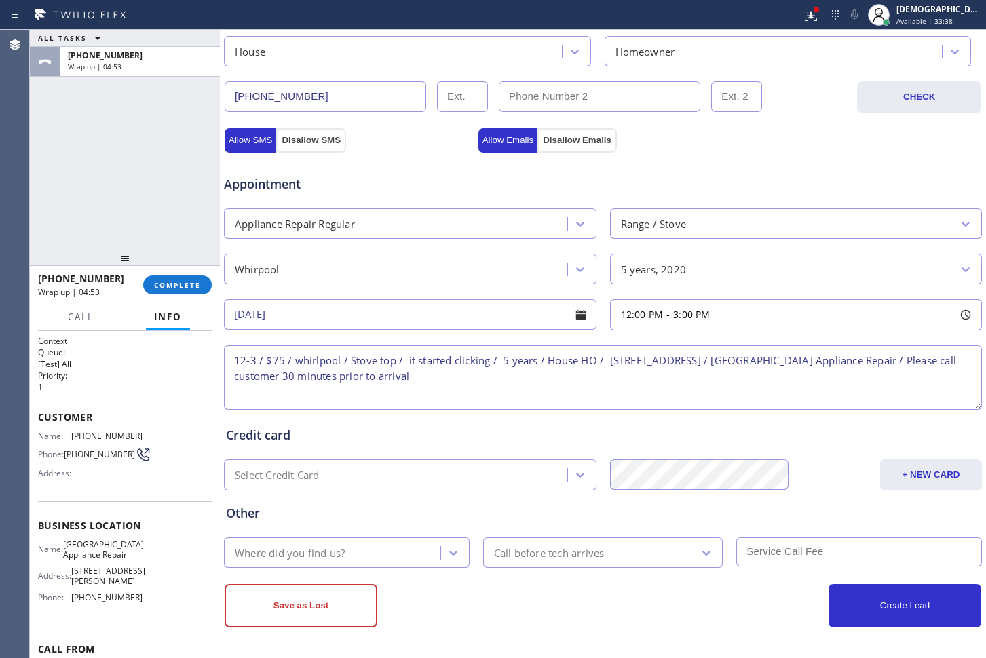
type textarea "12-3 / $75 / whirlpool / Stove top / it started clicking / 5 years / House HO /…"
click at [347, 551] on div "Where did you find us?" at bounding box center [334, 553] width 212 height 24
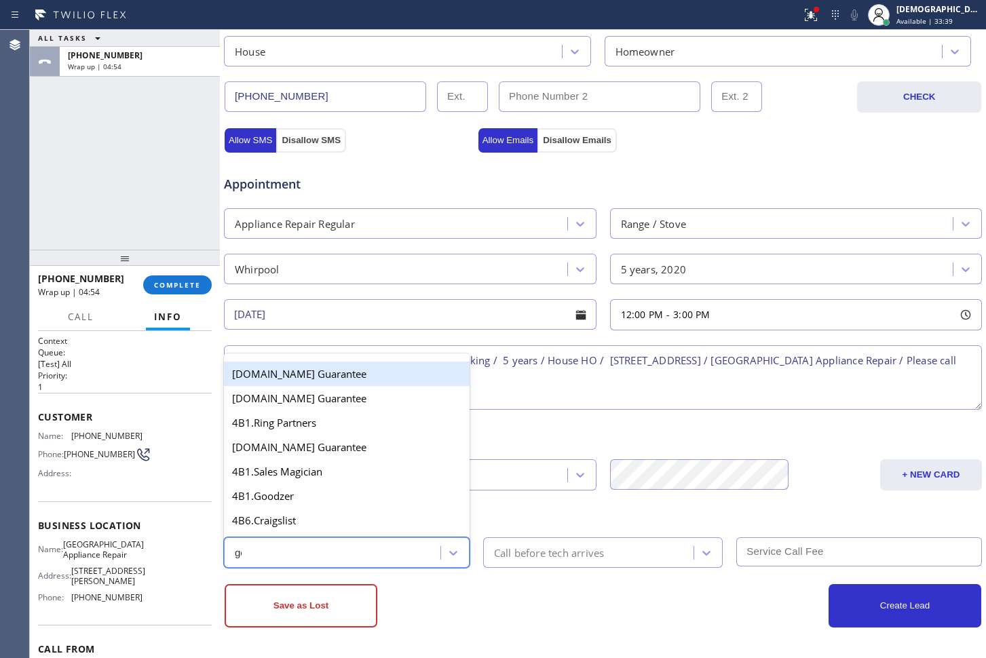
type input "goo"
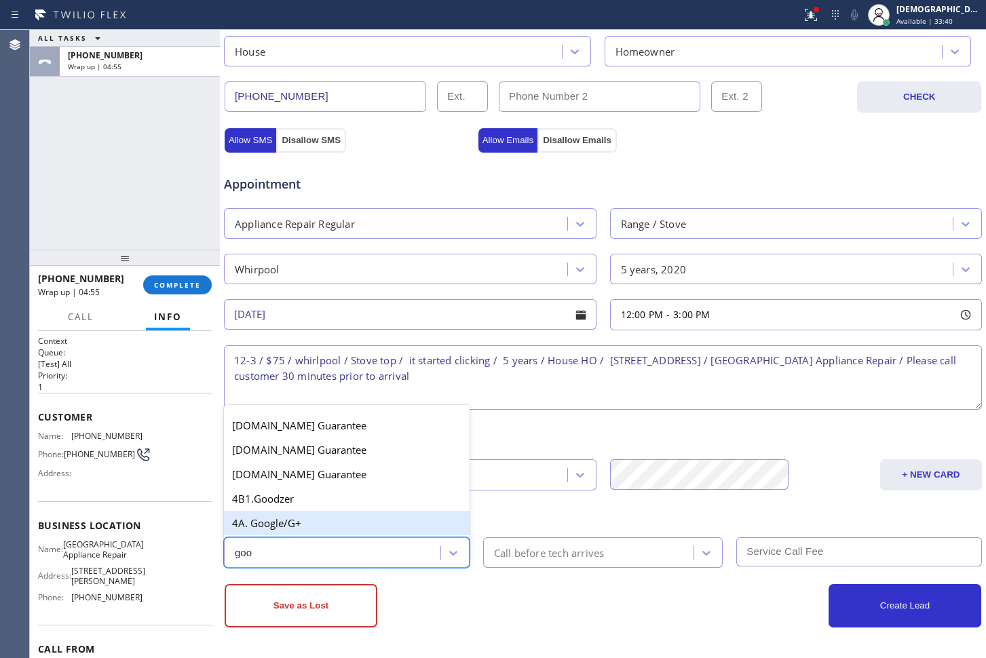
click at [317, 529] on div "4A. Google/G+" at bounding box center [347, 523] width 246 height 24
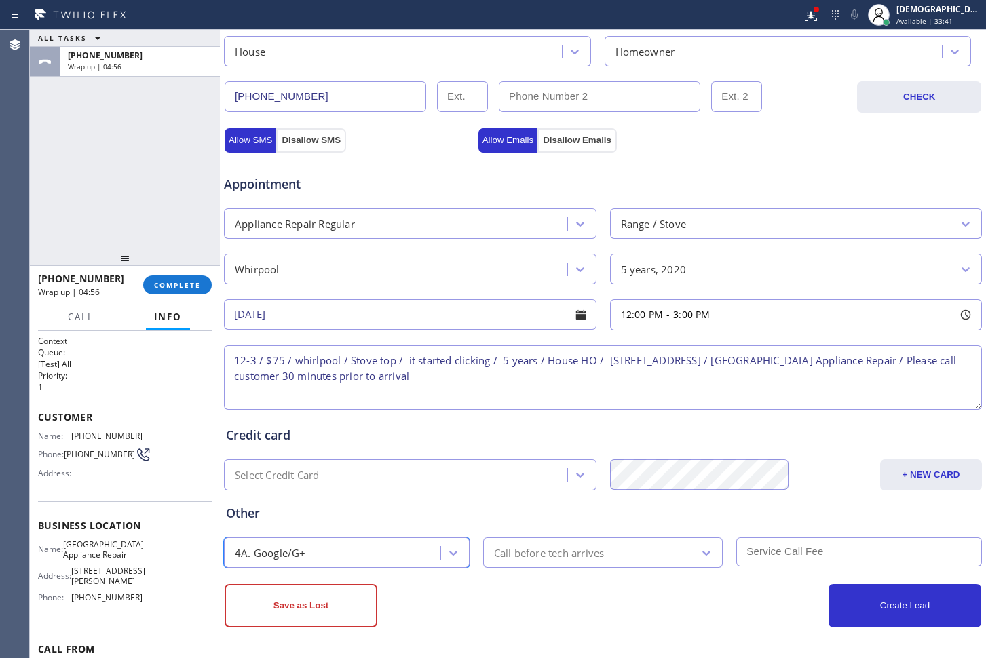
click at [500, 549] on div "Call before tech arrives" at bounding box center [549, 553] width 111 height 16
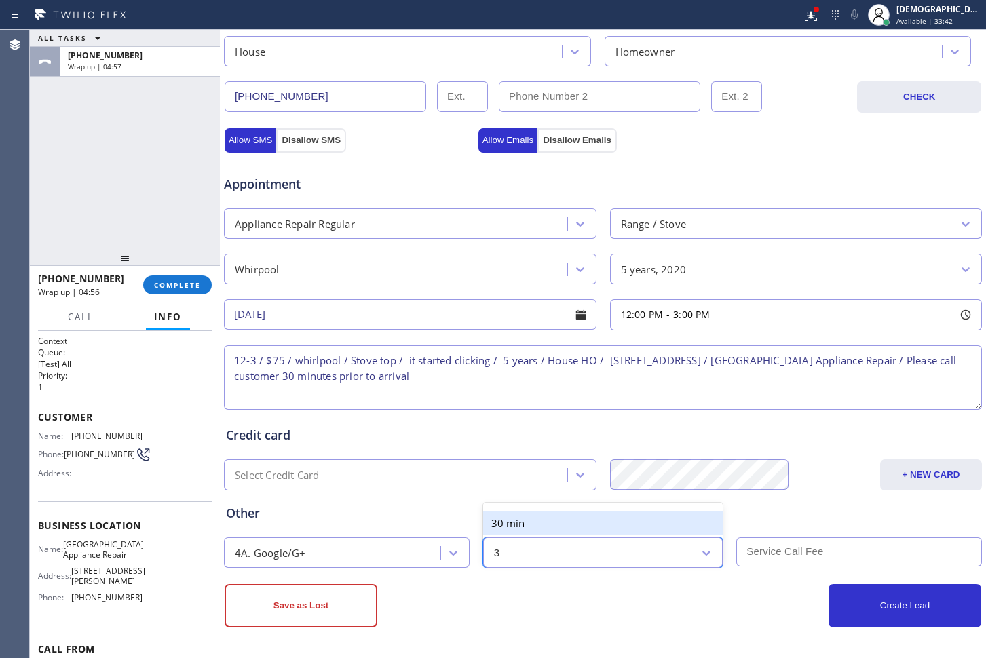
type input "30"
click at [506, 530] on div "30 min" at bounding box center [603, 523] width 240 height 24
click at [775, 550] on input "text" at bounding box center [859, 551] width 246 height 29
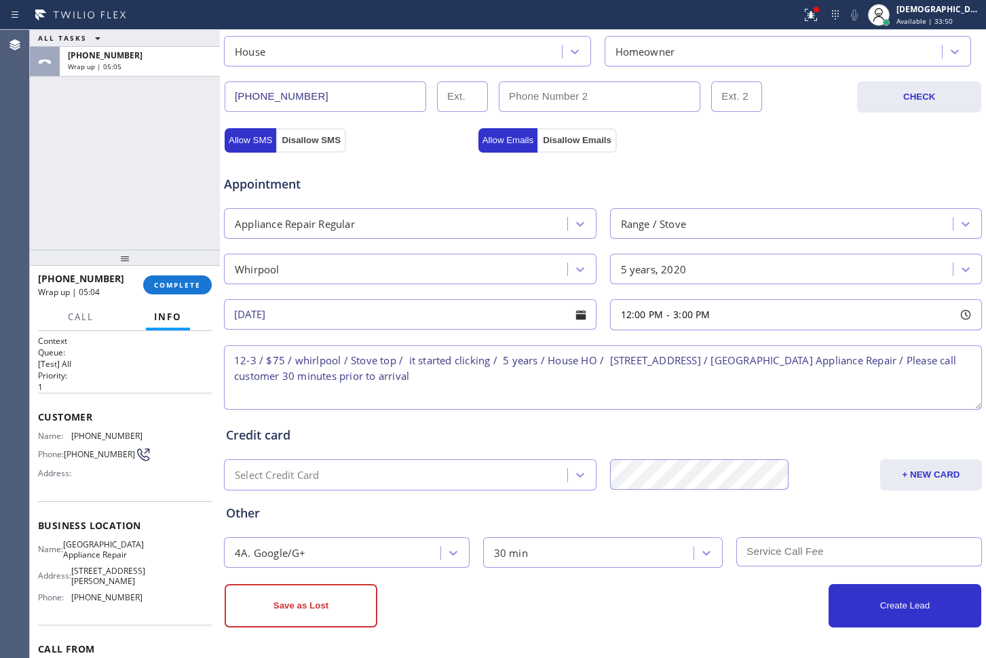
type input "5"
type input "75"
click at [903, 599] on button "Create Lead" at bounding box center [904, 605] width 153 height 43
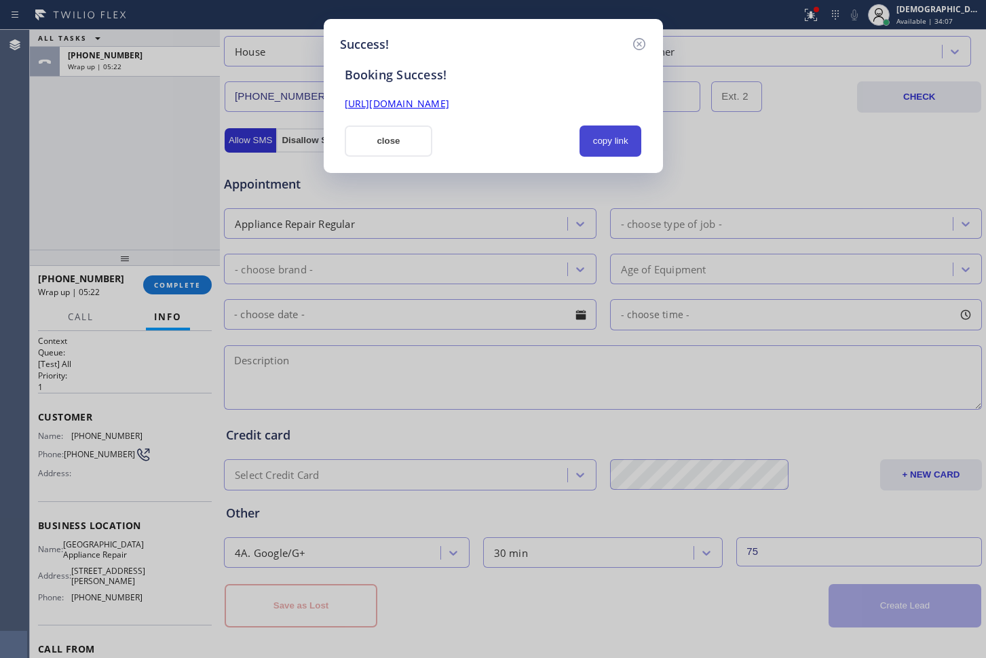
click at [625, 140] on button "copy link" at bounding box center [610, 140] width 62 height 31
click at [449, 102] on link "[URL][DOMAIN_NAME]" at bounding box center [397, 103] width 104 height 13
click at [397, 140] on button "close" at bounding box center [389, 140] width 88 height 31
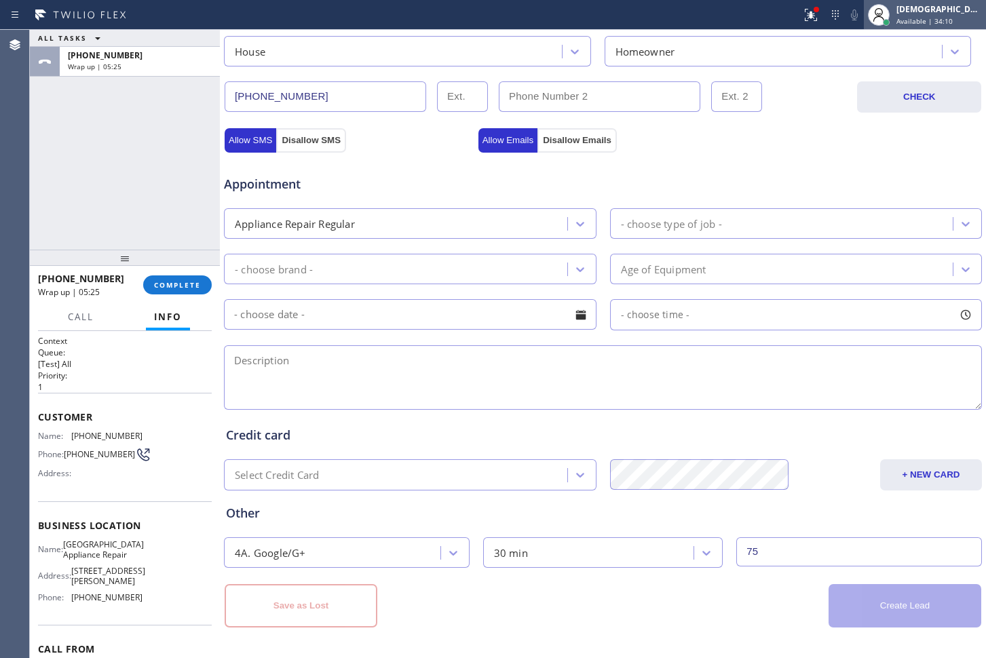
click at [922, 22] on span "Available | 34:10" at bounding box center [924, 20] width 56 height 9
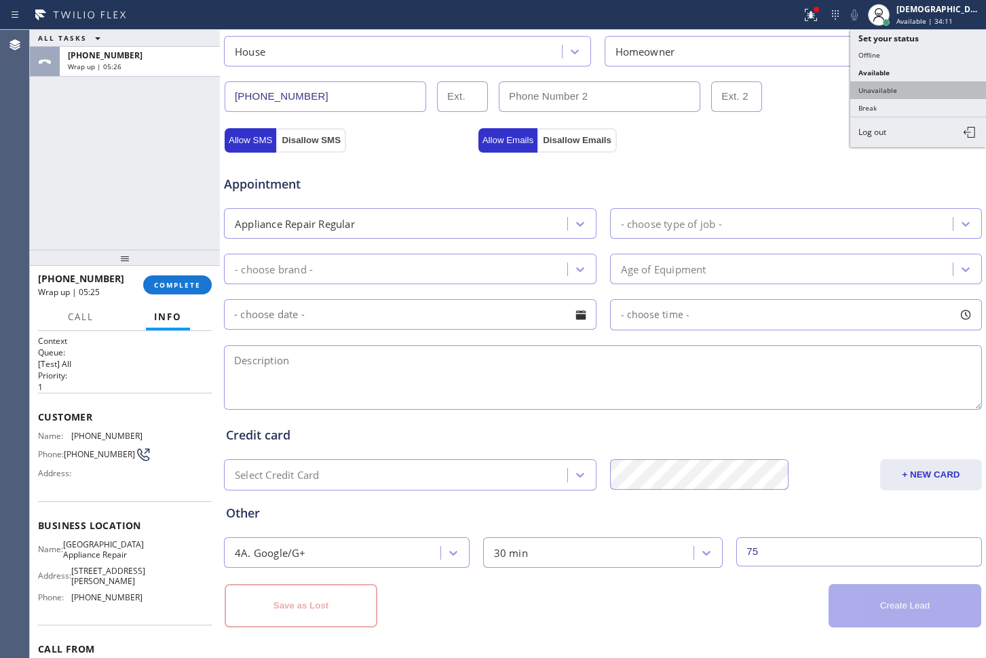
click at [915, 88] on button "Unavailable" at bounding box center [918, 90] width 136 height 18
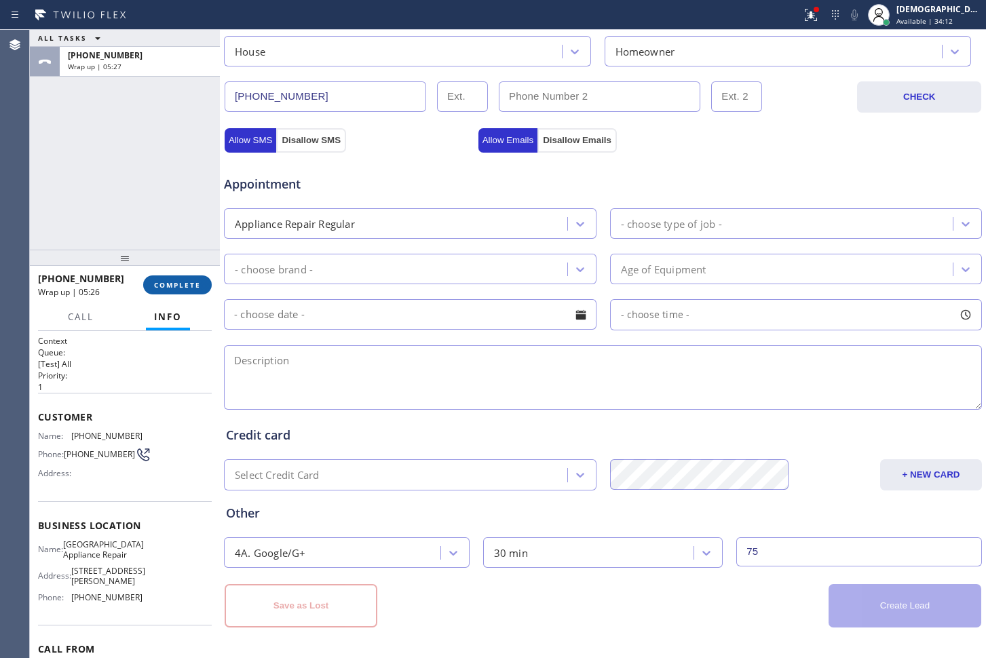
click at [193, 278] on button "COMPLETE" at bounding box center [177, 284] width 69 height 19
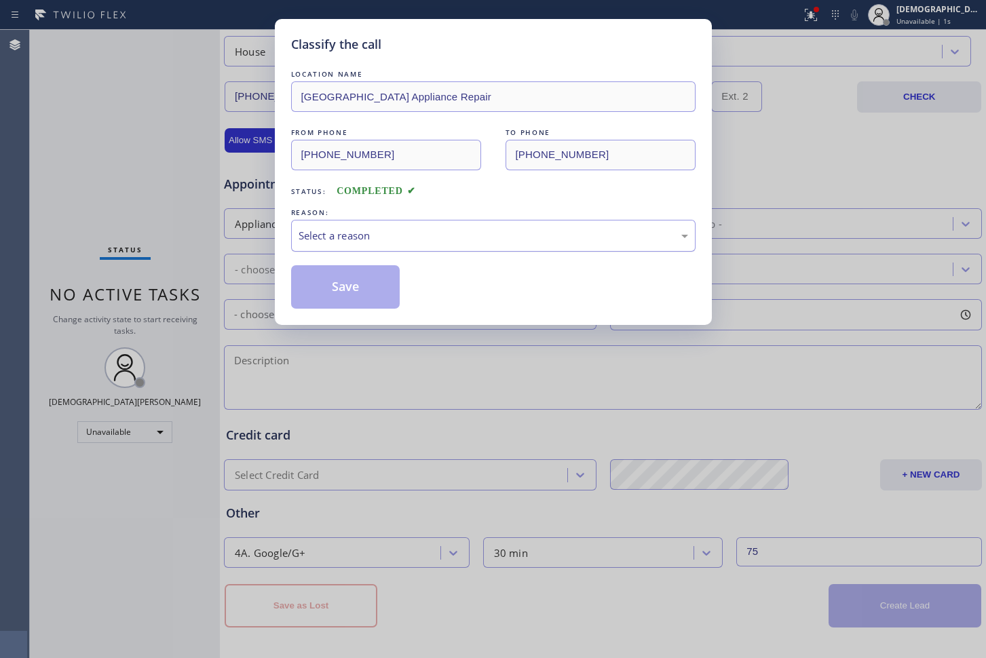
click at [340, 241] on div "Select a reason" at bounding box center [492, 236] width 389 height 16
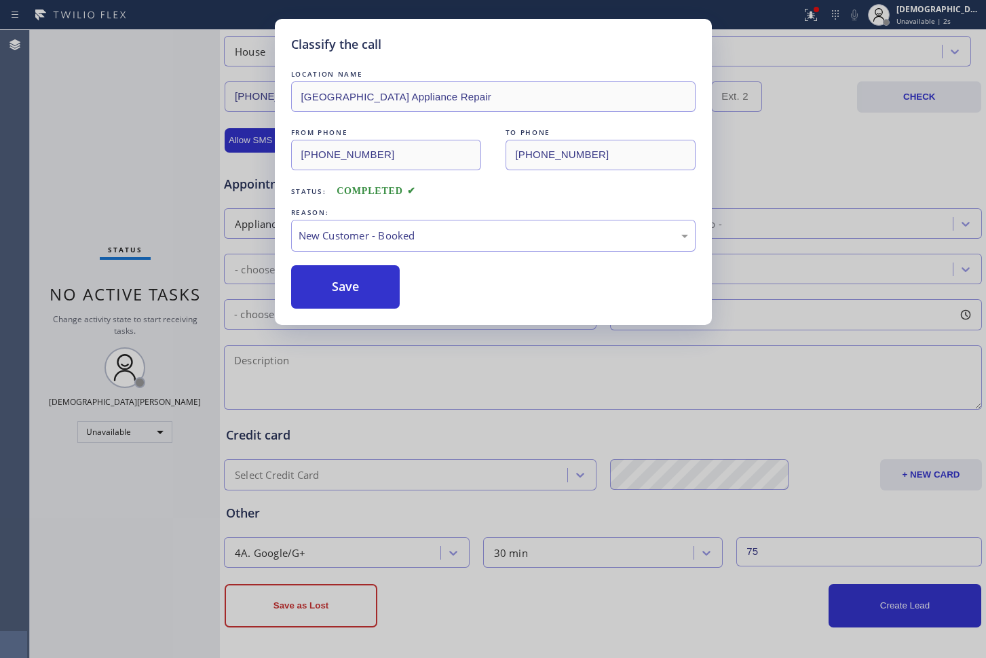
click at [345, 265] on button "Save" at bounding box center [345, 286] width 109 height 43
click at [337, 290] on button "Save" at bounding box center [345, 286] width 109 height 43
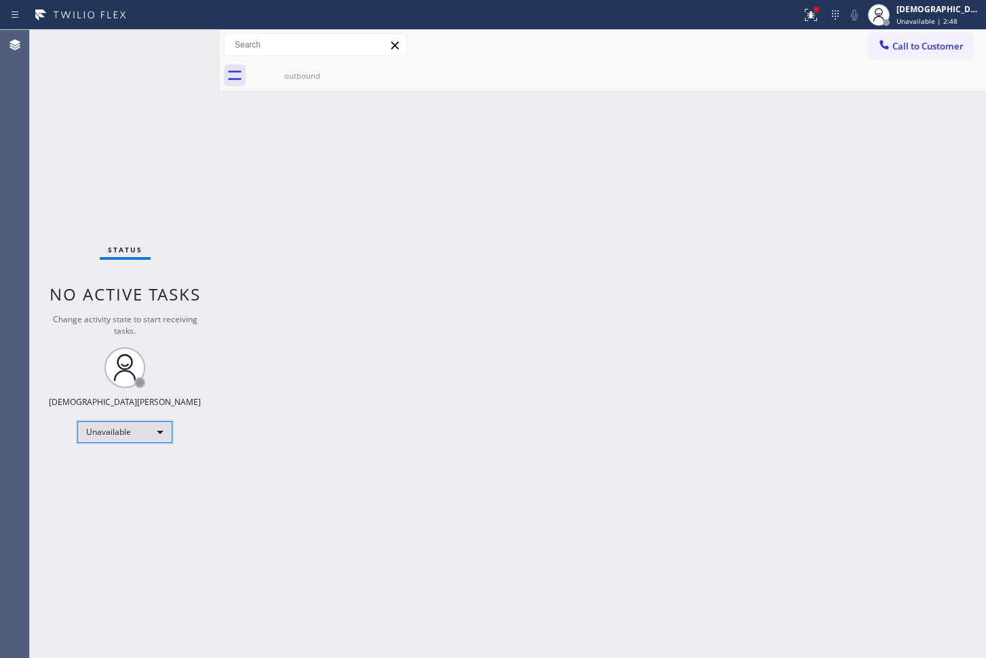
click at [142, 434] on div "Unavailable" at bounding box center [124, 432] width 95 height 22
click at [128, 463] on li "Available" at bounding box center [124, 468] width 92 height 16
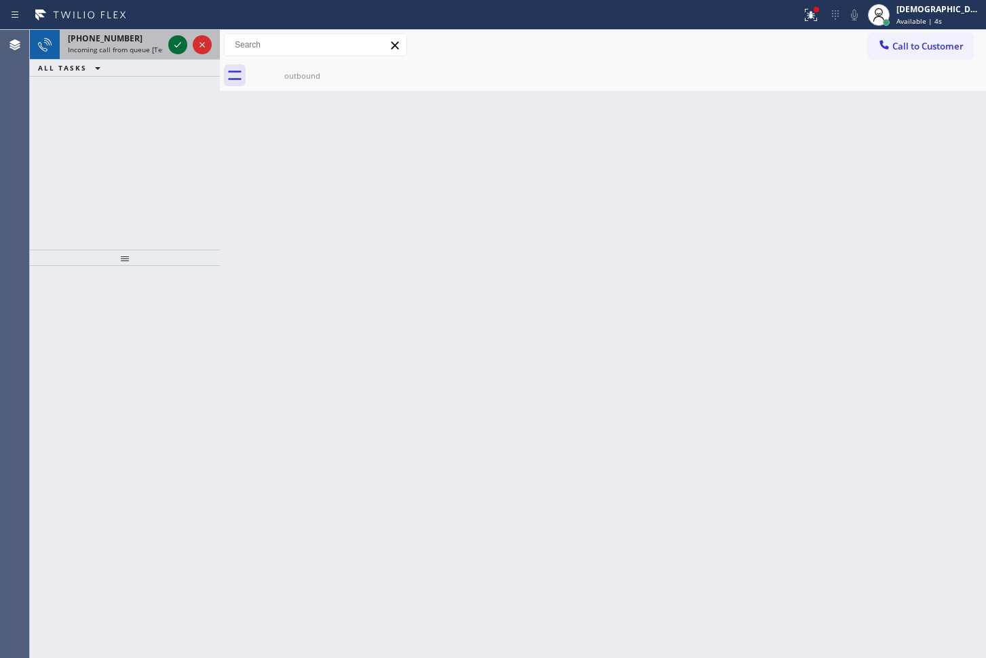
click at [179, 45] on icon at bounding box center [178, 45] width 16 height 16
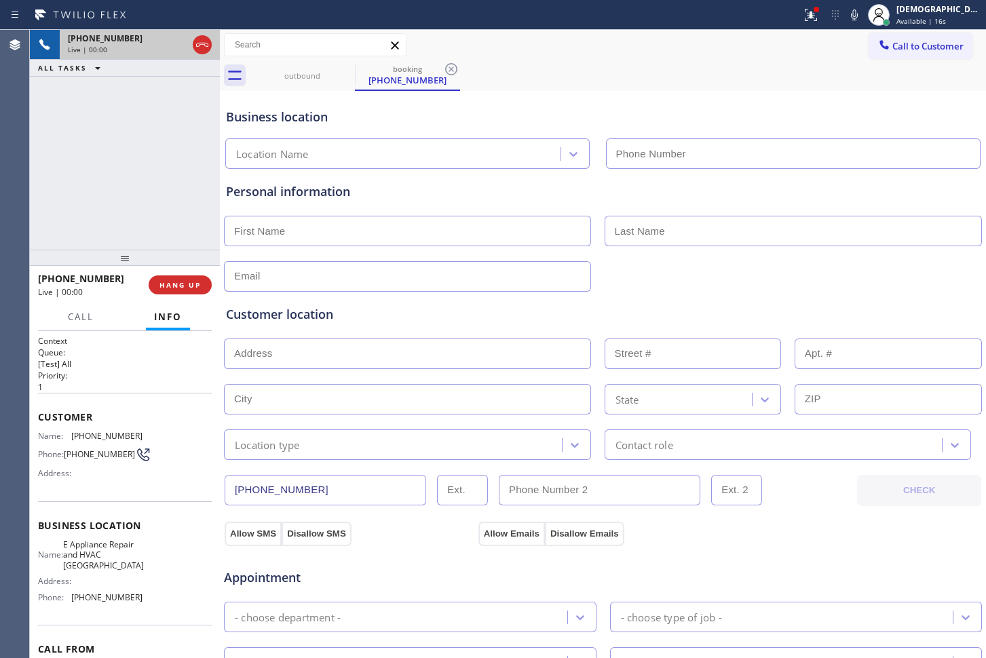
type input "[PHONE_NUMBER]"
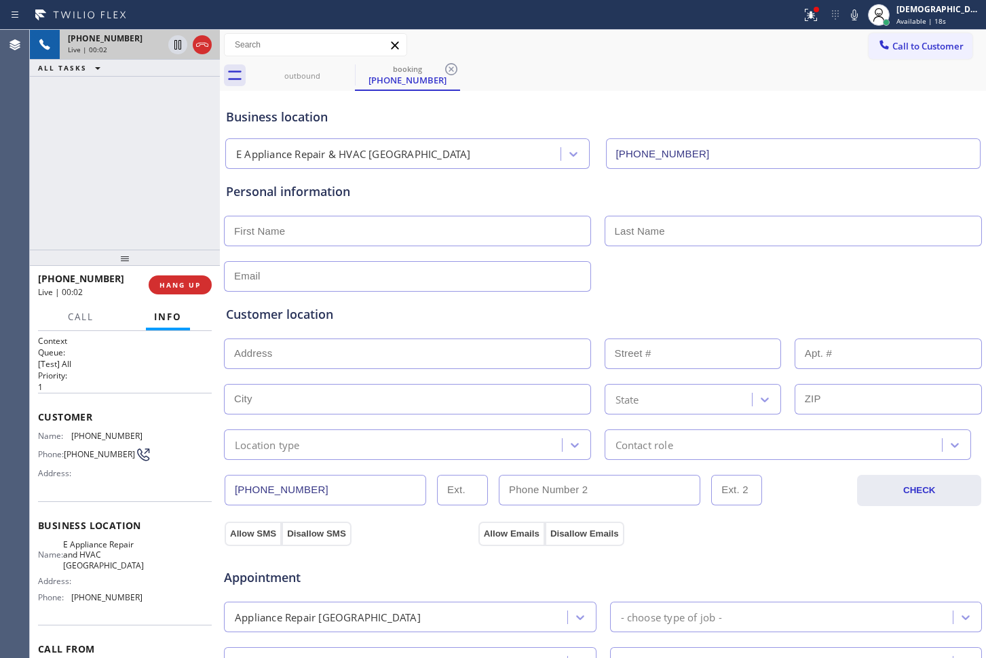
drag, startPoint x: 200, startPoint y: 44, endPoint x: 211, endPoint y: 47, distance: 11.2
click at [201, 44] on icon at bounding box center [202, 45] width 12 height 4
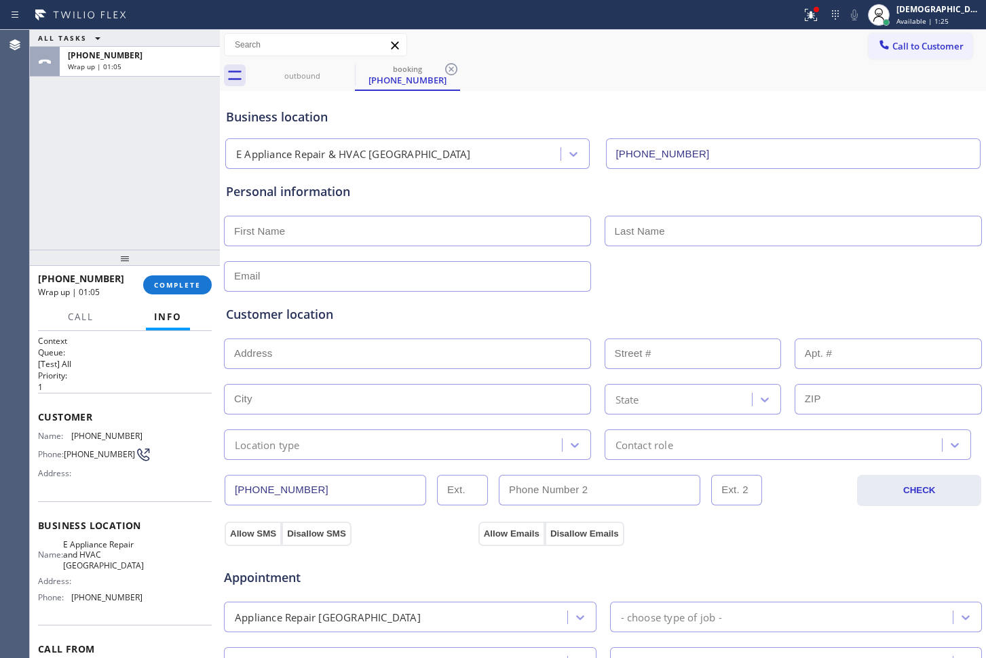
click at [766, 104] on div "Business location E Appliance Repair & HVAC [GEOGRAPHIC_DATA] [PHONE_NUMBER]" at bounding box center [602, 131] width 759 height 75
click at [943, 23] on span "Available | 1:25" at bounding box center [922, 20] width 52 height 9
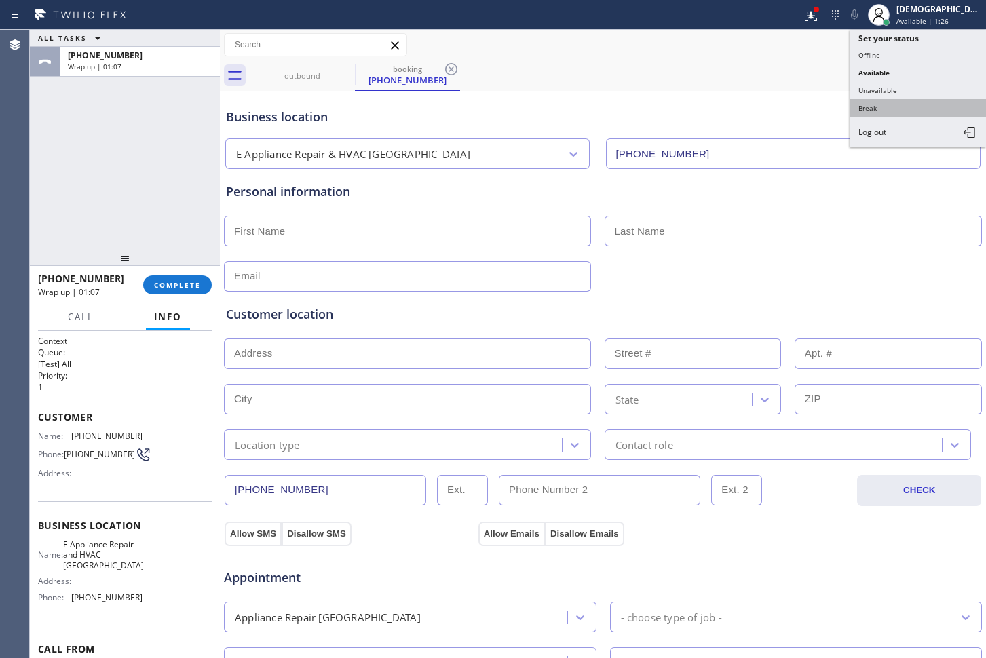
click at [892, 110] on button "Break" at bounding box center [918, 108] width 136 height 18
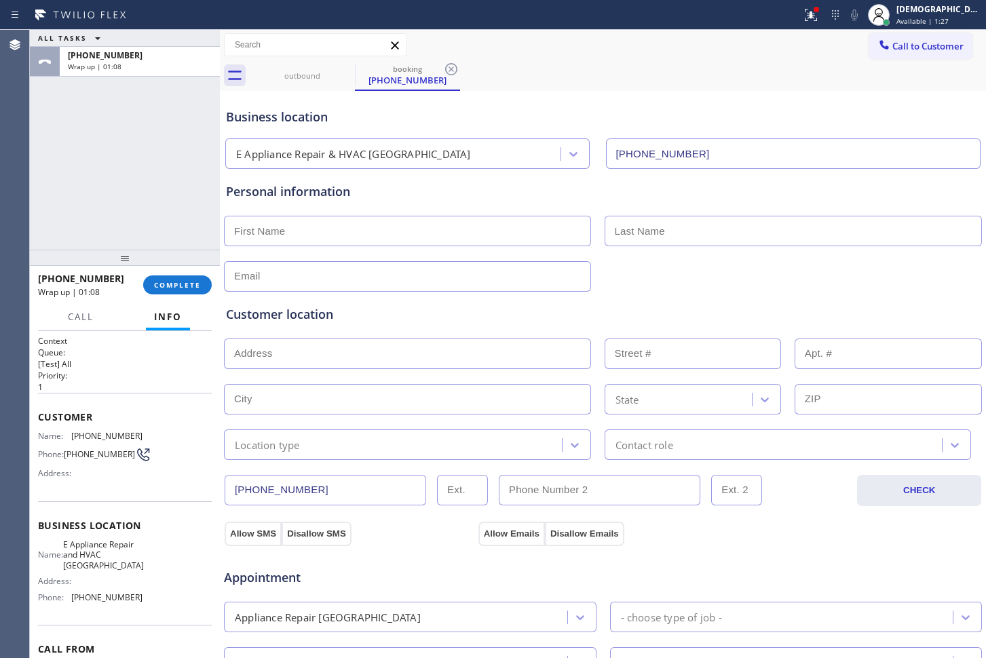
click at [179, 274] on div "[PHONE_NUMBER] Wrap up | 01:08 COMPLETE" at bounding box center [125, 284] width 174 height 35
click at [206, 288] on button "COMPLETE" at bounding box center [177, 284] width 69 height 19
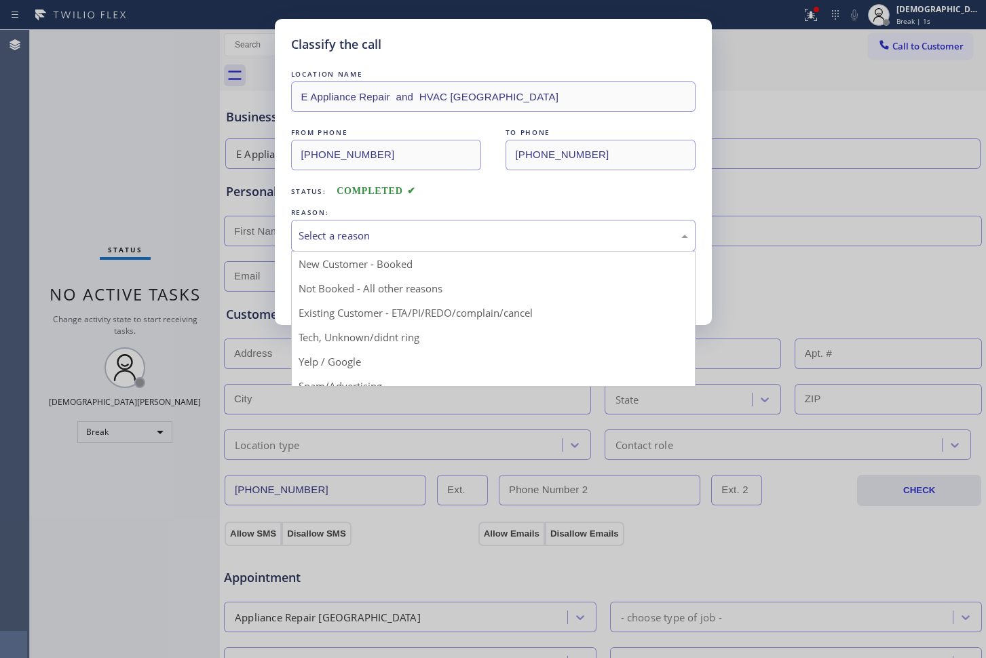
click at [395, 236] on div "Select a reason" at bounding box center [492, 236] width 389 height 16
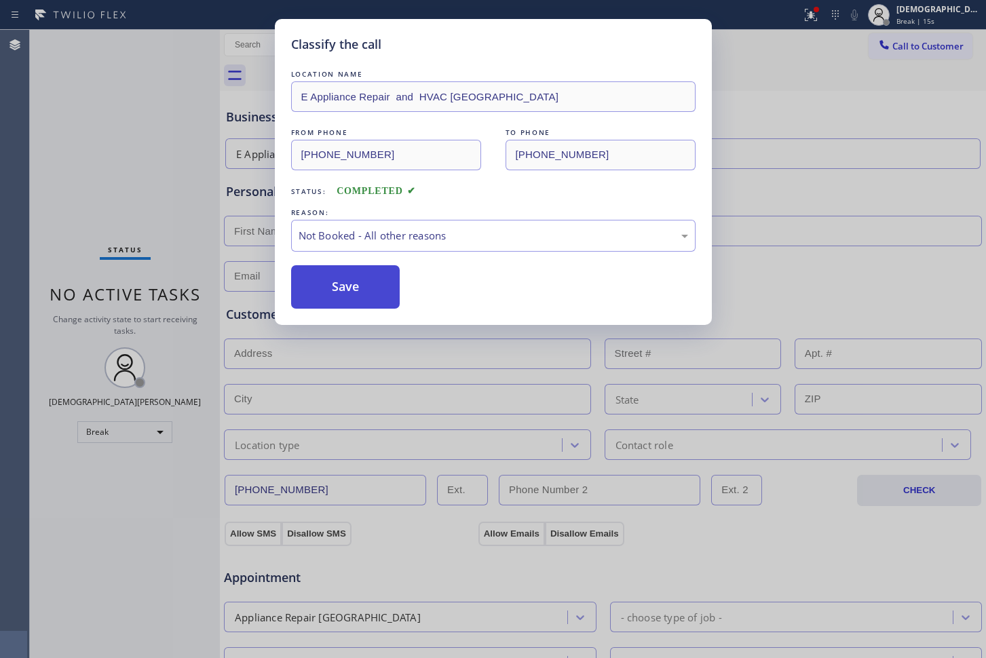
click at [363, 284] on button "Save" at bounding box center [345, 286] width 109 height 43
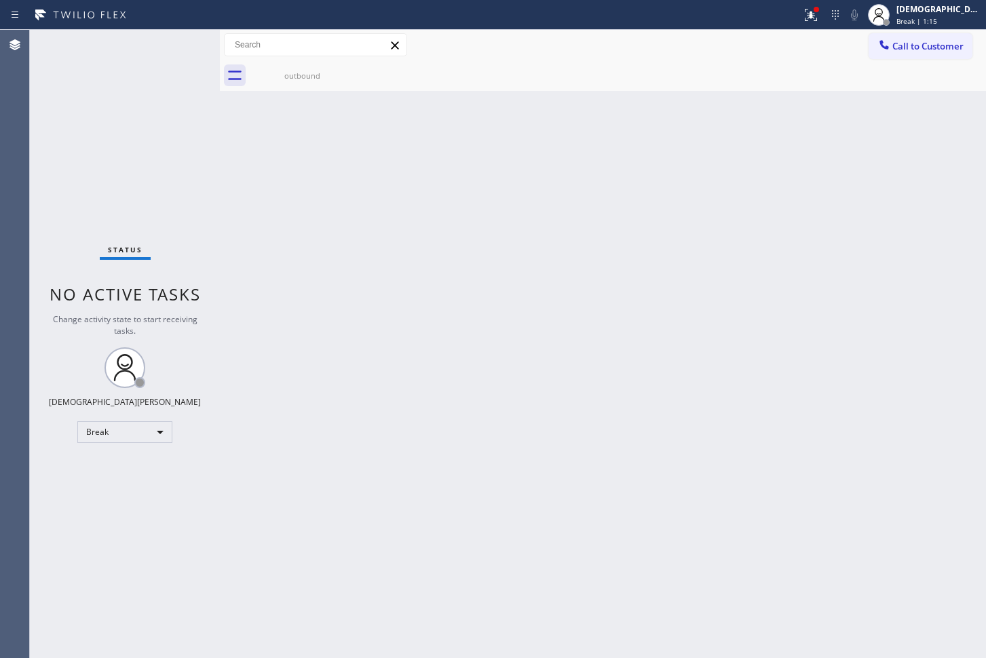
click at [71, 157] on div "Status No active tasks Change activity state to start receiving tasks. Christia…" at bounding box center [125, 344] width 190 height 628
click at [813, 14] on icon at bounding box center [808, 13] width 8 height 9
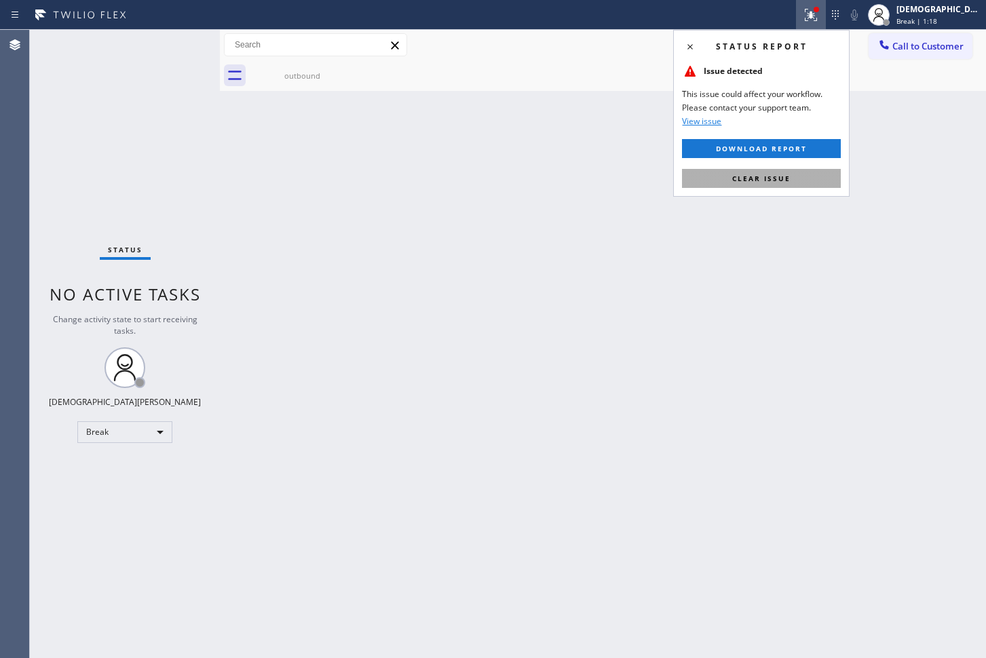
click at [823, 176] on button "Clear issue" at bounding box center [761, 178] width 159 height 19
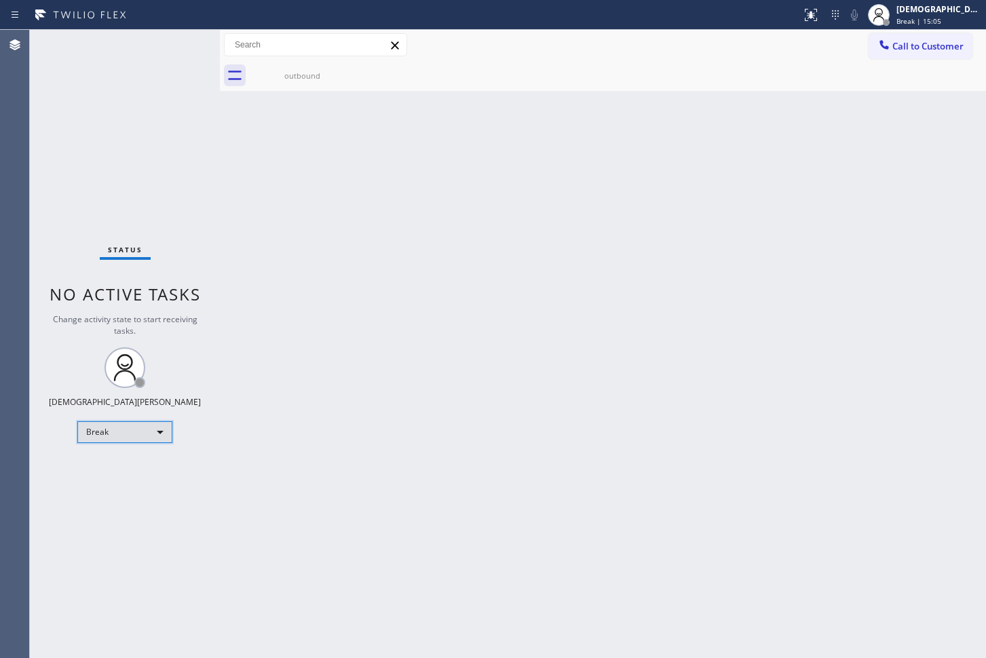
click at [140, 434] on div "Break" at bounding box center [124, 432] width 95 height 22
click at [127, 469] on li "Available" at bounding box center [124, 468] width 92 height 16
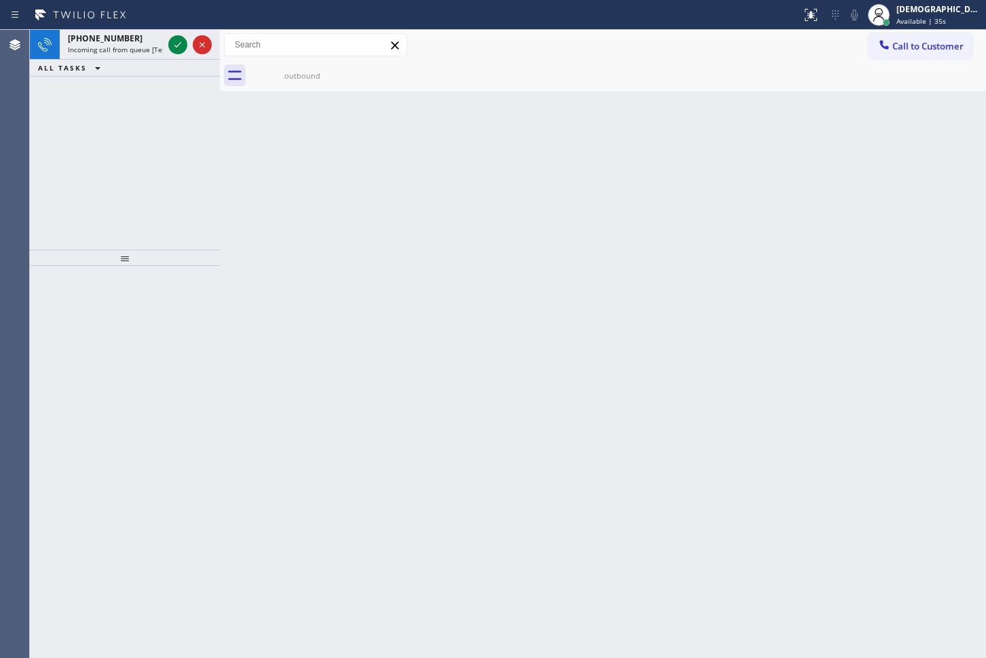
drag, startPoint x: 76, startPoint y: 187, endPoint x: 104, endPoint y: 161, distance: 38.4
click at [76, 185] on div "[PHONE_NUMBER] Incoming call from queue [Test] All ALL TASKS ALL TASKS ACTIVE T…" at bounding box center [125, 140] width 190 height 220
click at [178, 44] on icon at bounding box center [178, 45] width 16 height 16
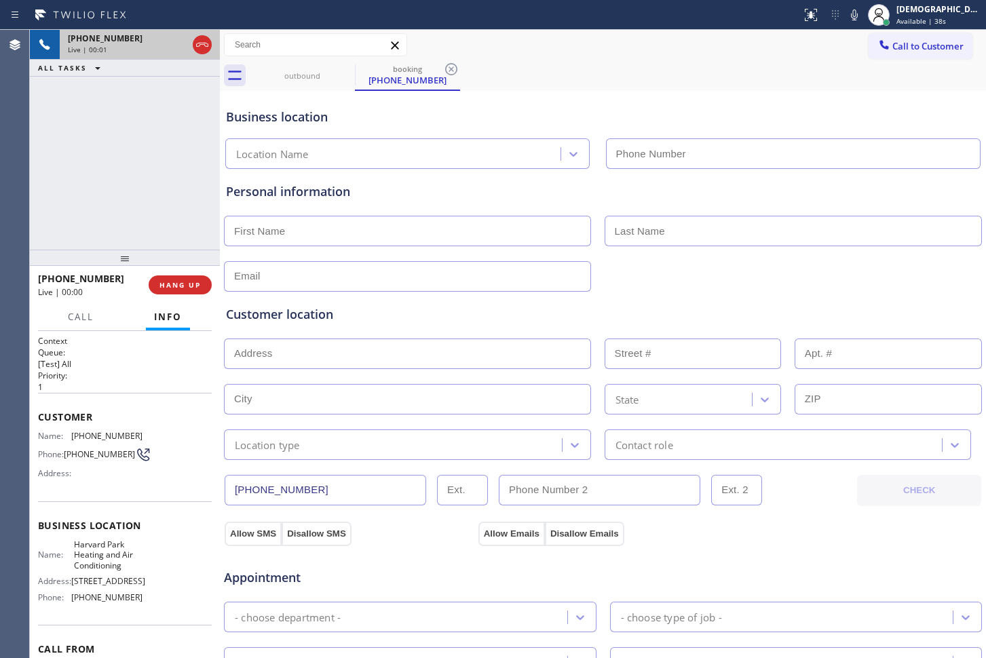
type input "[PHONE_NUMBER]"
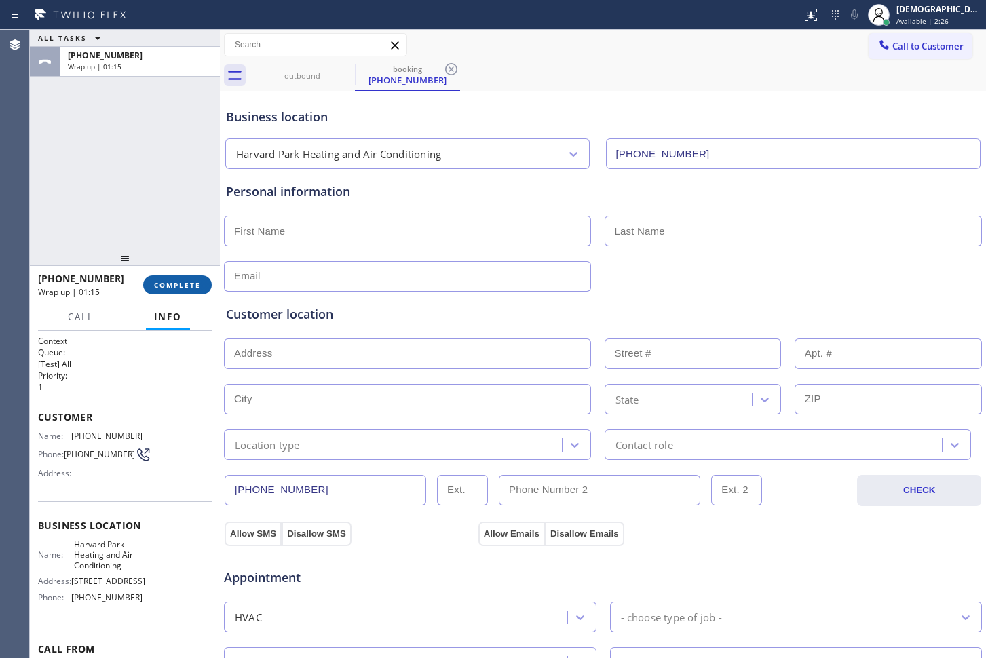
click at [174, 285] on span "COMPLETE" at bounding box center [177, 284] width 47 height 9
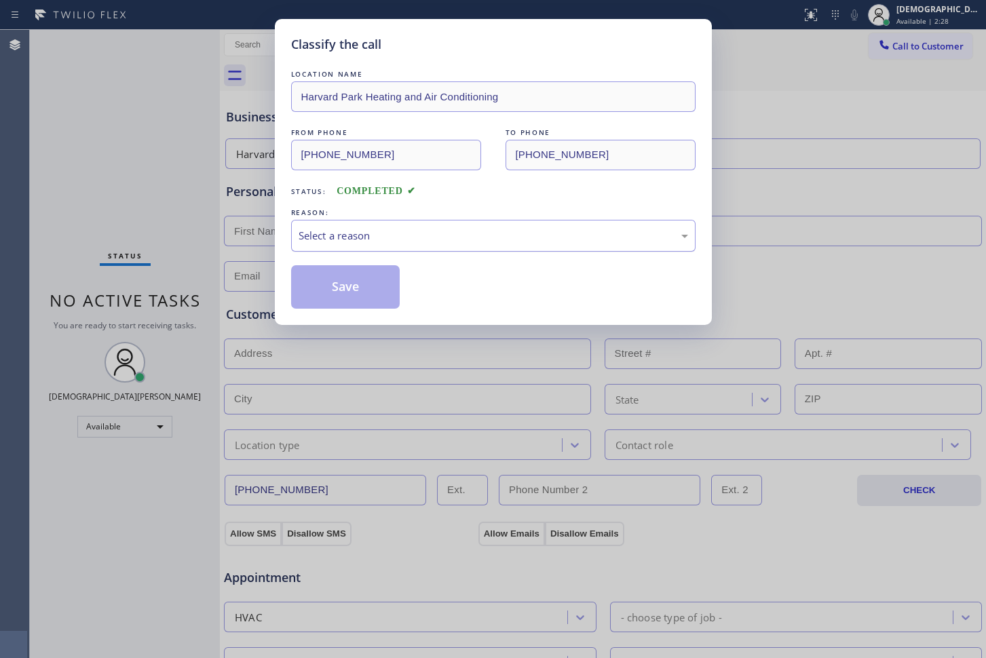
click at [385, 239] on div "Select a reason" at bounding box center [492, 236] width 389 height 16
click at [366, 239] on div "Not Booked - All other reasons" at bounding box center [492, 236] width 389 height 16
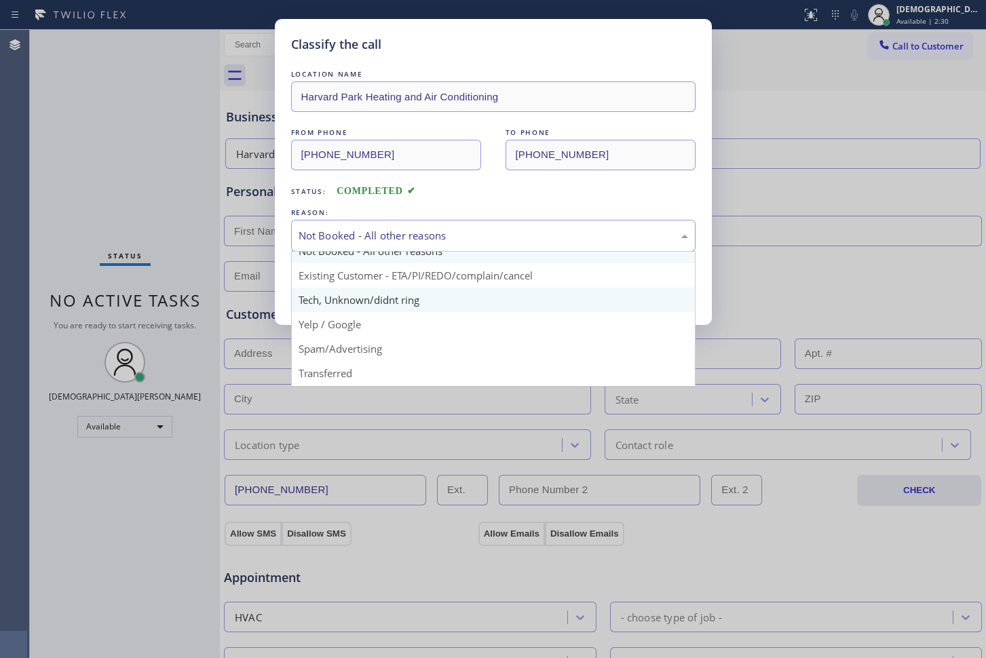
scroll to position [85, 0]
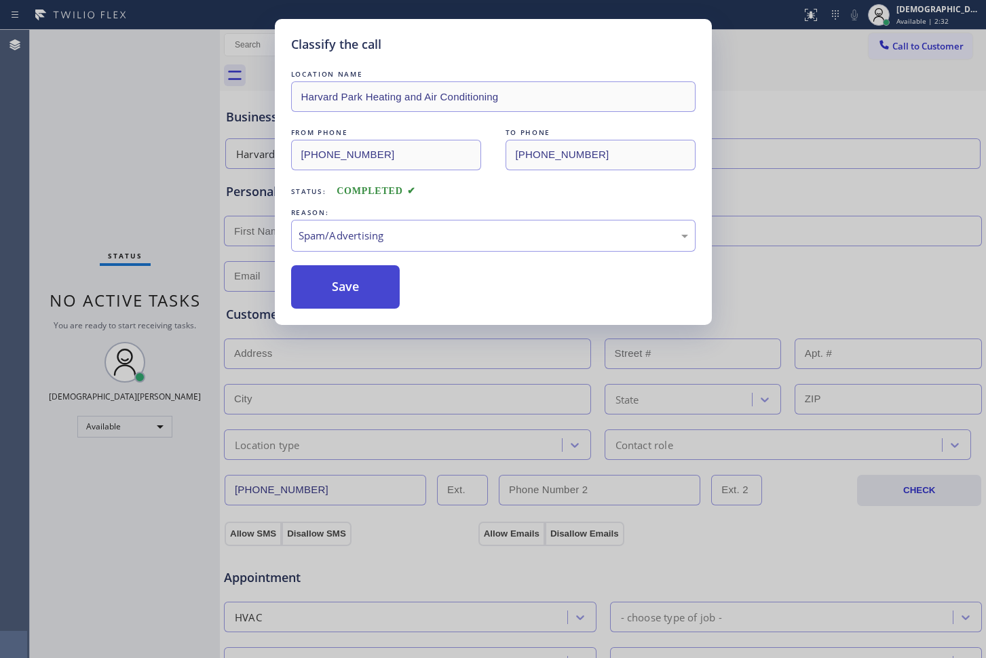
click at [359, 279] on button "Save" at bounding box center [345, 286] width 109 height 43
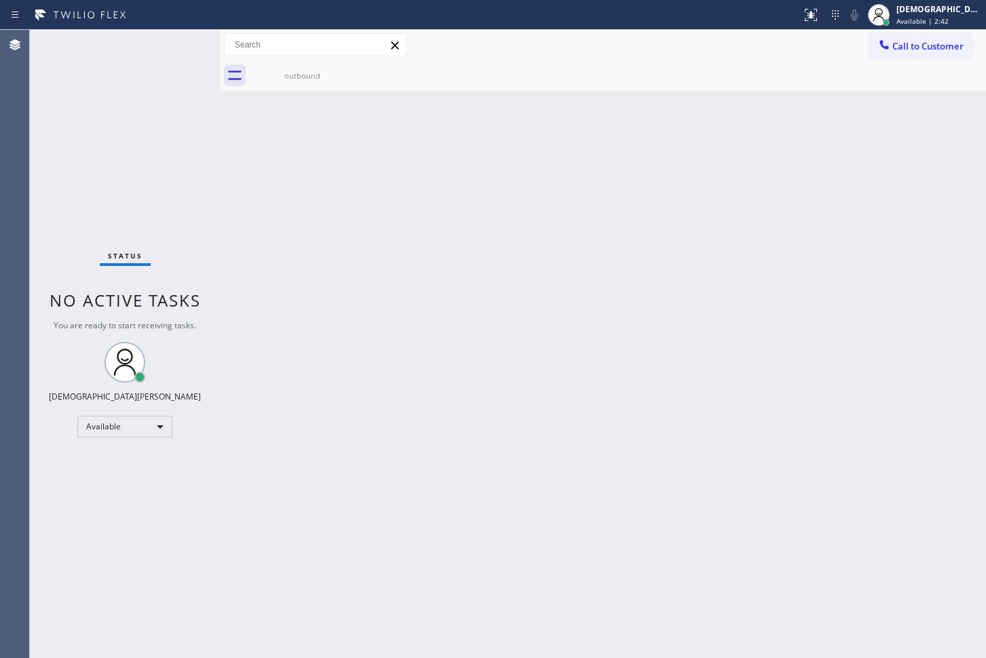
click at [175, 48] on div "Status No active tasks You are ready to start receiving tasks. Christian Cinco …" at bounding box center [125, 344] width 190 height 628
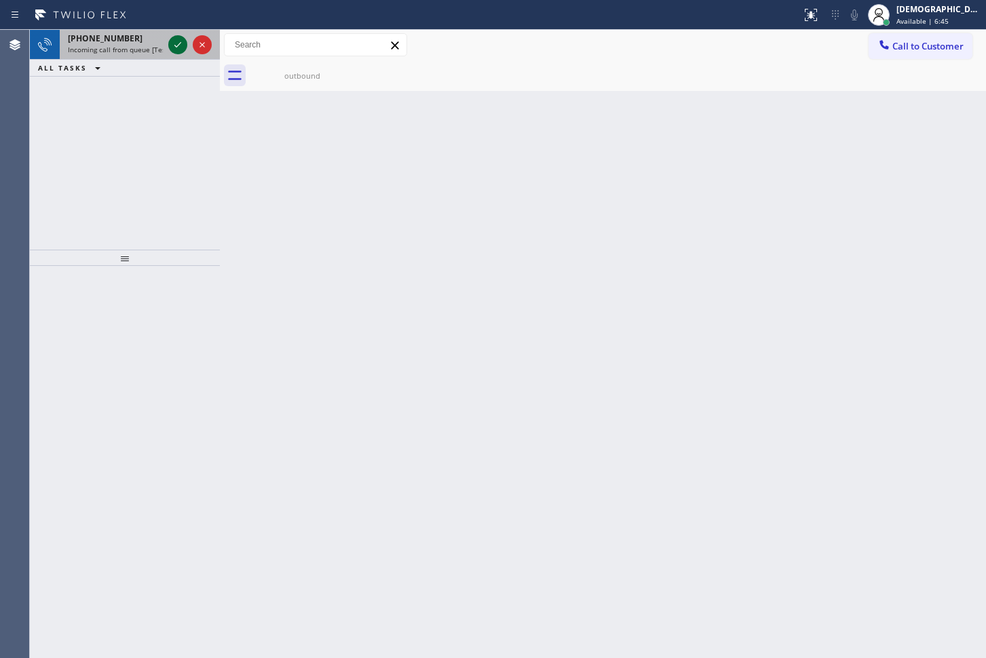
click at [173, 41] on icon at bounding box center [178, 45] width 16 height 16
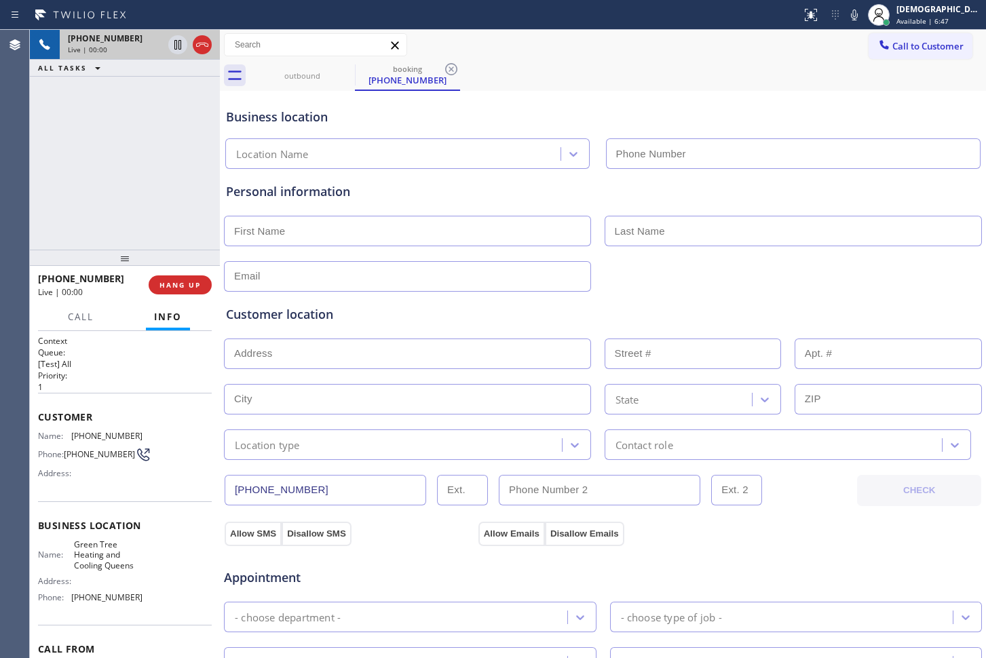
type input "[PHONE_NUMBER]"
click at [199, 50] on icon at bounding box center [202, 45] width 16 height 16
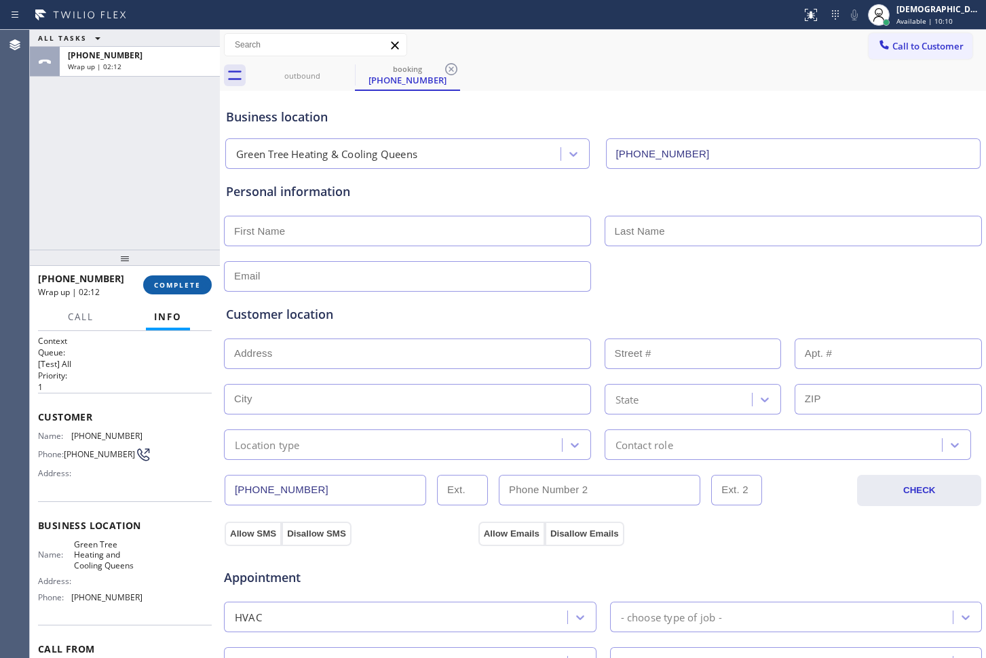
click at [164, 290] on button "COMPLETE" at bounding box center [177, 284] width 69 height 19
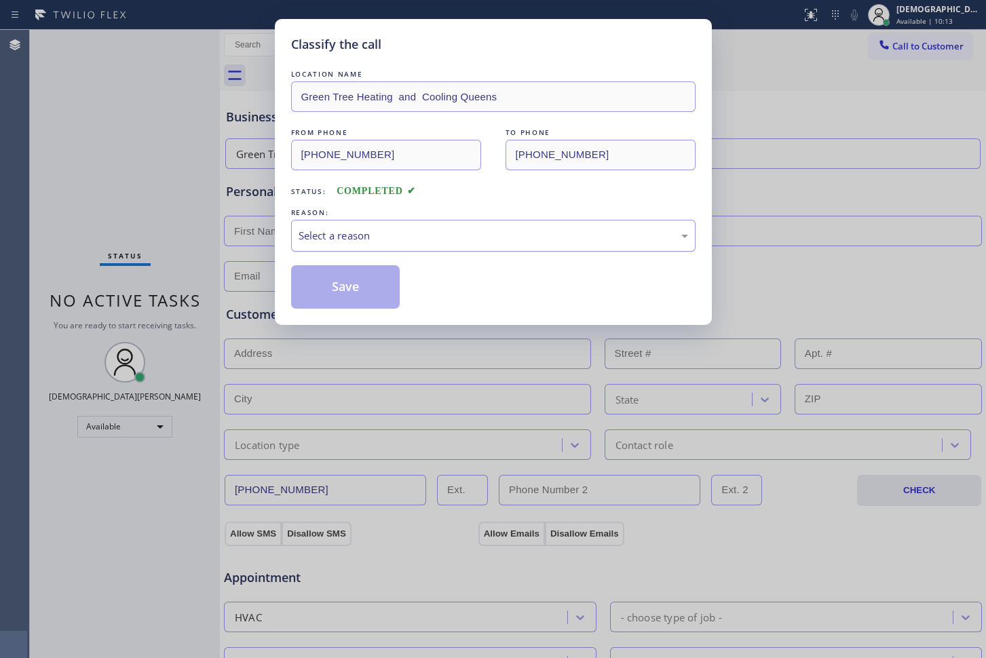
click at [341, 229] on div "Select a reason" at bounding box center [492, 236] width 389 height 16
click at [332, 290] on button "Save" at bounding box center [345, 286] width 109 height 43
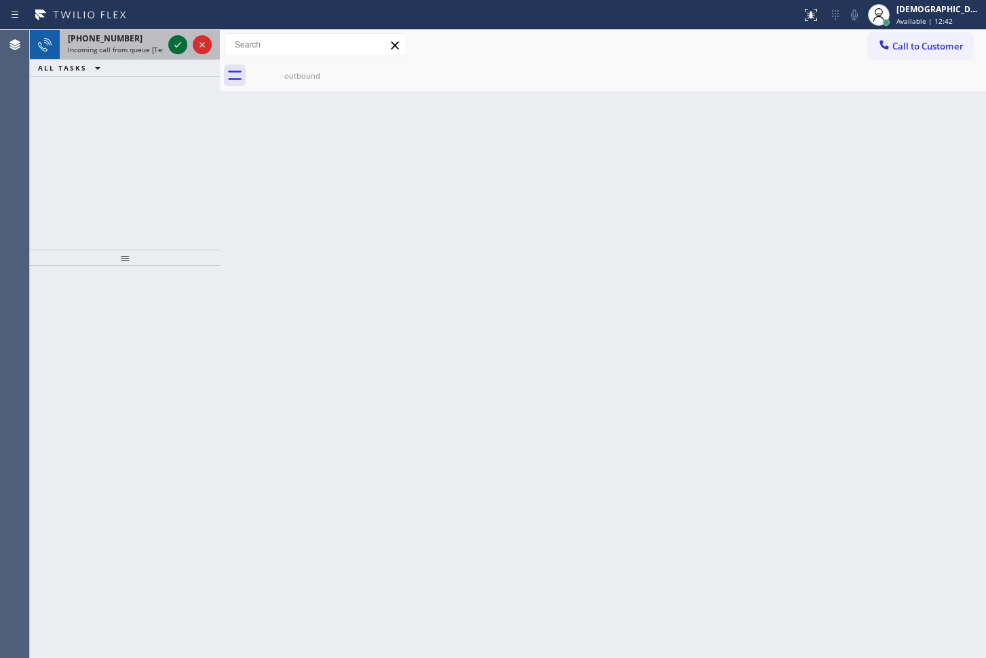
click at [171, 45] on icon at bounding box center [178, 45] width 16 height 16
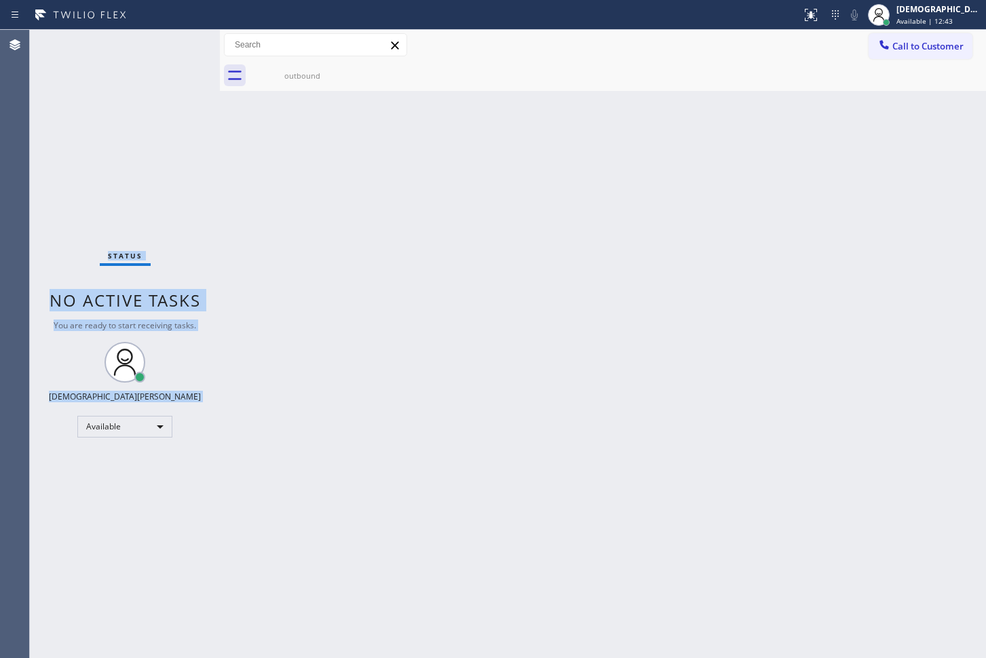
click at [171, 45] on div "Status No active tasks You are ready to start receiving tasks. Christian Cinco …" at bounding box center [125, 344] width 190 height 628
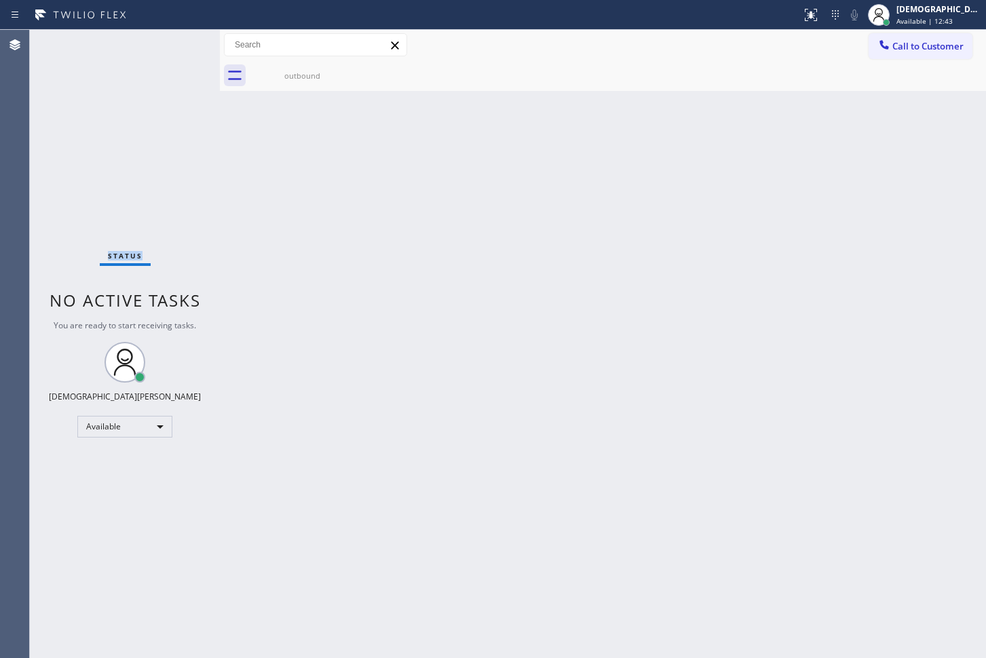
click at [171, 45] on div "Status No active tasks You are ready to start receiving tasks. Christian Cinco …" at bounding box center [125, 344] width 190 height 628
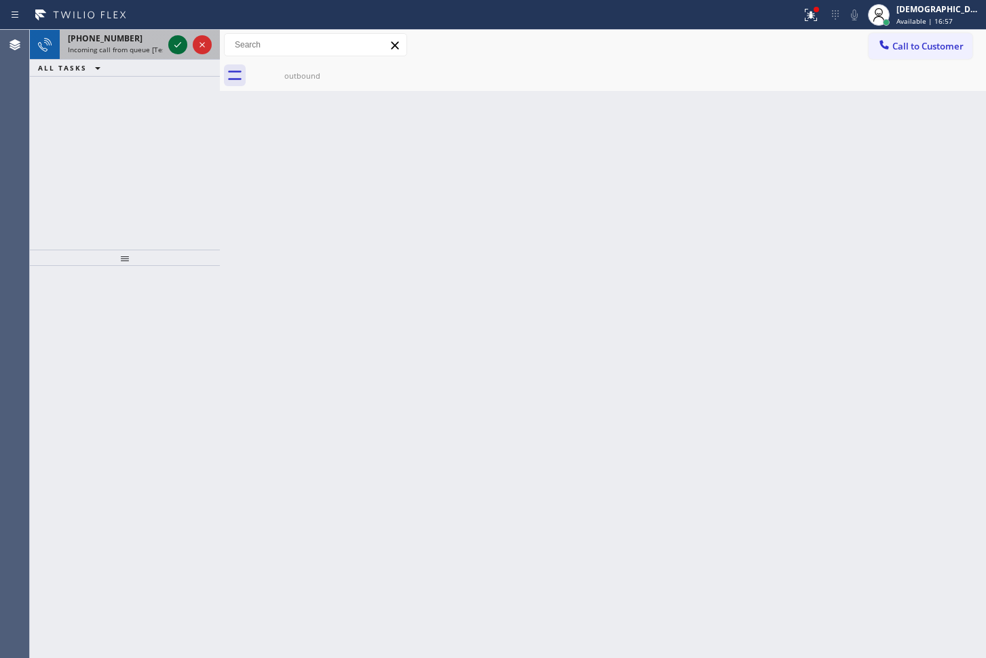
click at [176, 42] on icon at bounding box center [178, 45] width 16 height 16
click at [176, 45] on icon at bounding box center [177, 44] width 7 height 5
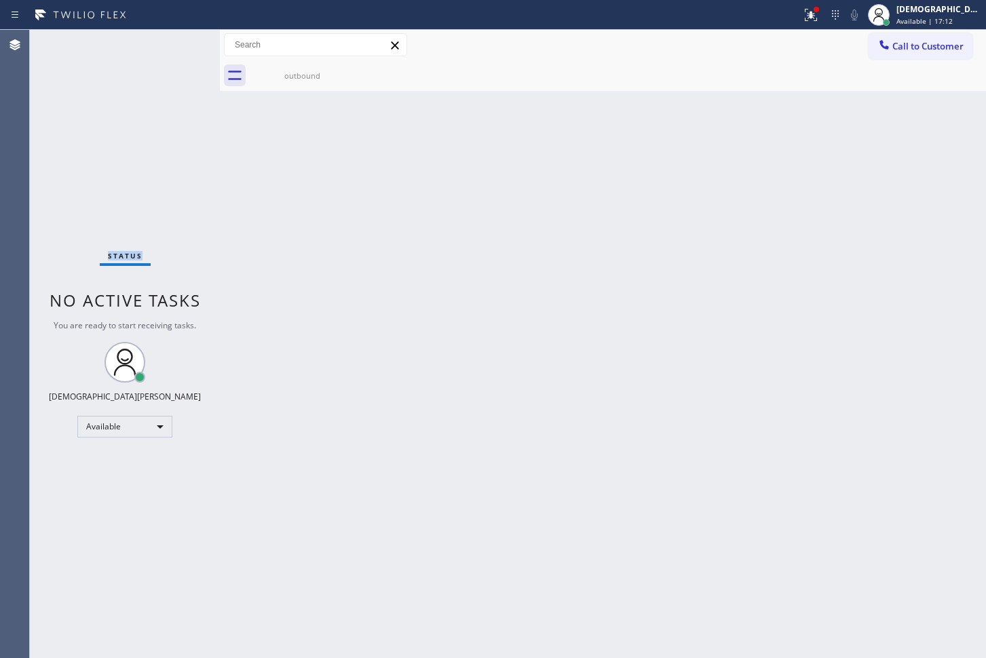
click at [176, 45] on div "Status No active tasks You are ready to start receiving tasks. Christian Cinco …" at bounding box center [125, 344] width 190 height 628
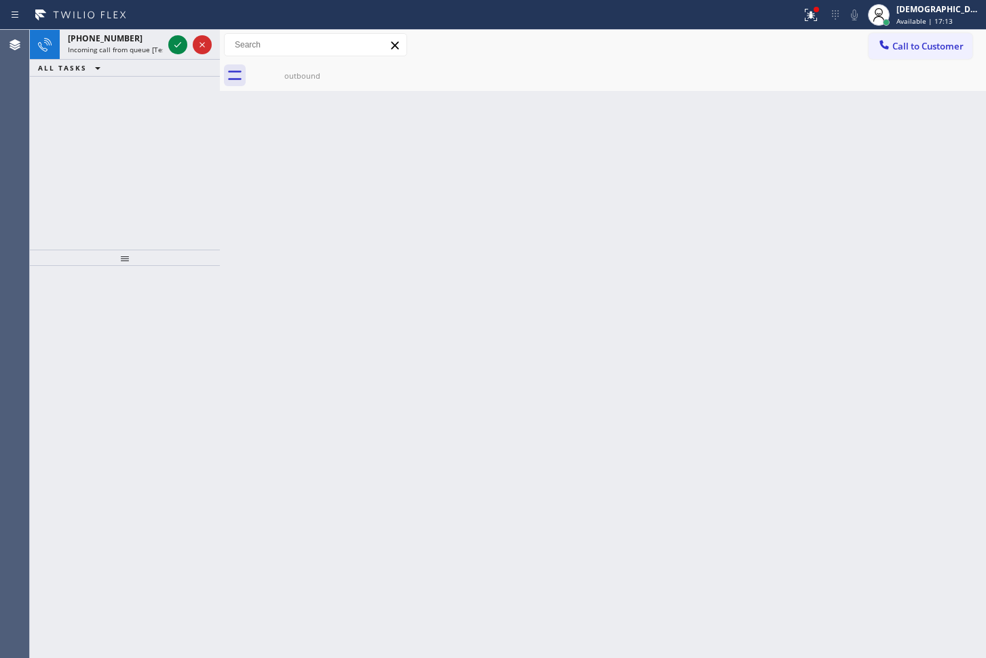
click at [176, 45] on icon at bounding box center [177, 44] width 7 height 5
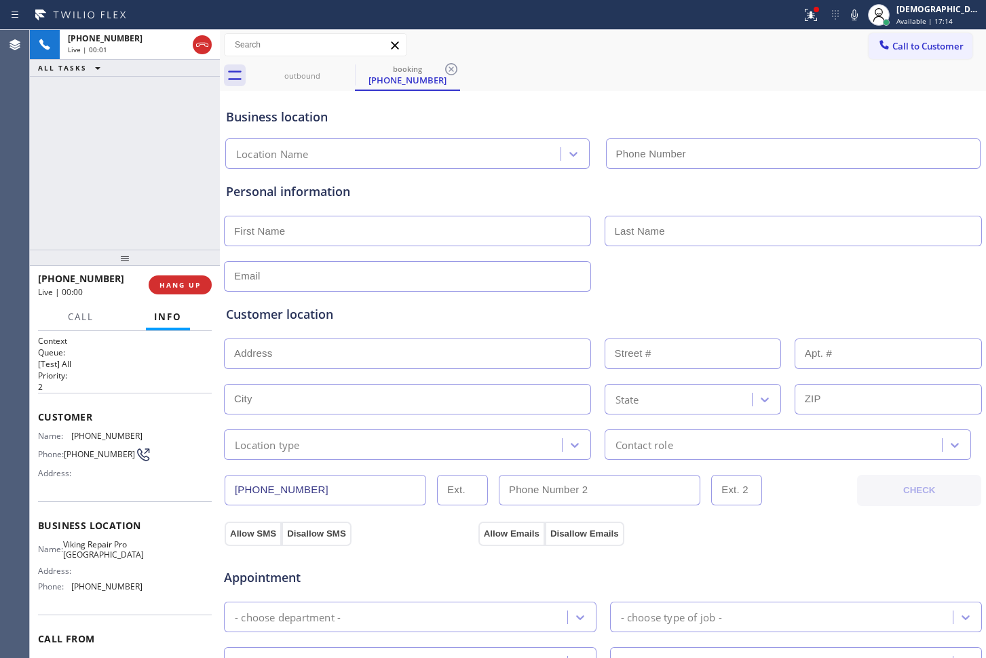
type input "[PHONE_NUMBER]"
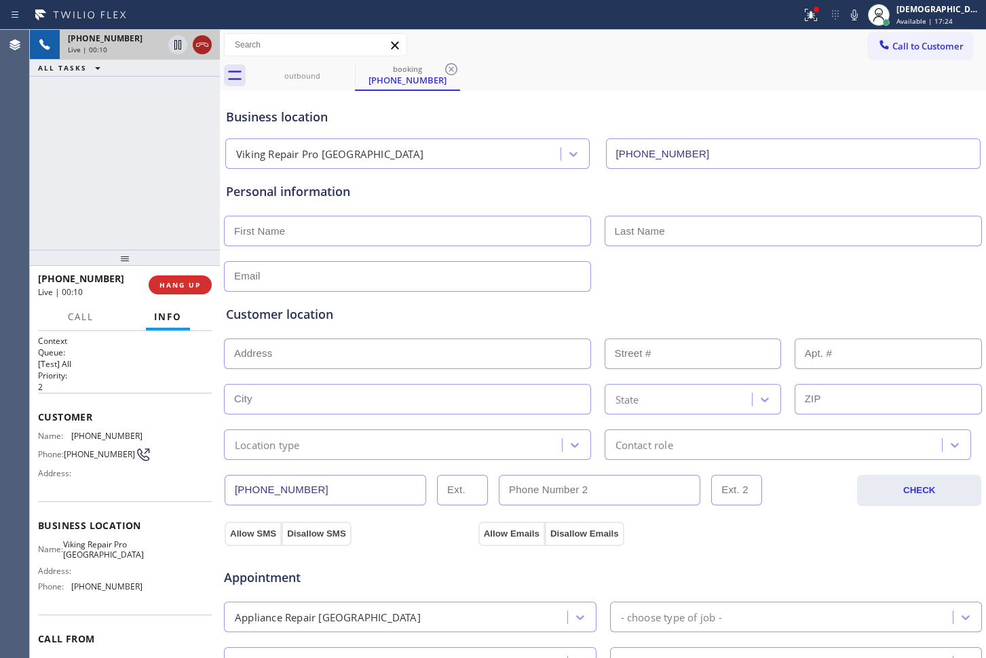
click at [197, 47] on icon at bounding box center [202, 45] width 16 height 16
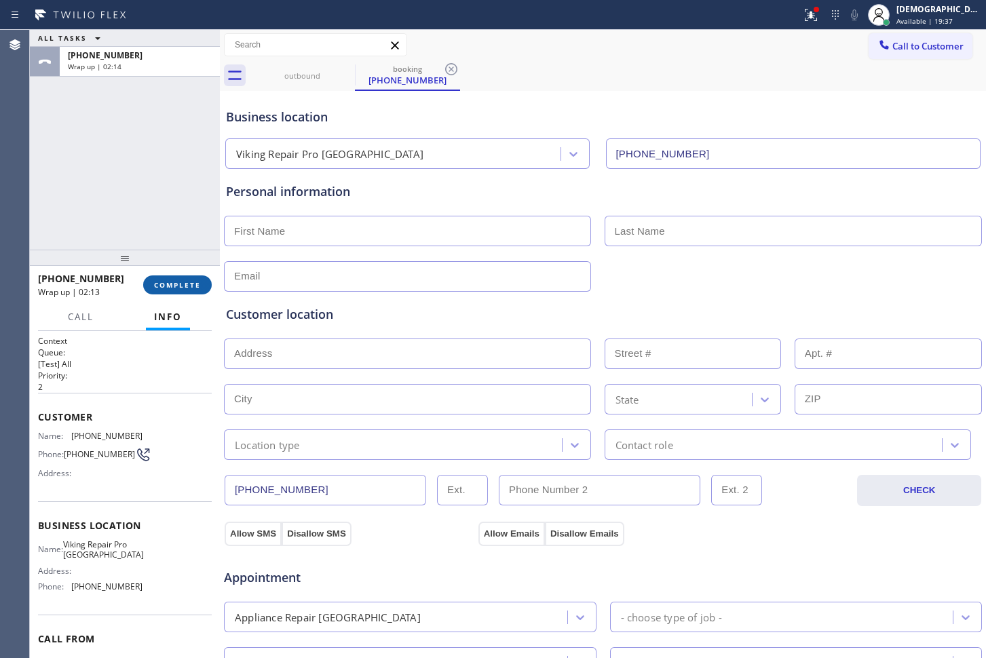
click at [199, 289] on span "COMPLETE" at bounding box center [177, 284] width 47 height 9
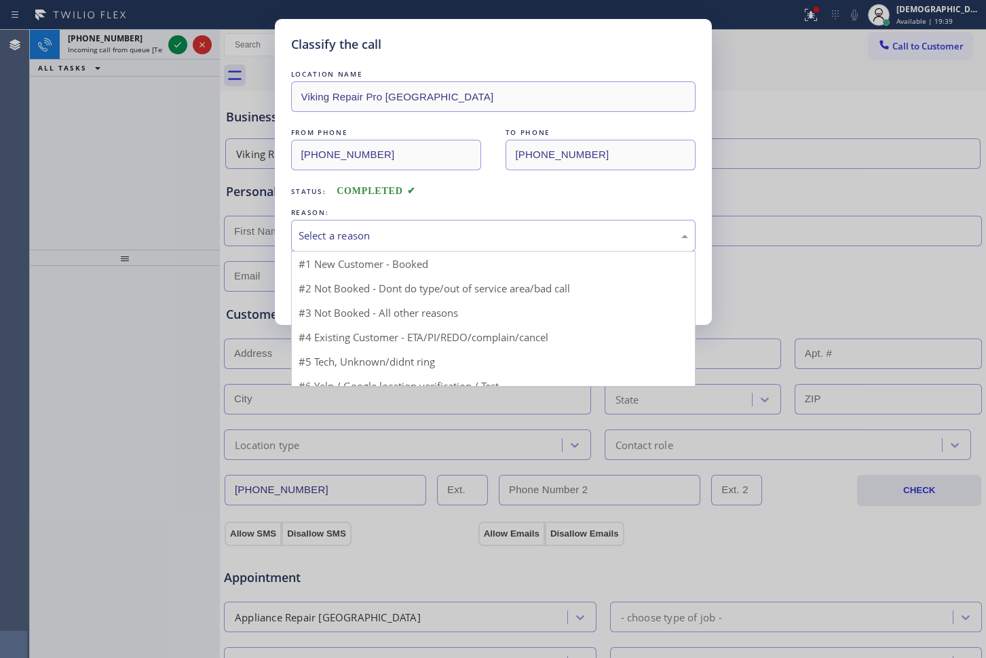
click at [392, 236] on div "Select a reason" at bounding box center [492, 236] width 389 height 16
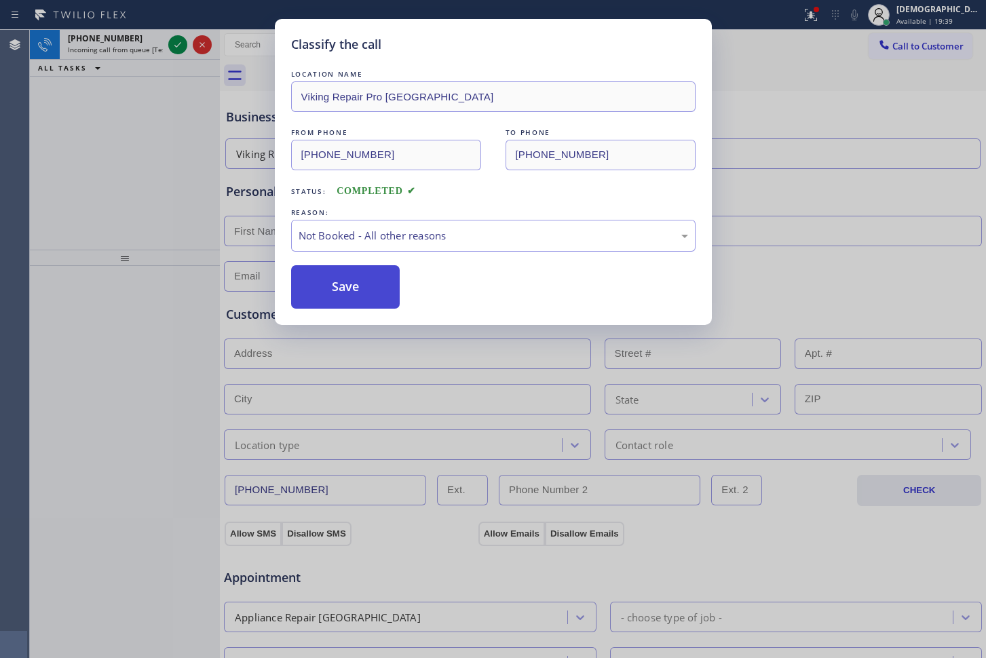
click at [378, 284] on button "Save" at bounding box center [345, 286] width 109 height 43
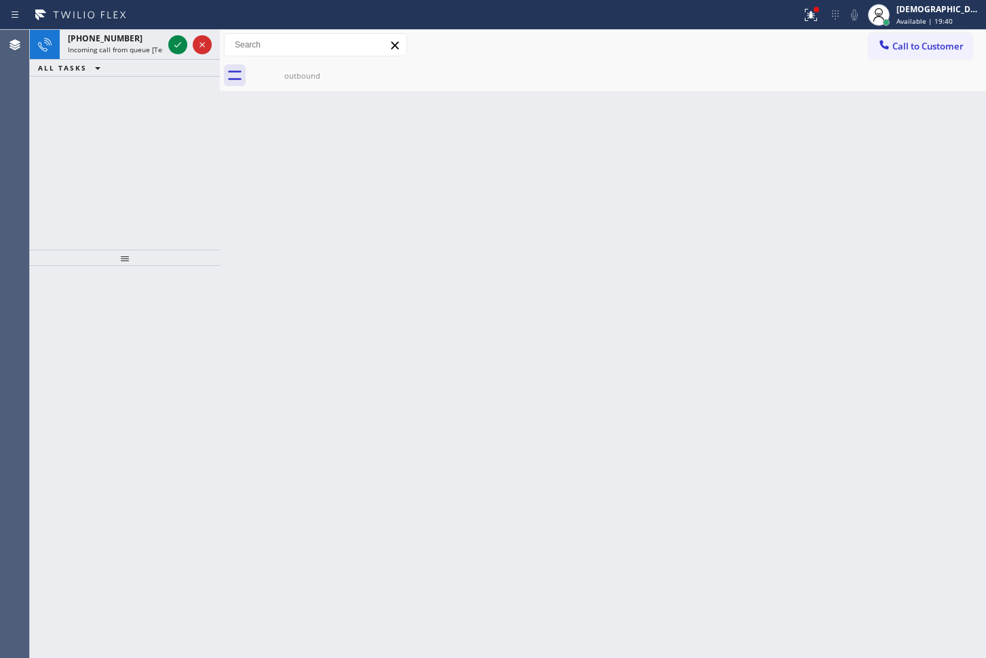
click at [181, 43] on icon at bounding box center [178, 45] width 16 height 16
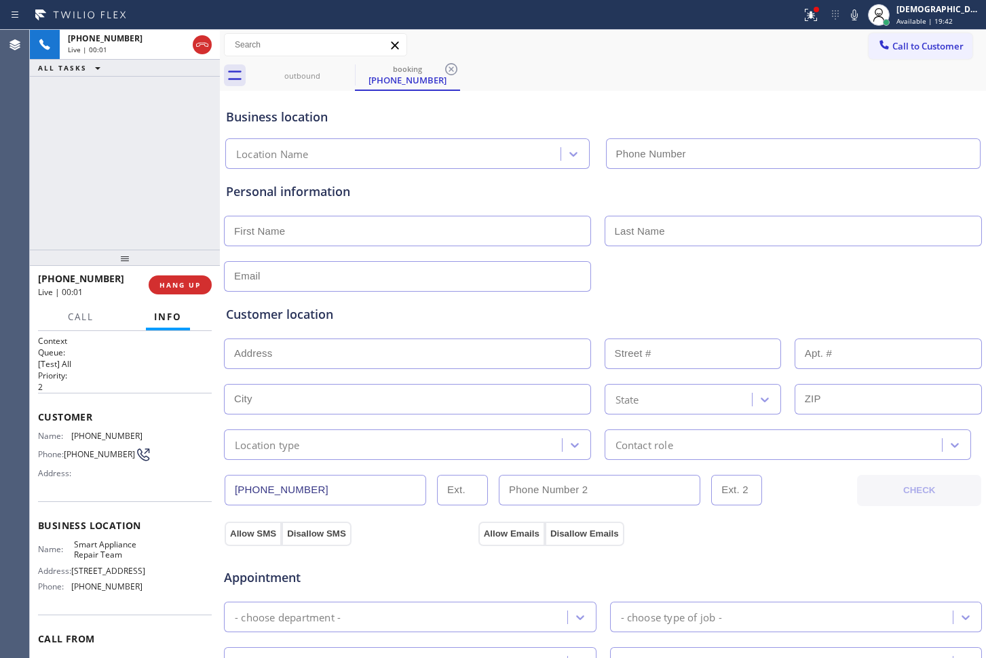
type input "[PHONE_NUMBER]"
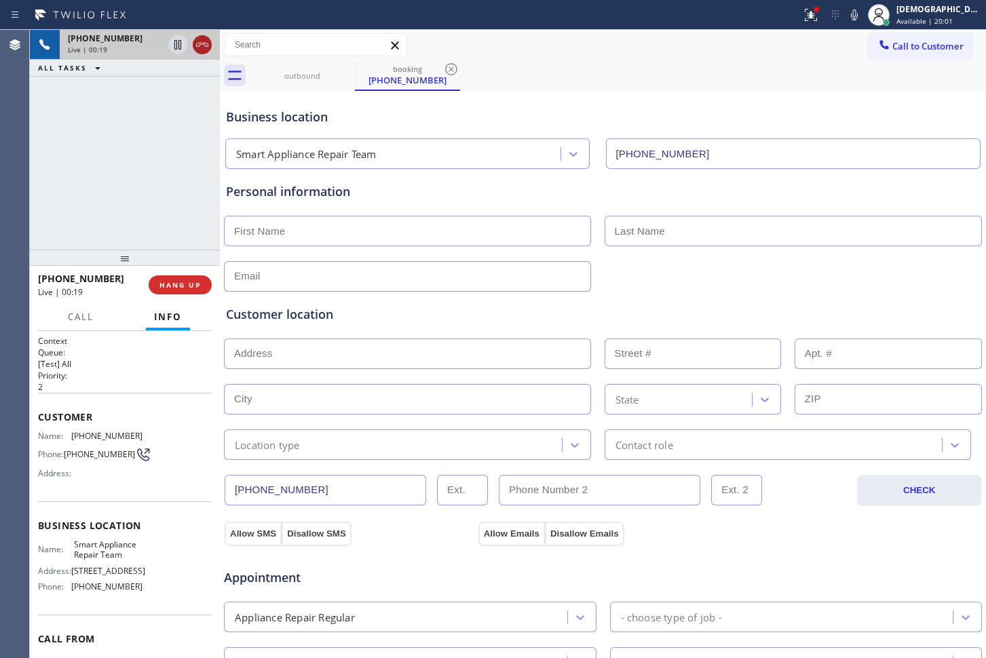
click at [201, 39] on icon at bounding box center [202, 45] width 16 height 16
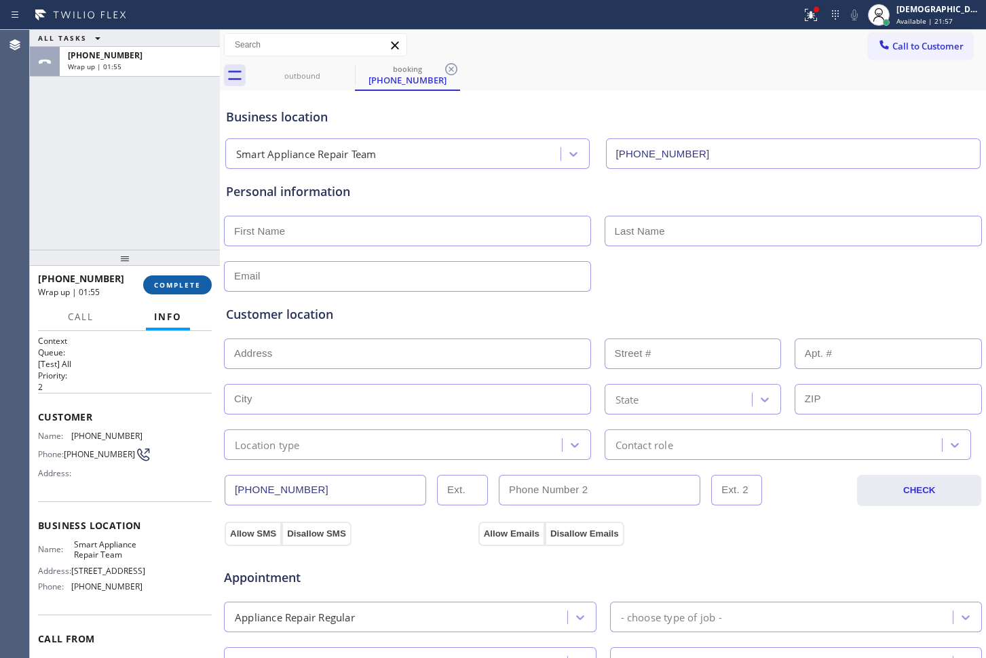
click at [187, 294] on div "[PHONE_NUMBER] Wrap up | 01:55 COMPLETE" at bounding box center [125, 284] width 174 height 35
click at [196, 289] on span "COMPLETE" at bounding box center [177, 284] width 47 height 9
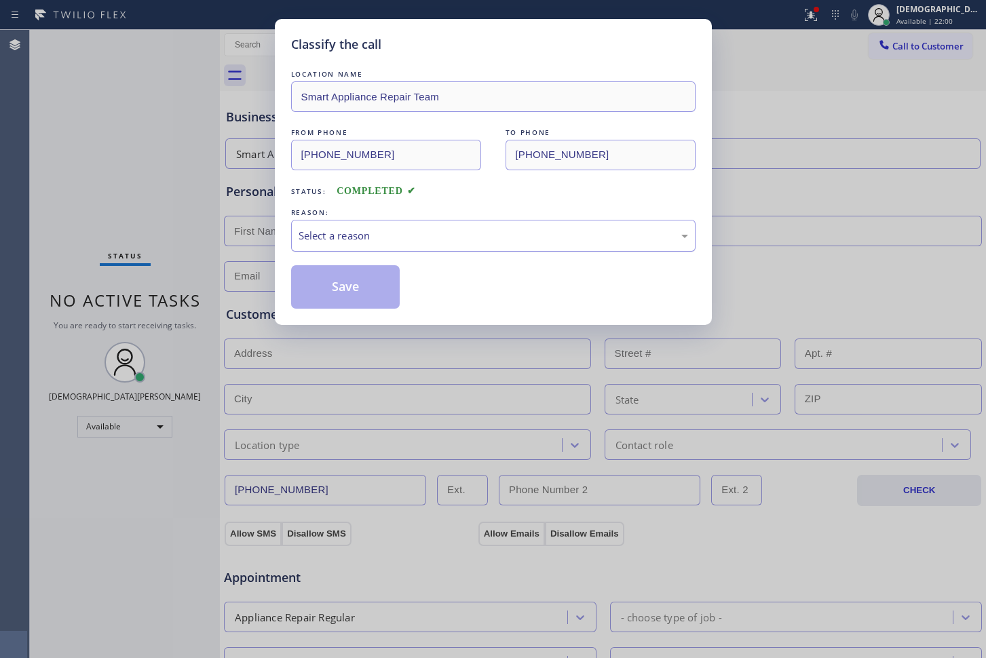
click at [336, 245] on div "Select a reason" at bounding box center [493, 236] width 404 height 32
click at [337, 282] on button "Save" at bounding box center [345, 286] width 109 height 43
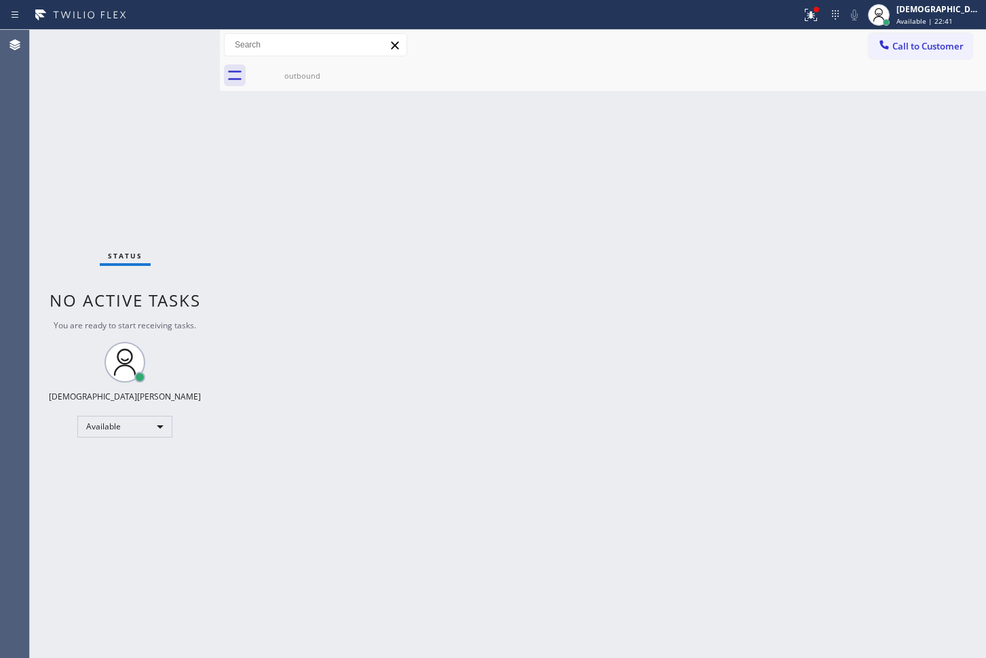
click at [127, 109] on div "Status No active tasks You are ready to start receiving tasks. Christian Cinco …" at bounding box center [125, 344] width 190 height 628
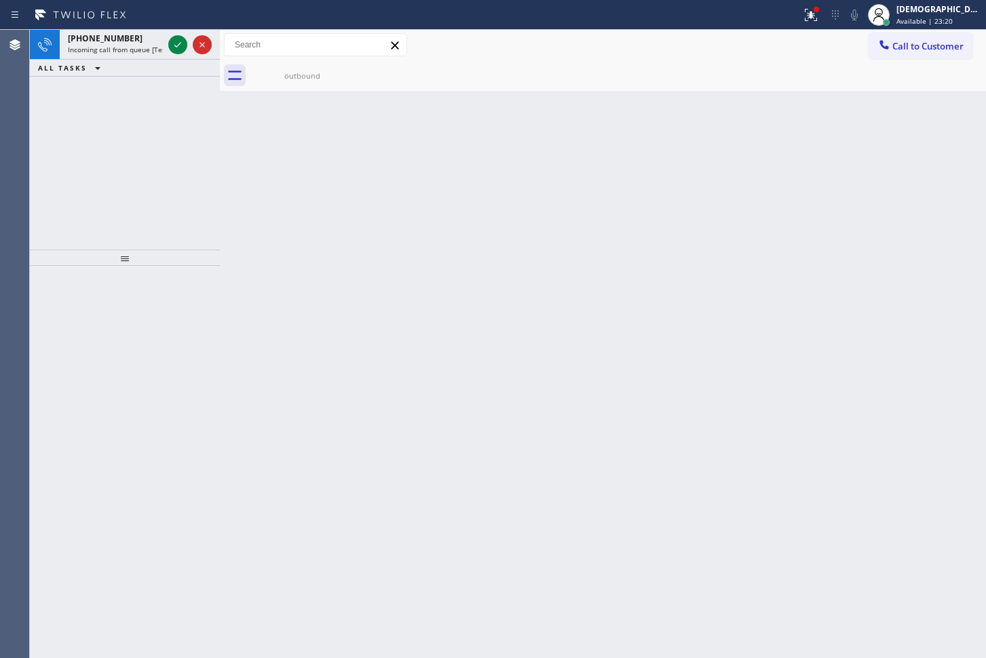
click at [79, 153] on div "[PHONE_NUMBER] Incoming call from queue [Test] All ALL TASKS ALL TASKS ACTIVE T…" at bounding box center [125, 140] width 190 height 220
click at [171, 43] on icon at bounding box center [178, 45] width 16 height 16
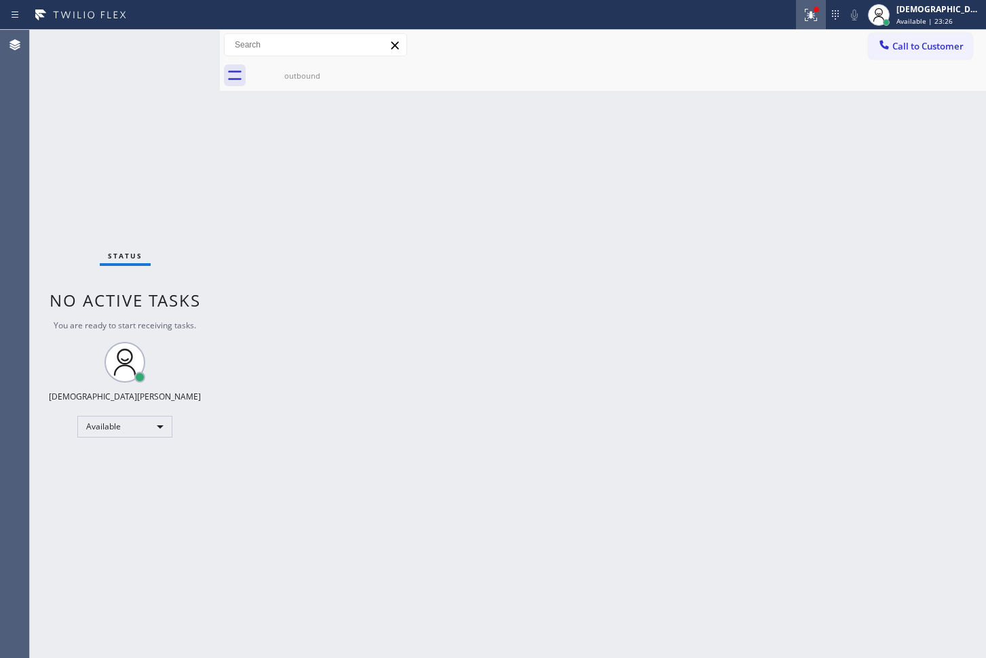
click at [819, 14] on icon at bounding box center [810, 15] width 16 height 16
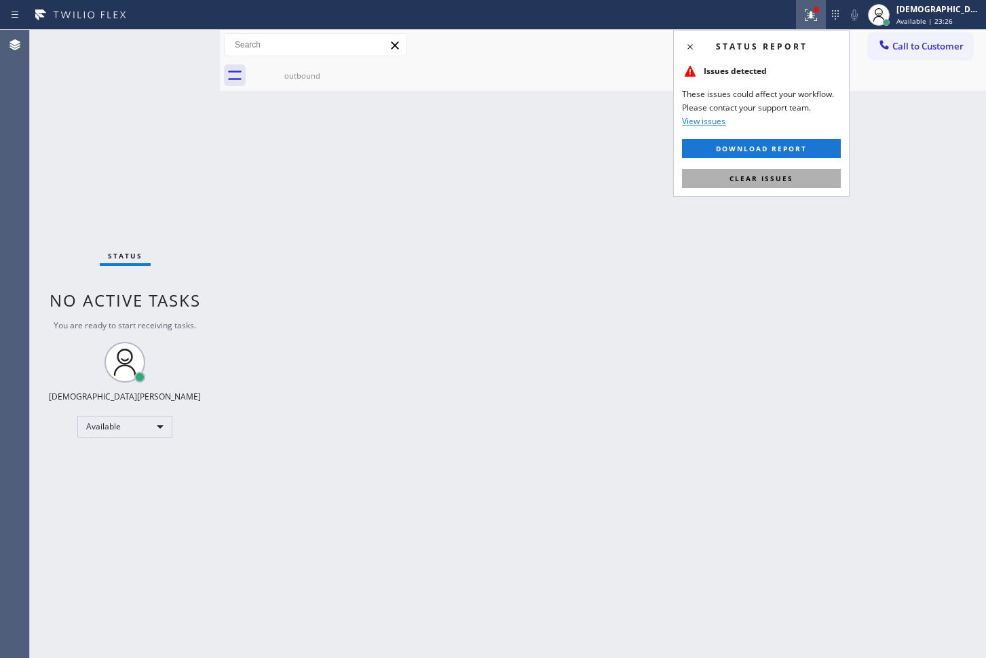
click at [787, 174] on span "Clear issues" at bounding box center [761, 178] width 64 height 9
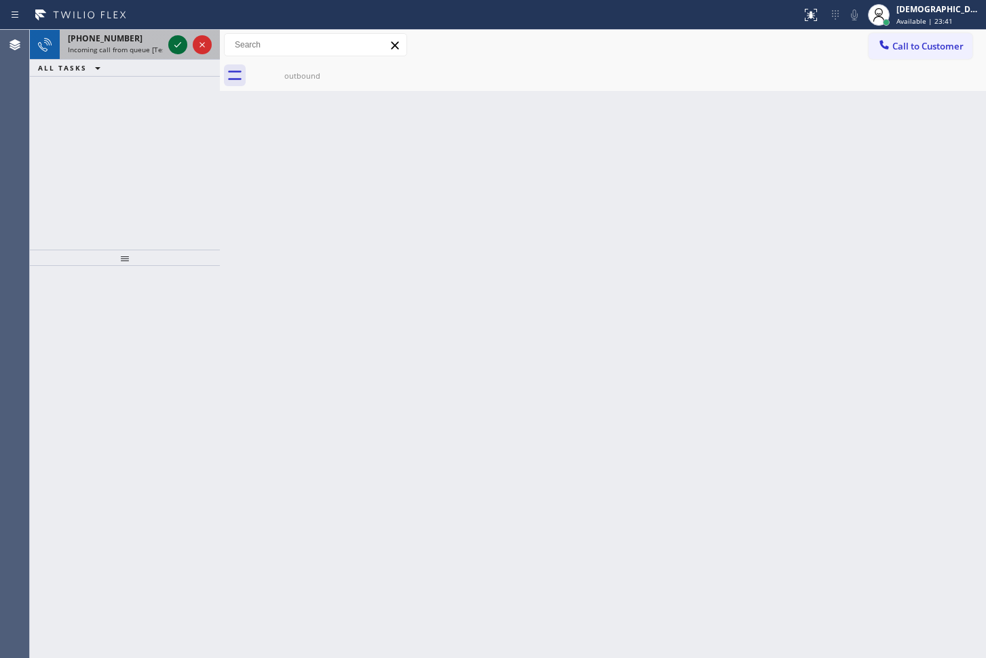
click at [178, 45] on icon at bounding box center [177, 44] width 7 height 5
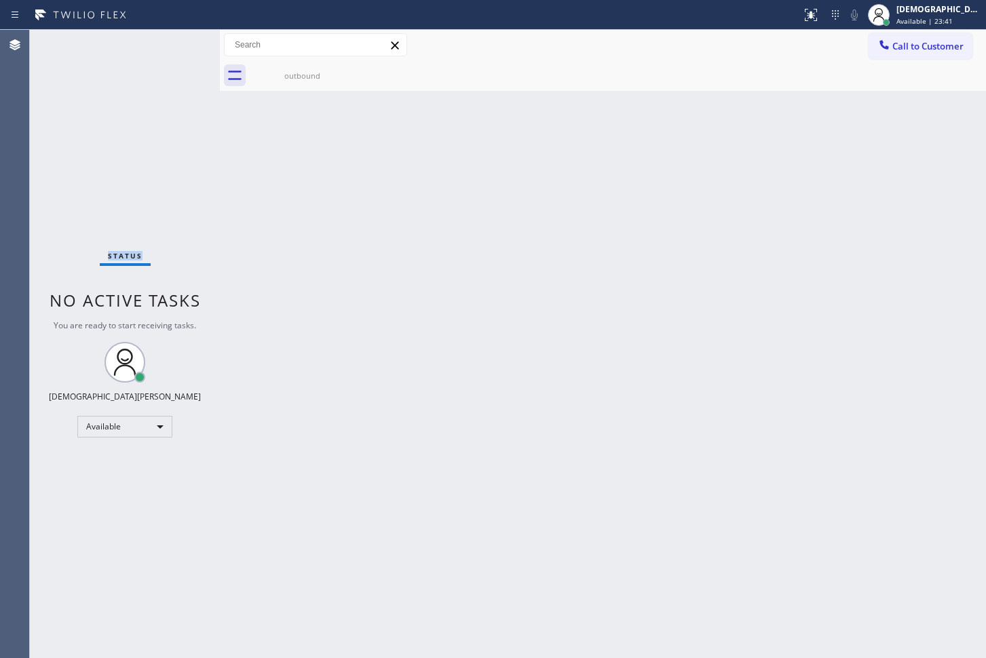
click at [178, 45] on div "Status No active tasks You are ready to start receiving tasks. Christian Cinco …" at bounding box center [125, 344] width 190 height 628
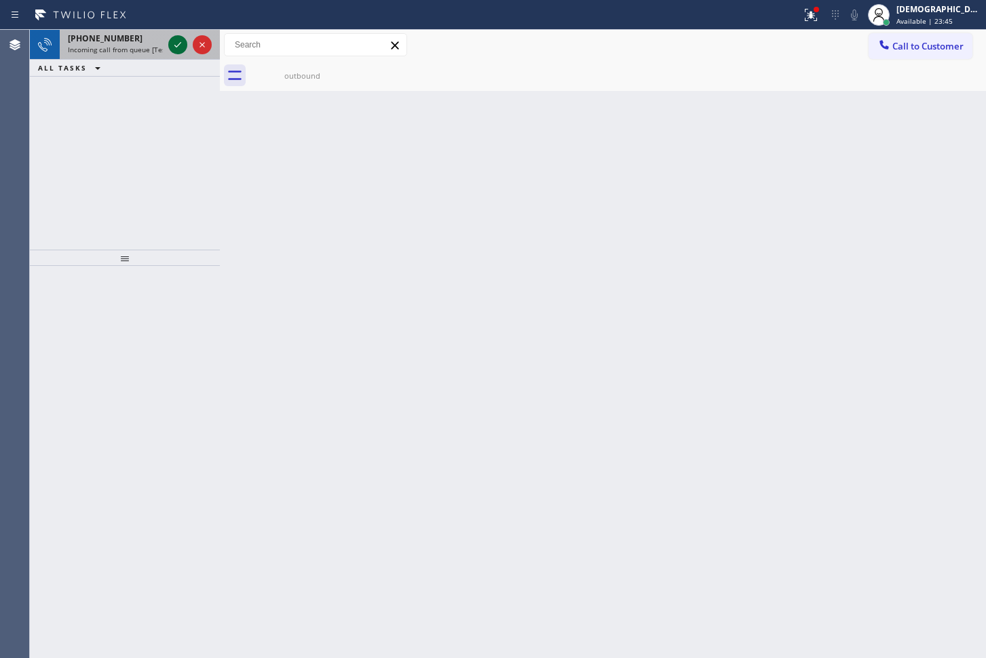
click at [178, 44] on icon at bounding box center [177, 44] width 7 height 5
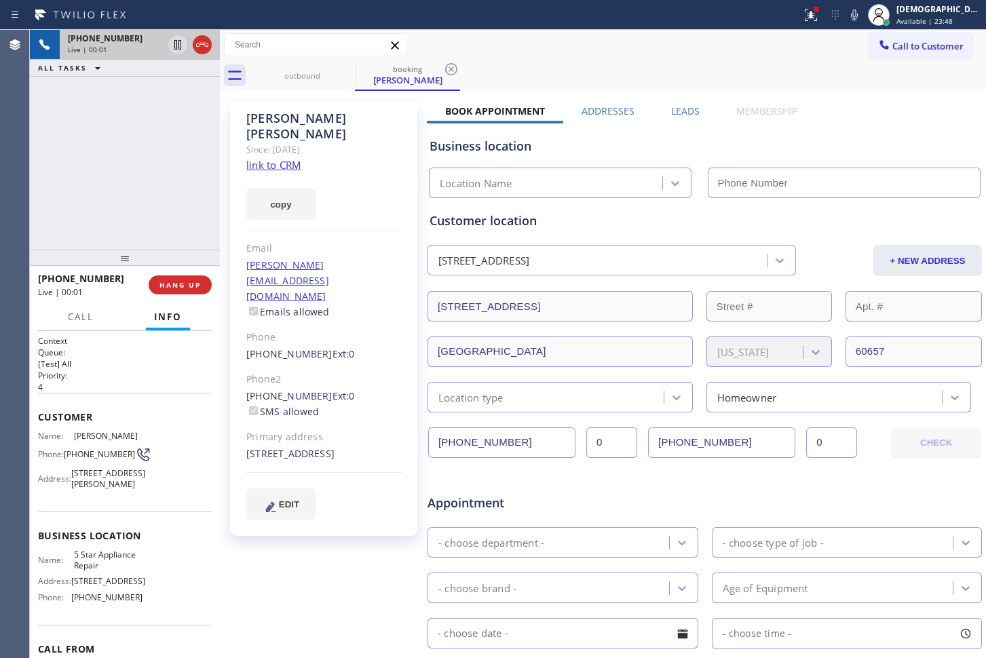
type input "[PHONE_NUMBER]"
click at [270, 158] on link "link to CRM" at bounding box center [273, 165] width 55 height 14
click at [172, 42] on icon at bounding box center [178, 45] width 16 height 16
click at [174, 42] on icon at bounding box center [177, 44] width 9 height 9
click at [50, 172] on div "[PHONE_NUMBER] Live | 06:45 ALL TASKS ALL TASKS ACTIVE TASKS TASKS IN WRAP UP" at bounding box center [125, 140] width 190 height 220
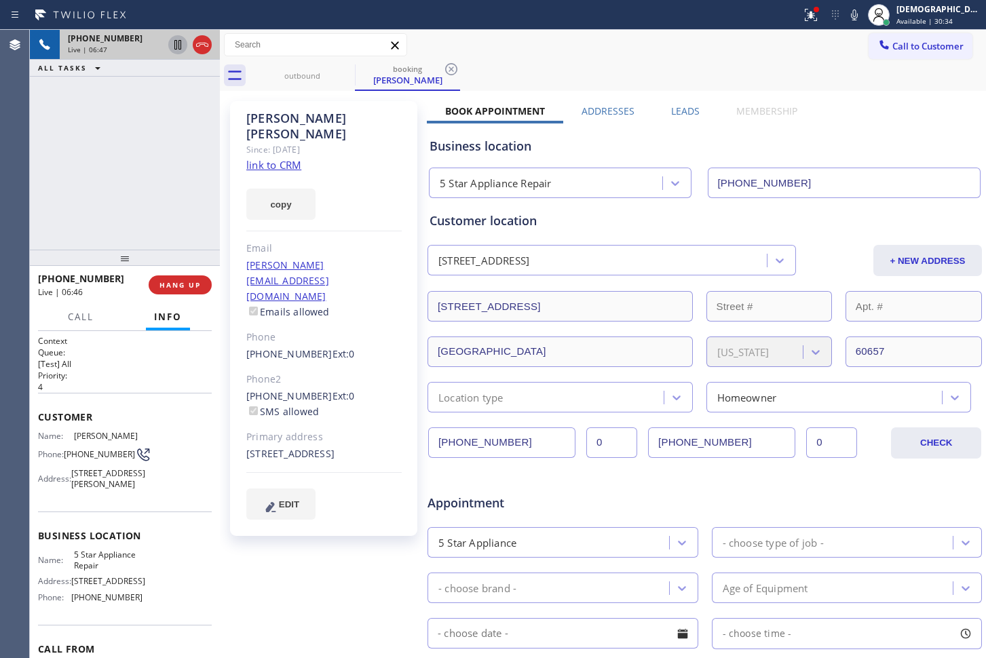
click at [178, 44] on icon at bounding box center [177, 44] width 7 height 9
click at [97, 119] on div "[PHONE_NUMBER] Live | 08:11 ALL TASKS ALL TASKS ACTIVE TASKS TASKS IN WRAP UP" at bounding box center [125, 140] width 190 height 220
click at [176, 47] on icon at bounding box center [177, 44] width 9 height 9
click at [100, 106] on div "[PHONE_NUMBER] Live | 08:43 ALL TASKS ALL TASKS ACTIVE TASKS TASKS IN WRAP UP" at bounding box center [125, 140] width 190 height 220
click at [176, 45] on icon at bounding box center [178, 45] width 16 height 16
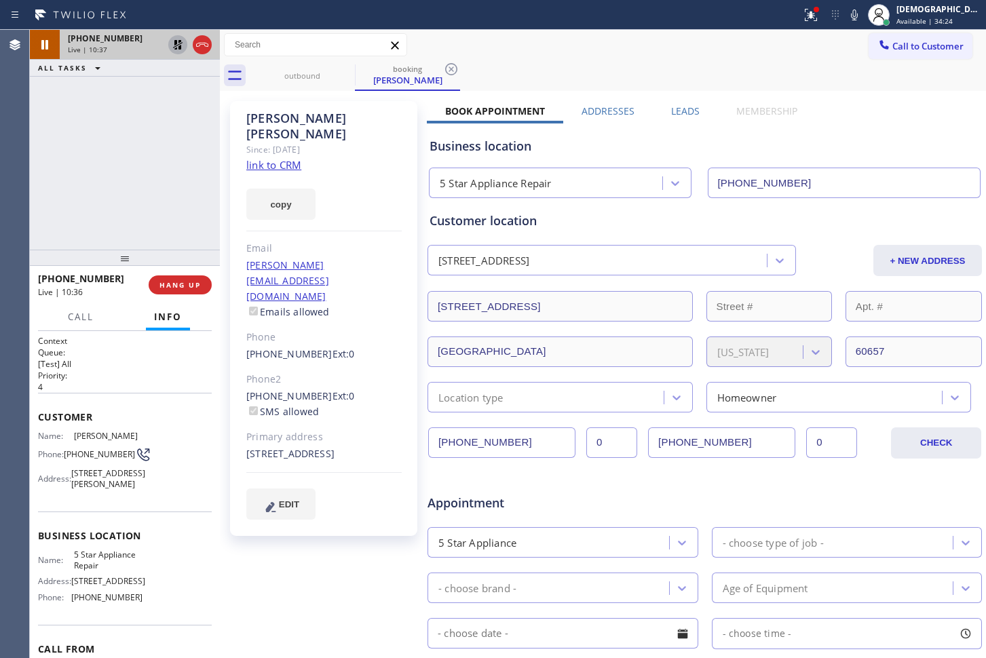
drag, startPoint x: 88, startPoint y: 179, endPoint x: 102, endPoint y: 155, distance: 27.9
click at [88, 177] on div "[PHONE_NUMBER] Live | 10:37 ALL TASKS ALL TASKS ACTIVE TASKS TASKS IN WRAP UP" at bounding box center [125, 140] width 190 height 220
click at [175, 50] on icon at bounding box center [178, 45] width 16 height 16
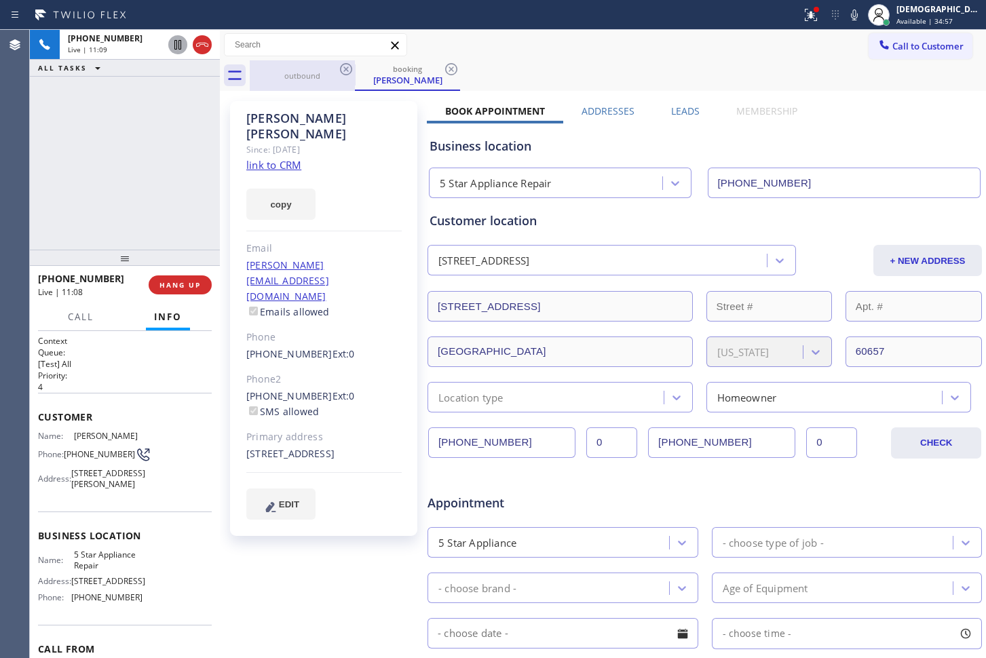
drag, startPoint x: 201, startPoint y: 39, endPoint x: 351, endPoint y: 79, distance: 155.8
click at [201, 39] on icon at bounding box center [202, 45] width 16 height 16
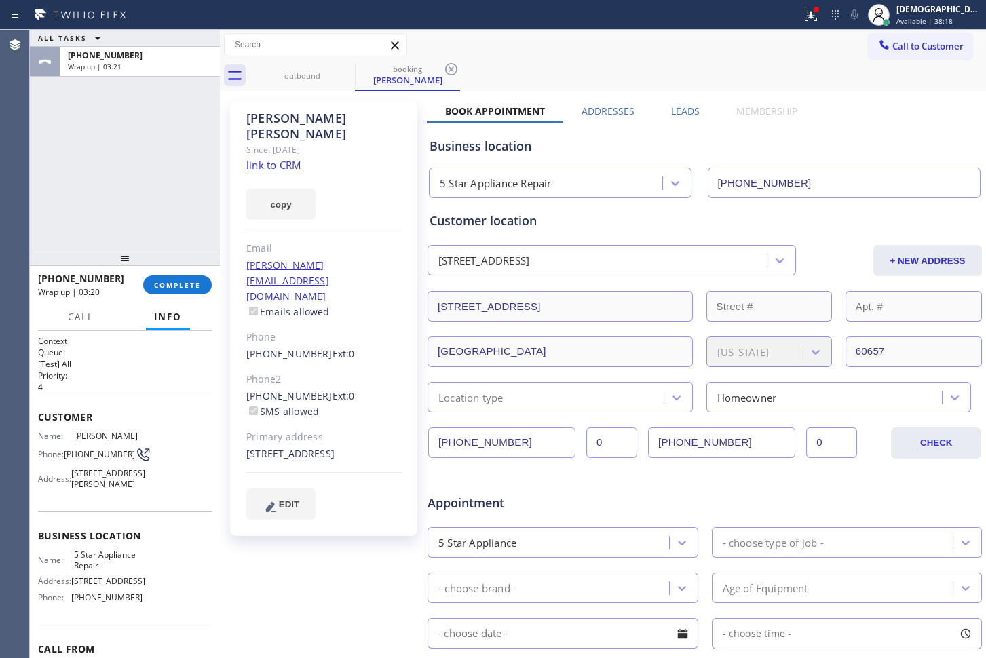
click at [76, 163] on div "ALL TASKS ALL TASKS ACTIVE TASKS TASKS IN WRAP UP [PHONE_NUMBER] Wrap up | 03:21" at bounding box center [125, 140] width 190 height 220
click at [177, 286] on span "COMPLETE" at bounding box center [177, 284] width 47 height 9
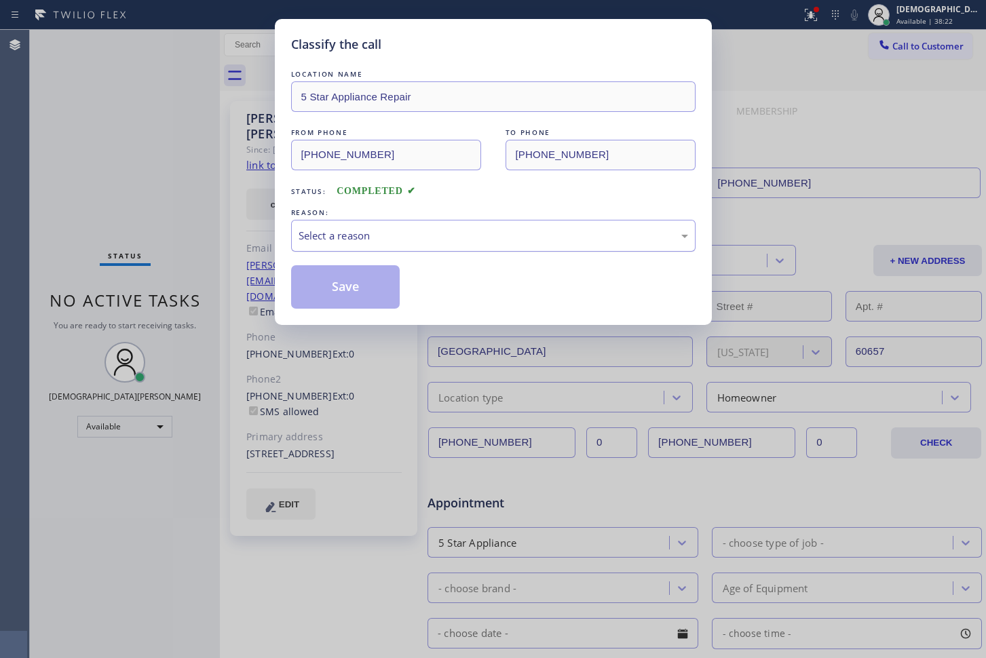
click at [328, 244] on div "Select a reason" at bounding box center [493, 236] width 404 height 32
click at [344, 233] on div "Not Booked - All other reasons" at bounding box center [492, 236] width 389 height 16
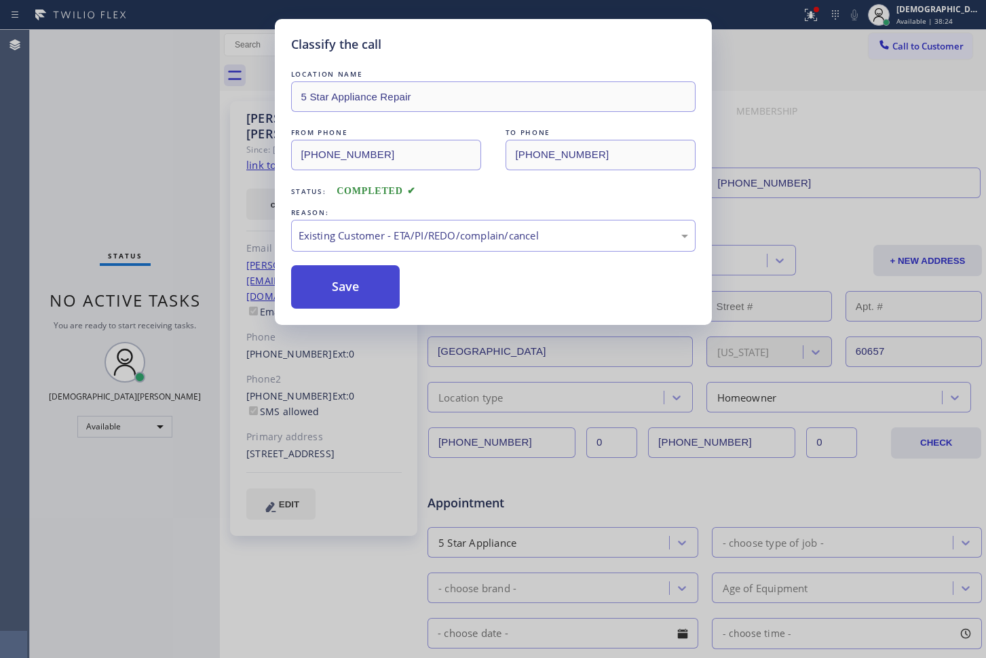
click at [336, 294] on button "Save" at bounding box center [345, 286] width 109 height 43
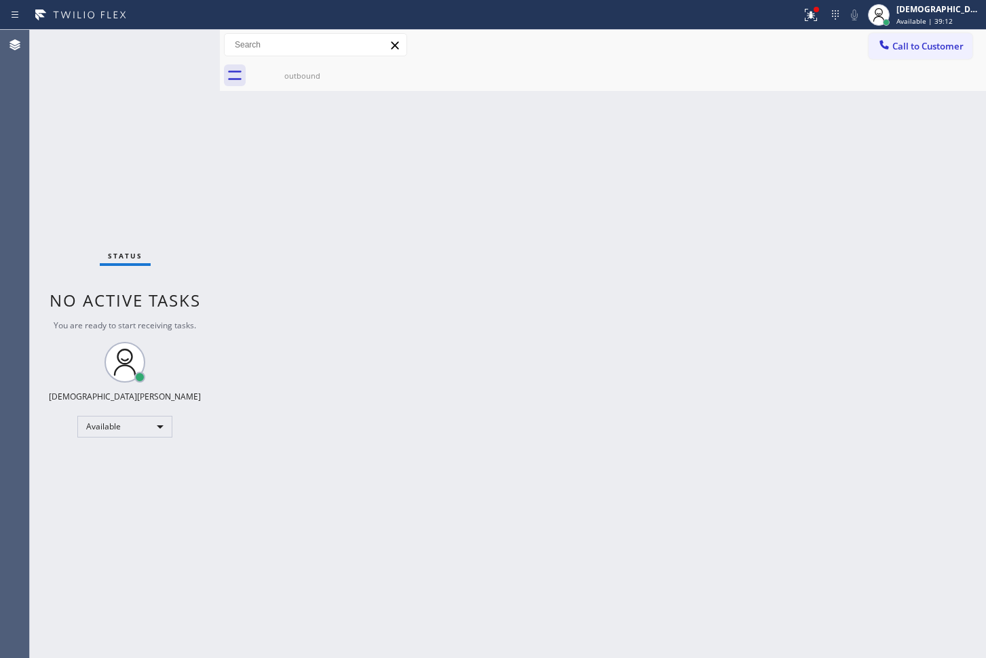
click at [74, 134] on div "Status No active tasks You are ready to start receiving tasks. Christian Cinco …" at bounding box center [125, 344] width 190 height 628
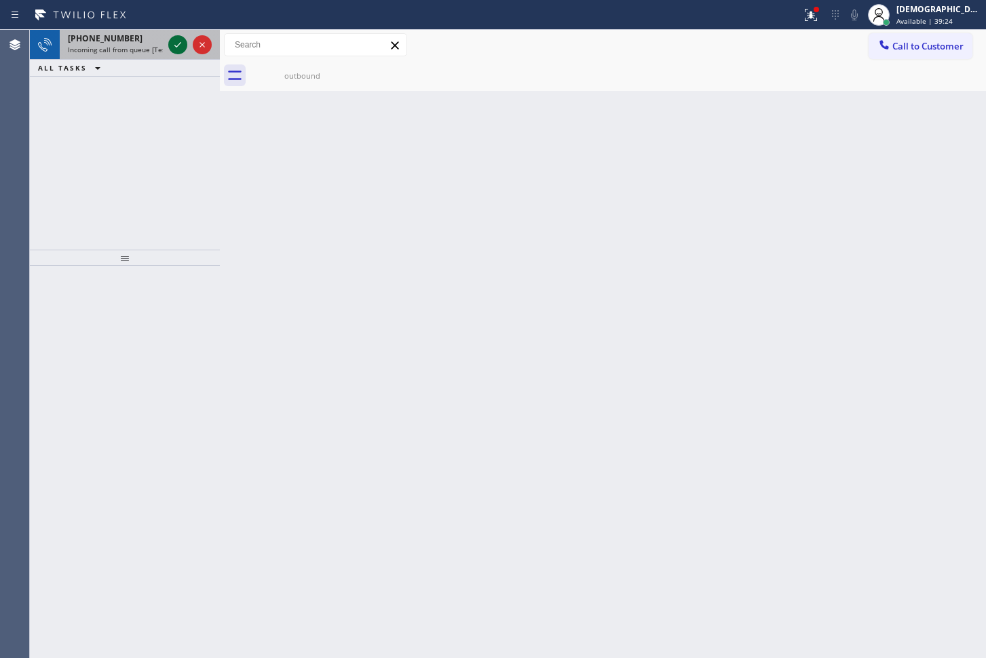
click at [172, 49] on icon at bounding box center [178, 45] width 16 height 16
click at [172, 46] on icon at bounding box center [178, 45] width 16 height 16
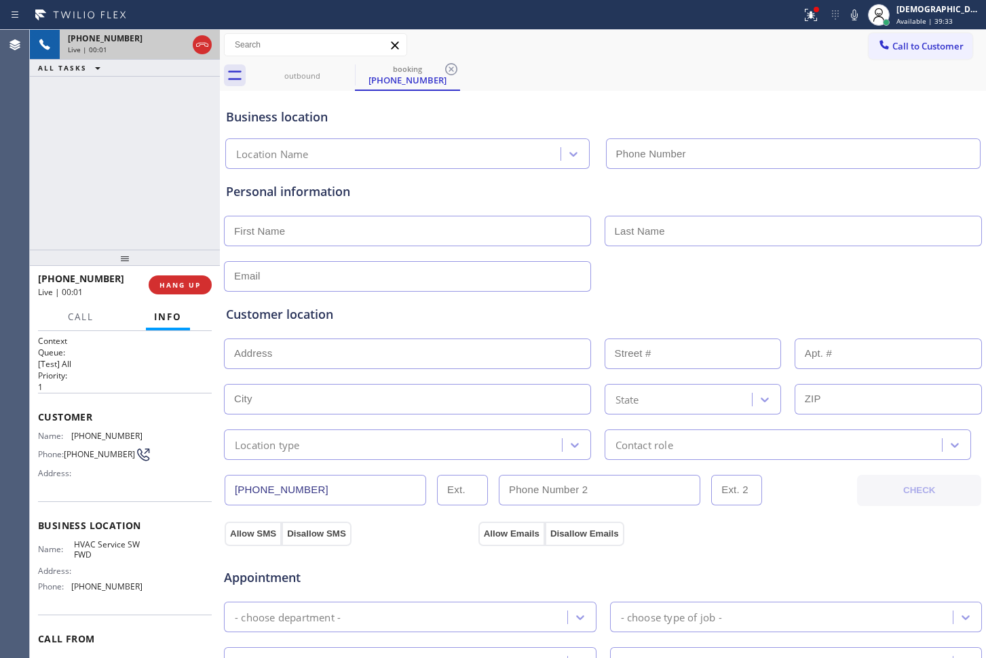
type input "[PHONE_NUMBER]"
click at [198, 51] on icon at bounding box center [202, 45] width 16 height 16
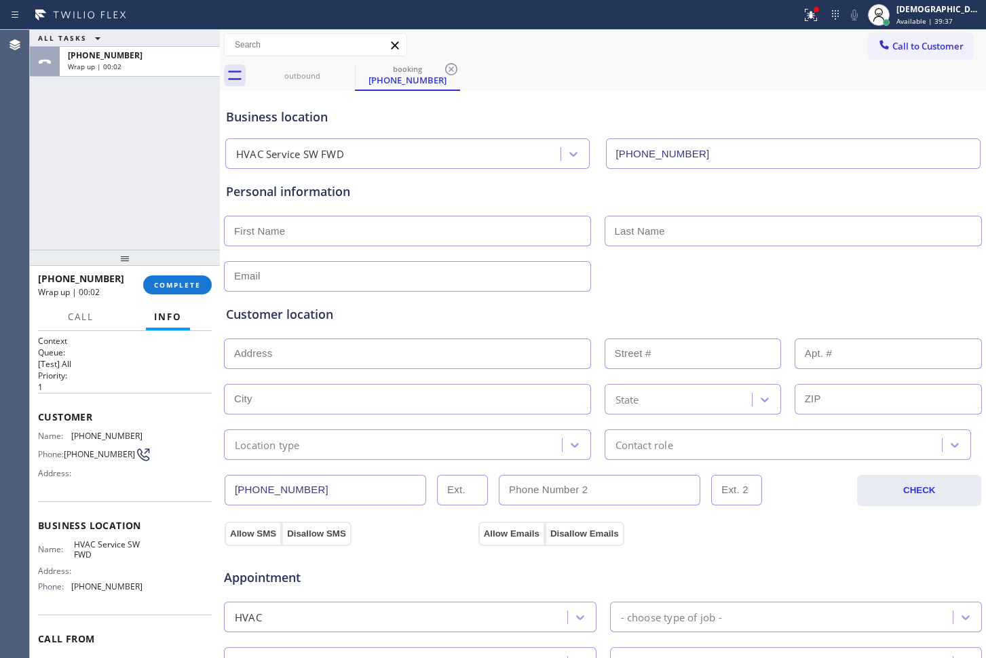
click at [157, 281] on span "COMPLETE" at bounding box center [177, 284] width 47 height 9
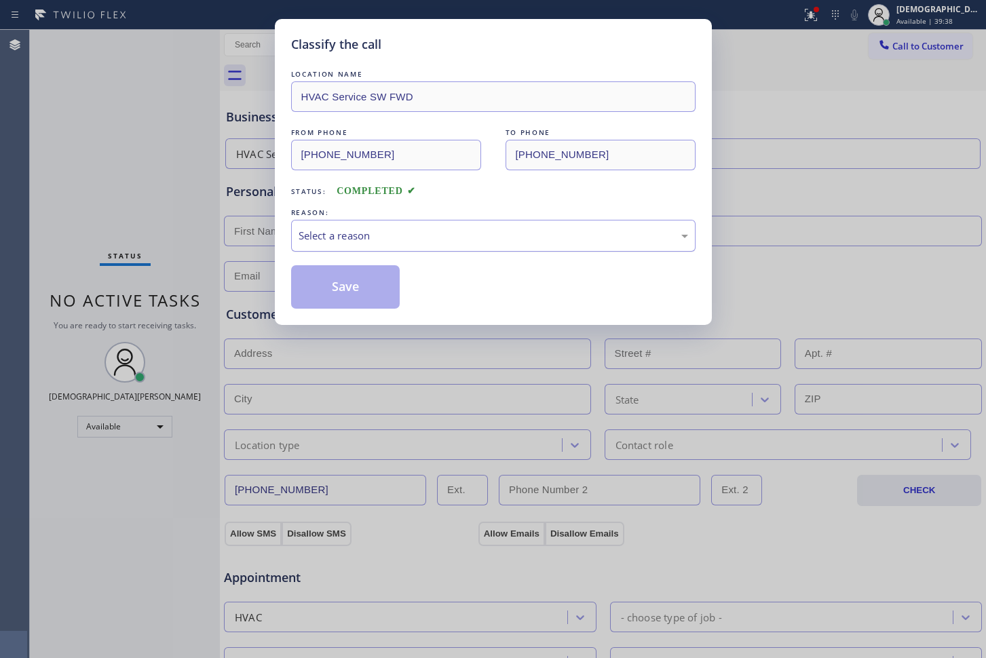
click at [336, 240] on div "Select a reason" at bounding box center [492, 236] width 389 height 16
click at [324, 284] on button "Save" at bounding box center [345, 286] width 109 height 43
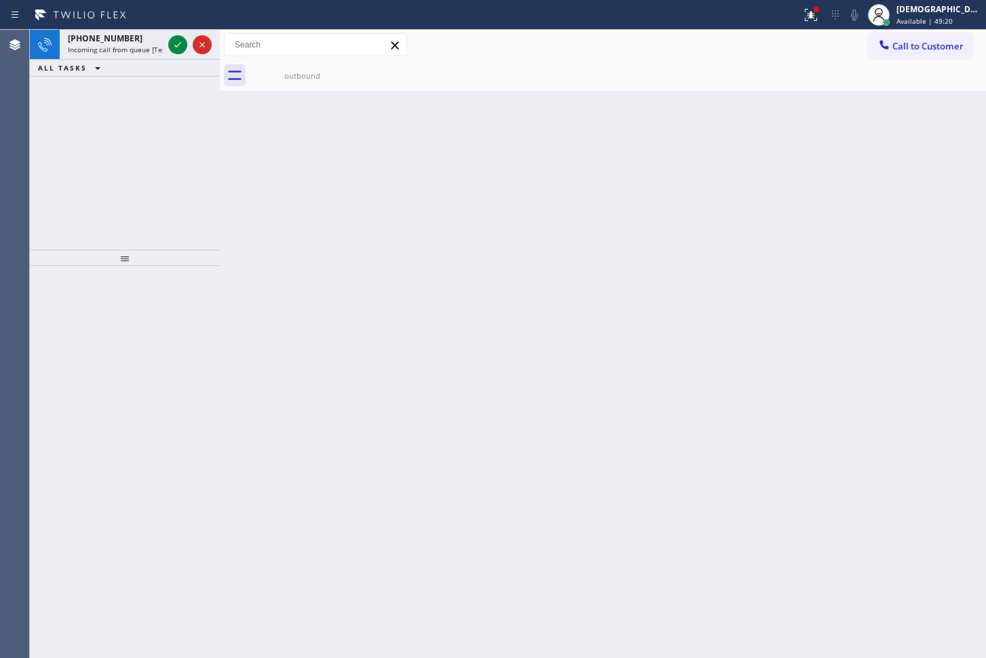
click at [113, 135] on div "[PHONE_NUMBER] Incoming call from queue [Test] All ALL TASKS ALL TASKS ACTIVE T…" at bounding box center [125, 140] width 190 height 220
click at [181, 43] on icon at bounding box center [178, 45] width 16 height 16
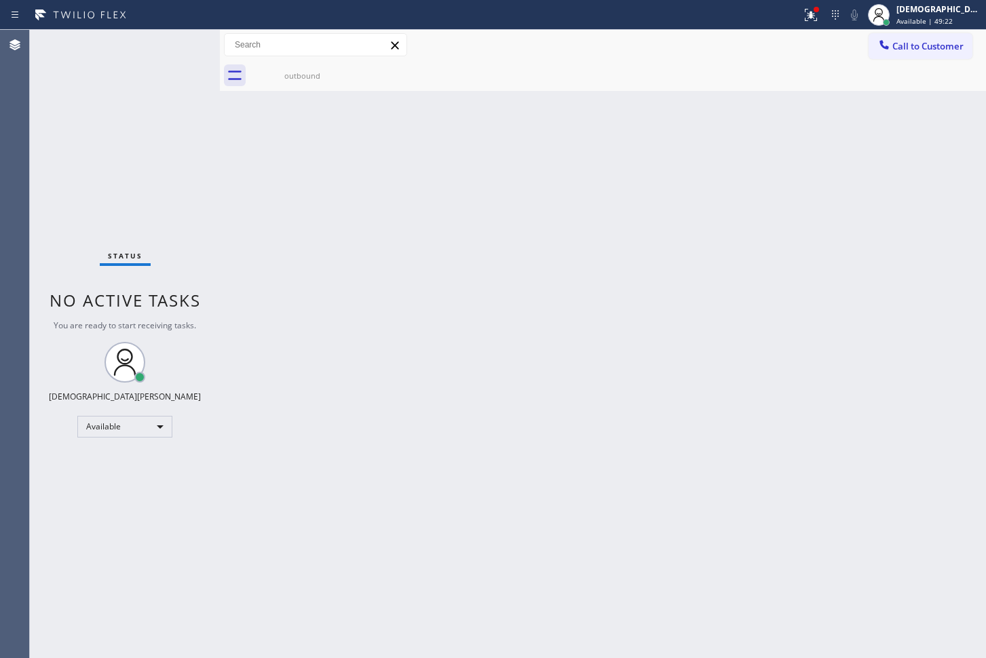
click at [181, 43] on div "Status No active tasks You are ready to start receiving tasks. Christian Cinco …" at bounding box center [125, 344] width 190 height 628
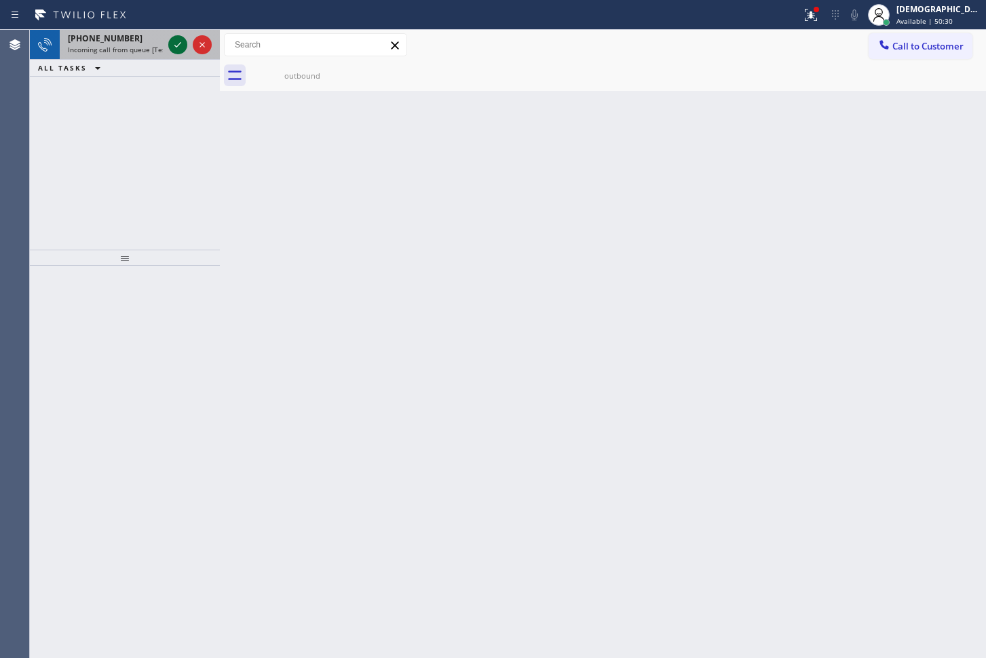
click at [178, 48] on icon at bounding box center [178, 45] width 16 height 16
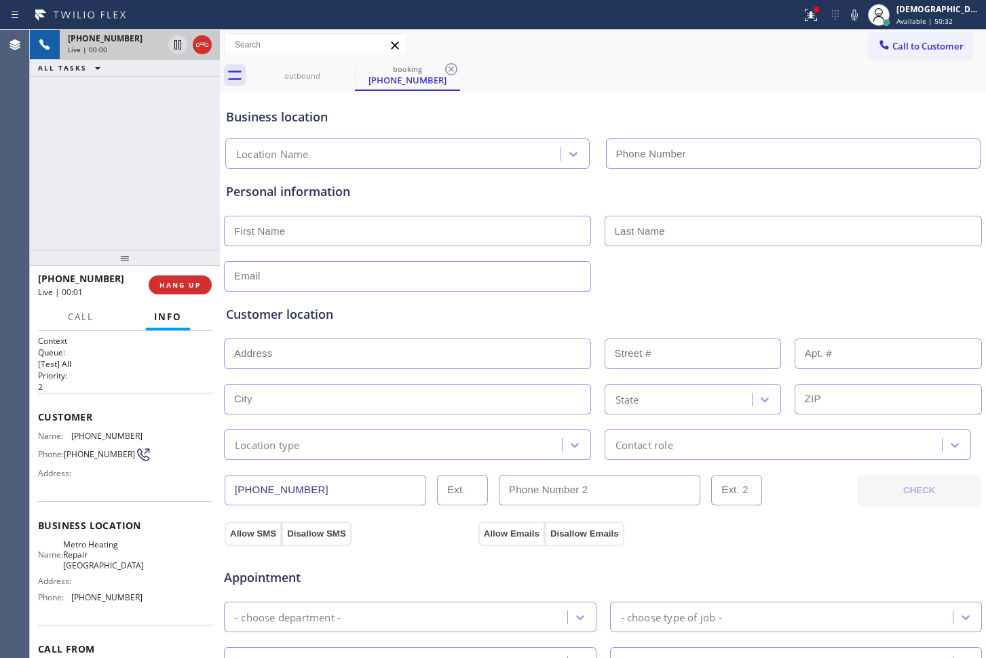
type input "[PHONE_NUMBER]"
click at [208, 43] on icon at bounding box center [202, 45] width 16 height 16
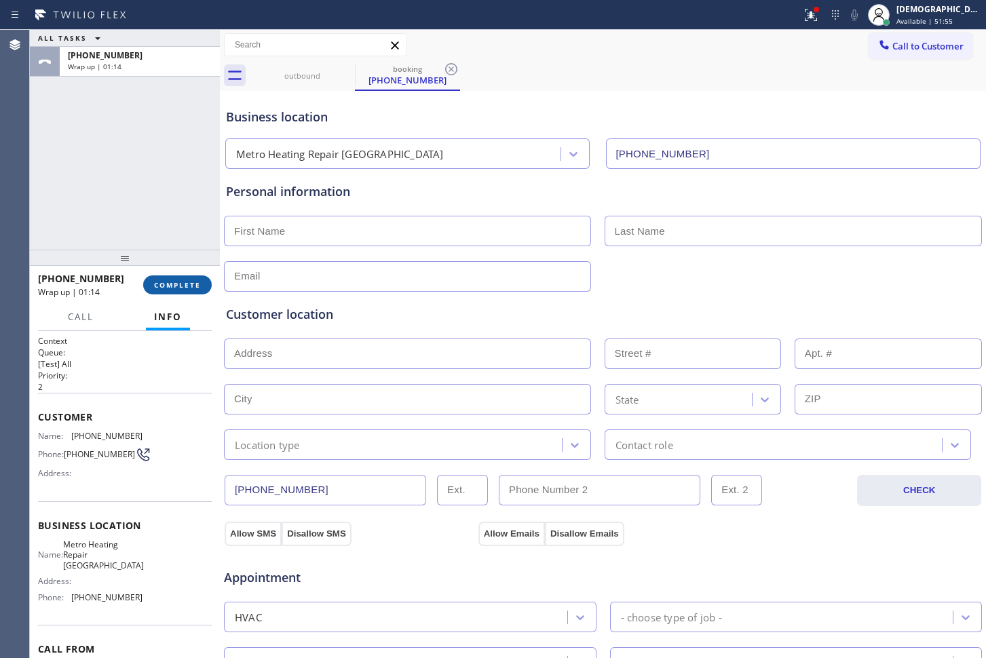
click at [170, 290] on button "COMPLETE" at bounding box center [177, 284] width 69 height 19
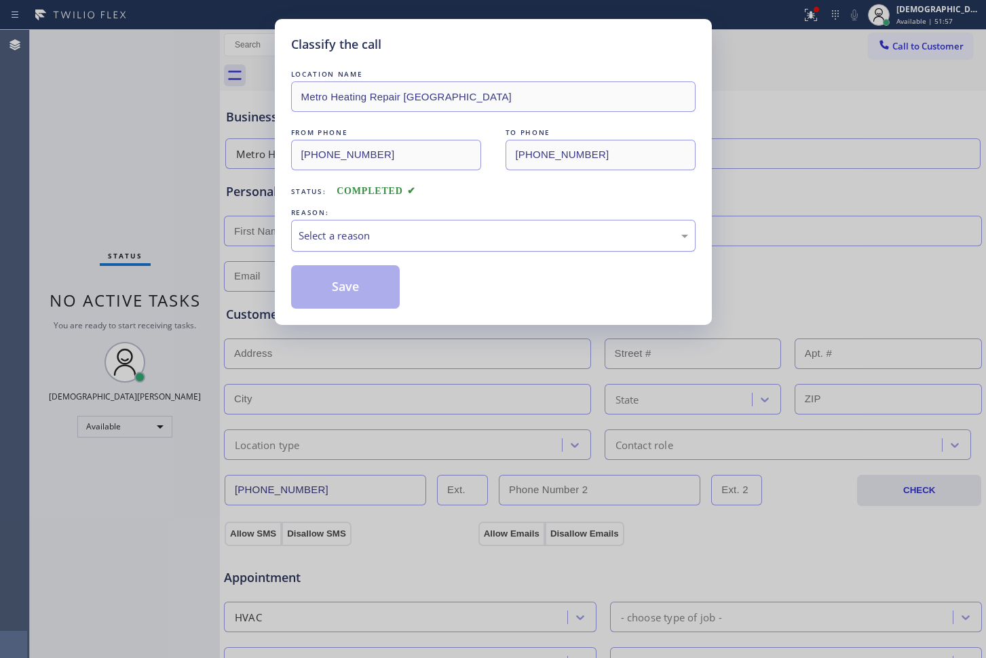
click at [312, 234] on div "Select a reason" at bounding box center [492, 236] width 389 height 16
click at [315, 283] on button "Save" at bounding box center [345, 286] width 109 height 43
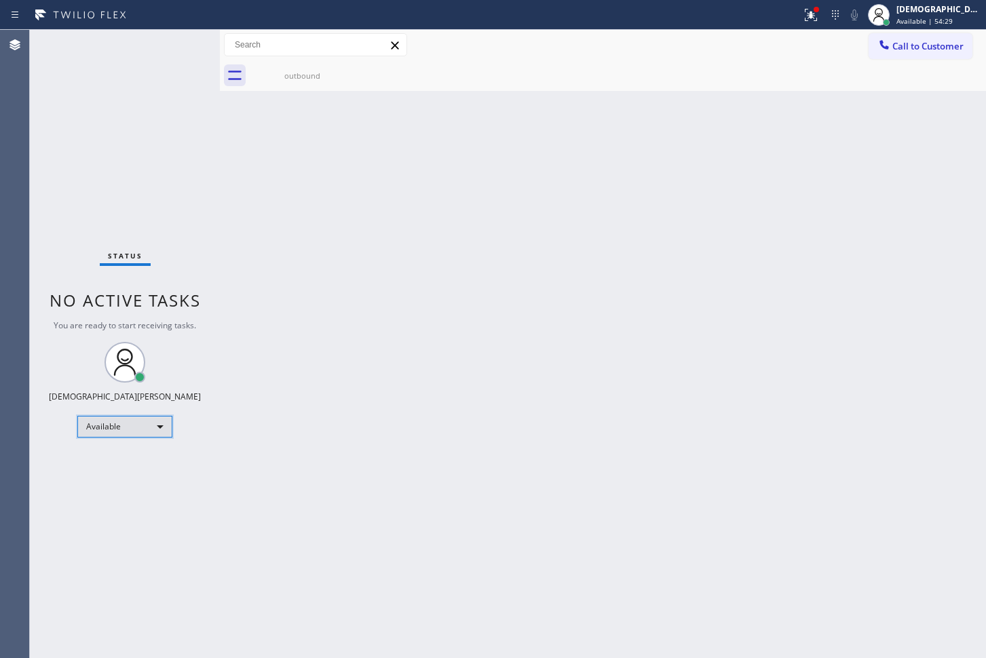
click at [143, 421] on div "Available" at bounding box center [124, 427] width 95 height 22
click at [119, 477] on li "Unavailable" at bounding box center [124, 479] width 92 height 16
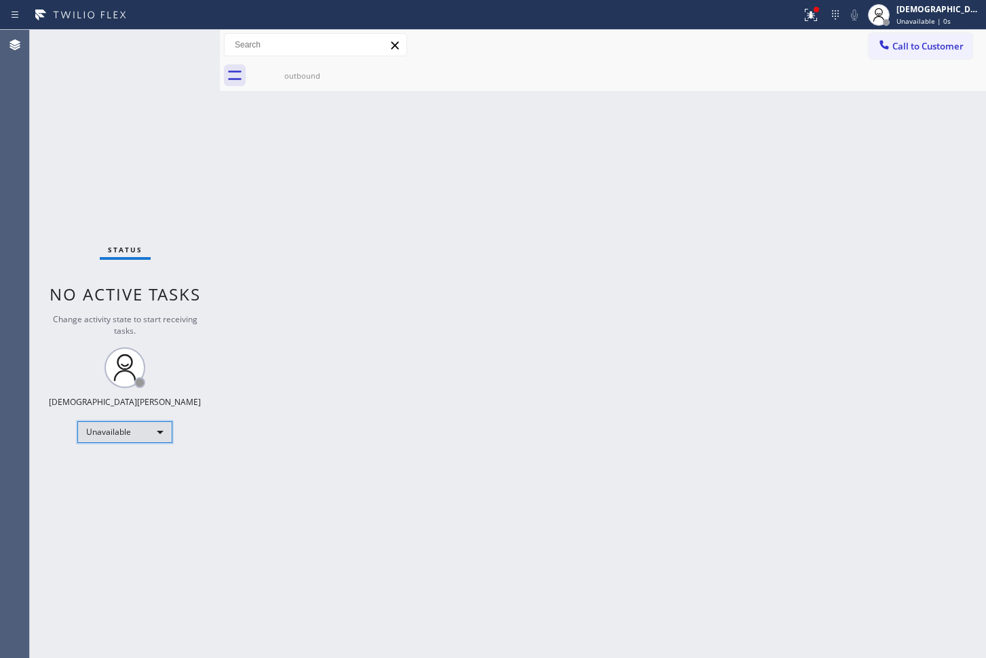
click at [140, 428] on div "Unavailable" at bounding box center [124, 432] width 95 height 22
click at [112, 494] on li "Break" at bounding box center [124, 502] width 92 height 16
click at [144, 184] on div "Status No active tasks Change activity state to start receiving tasks. Christia…" at bounding box center [125, 344] width 190 height 628
click at [128, 431] on div "Break" at bounding box center [124, 432] width 95 height 22
click at [128, 471] on li "Available" at bounding box center [124, 468] width 92 height 16
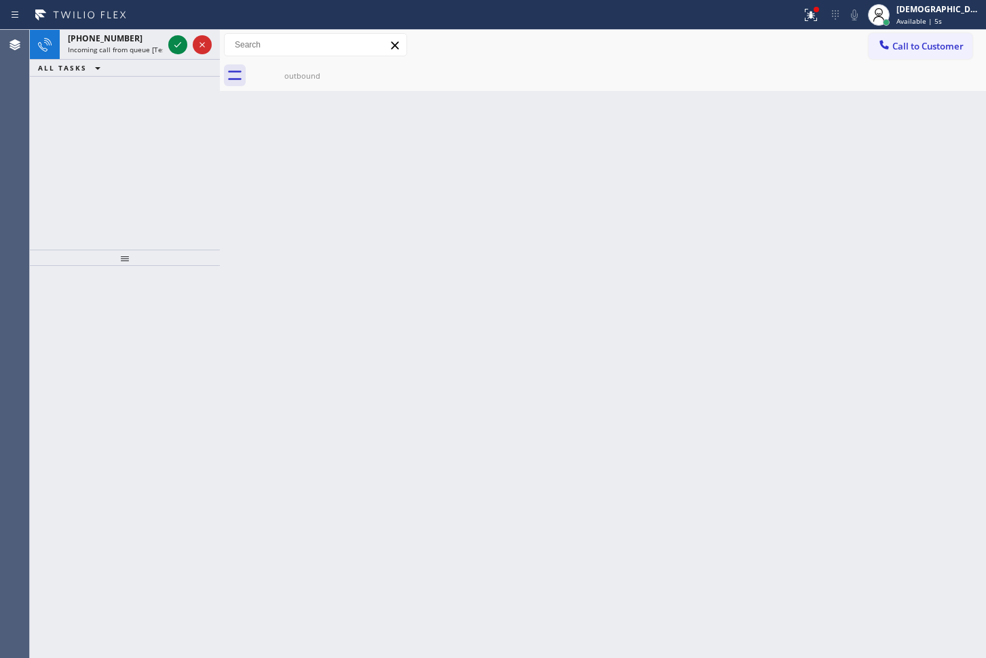
drag, startPoint x: 138, startPoint y: 147, endPoint x: 170, endPoint y: 127, distance: 36.9
click at [138, 147] on div "[PHONE_NUMBER] Incoming call from queue [Test] All ALL TASKS ALL TASKS ACTIVE T…" at bounding box center [125, 140] width 190 height 220
click at [81, 89] on div "[PHONE_NUMBER] Incoming call from queue [Test] All ALL TASKS ALL TASKS ACTIVE T…" at bounding box center [125, 140] width 190 height 220
click at [182, 39] on icon at bounding box center [178, 45] width 16 height 16
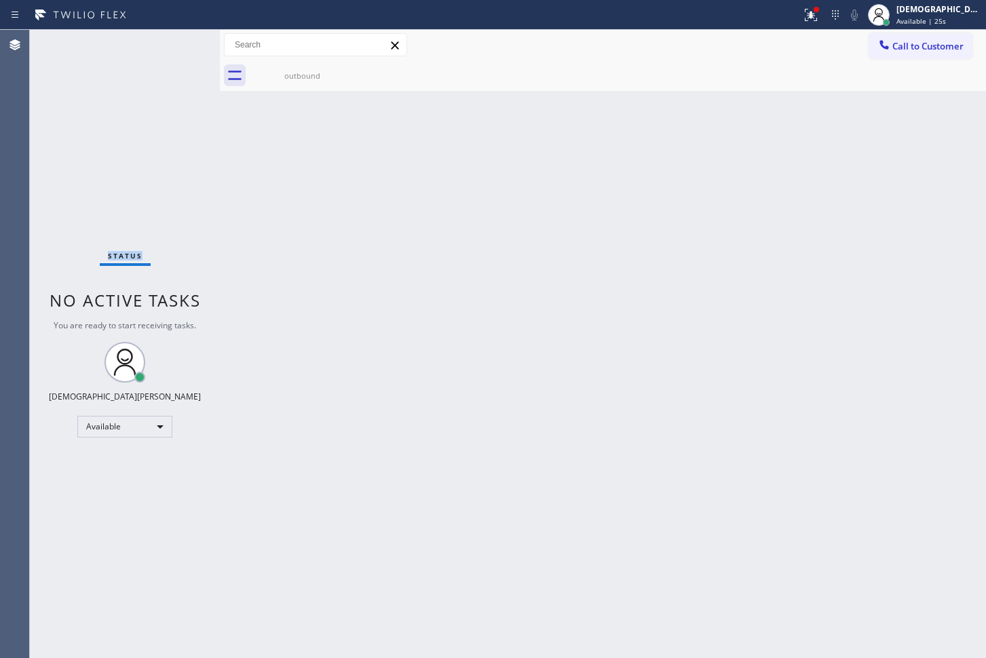
click at [180, 43] on div "Status No active tasks You are ready to start receiving tasks. Christian Cinco …" at bounding box center [125, 344] width 190 height 628
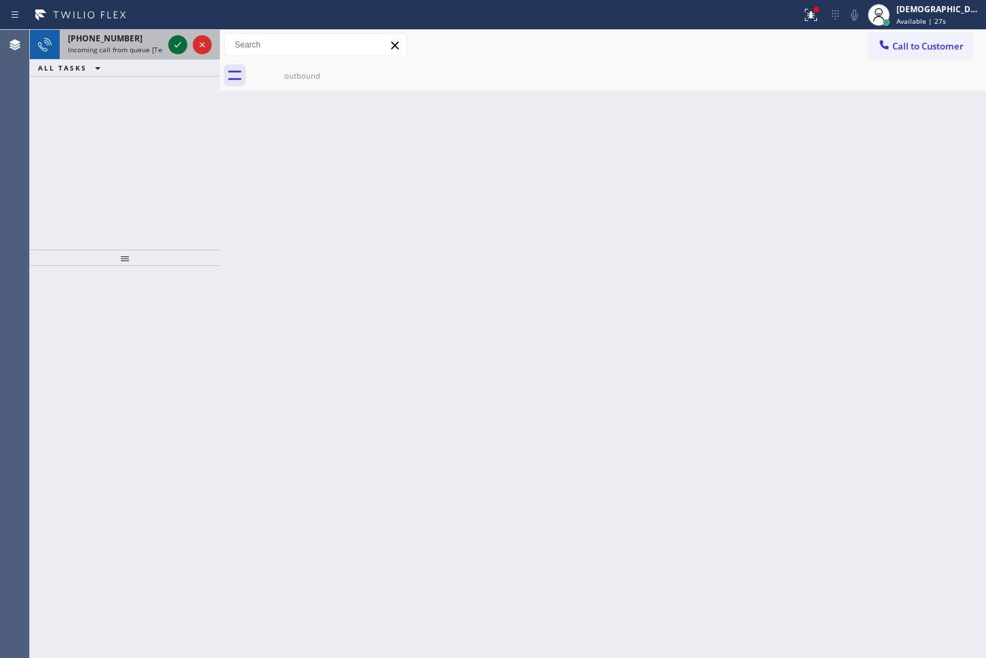
click at [178, 45] on icon at bounding box center [177, 44] width 7 height 5
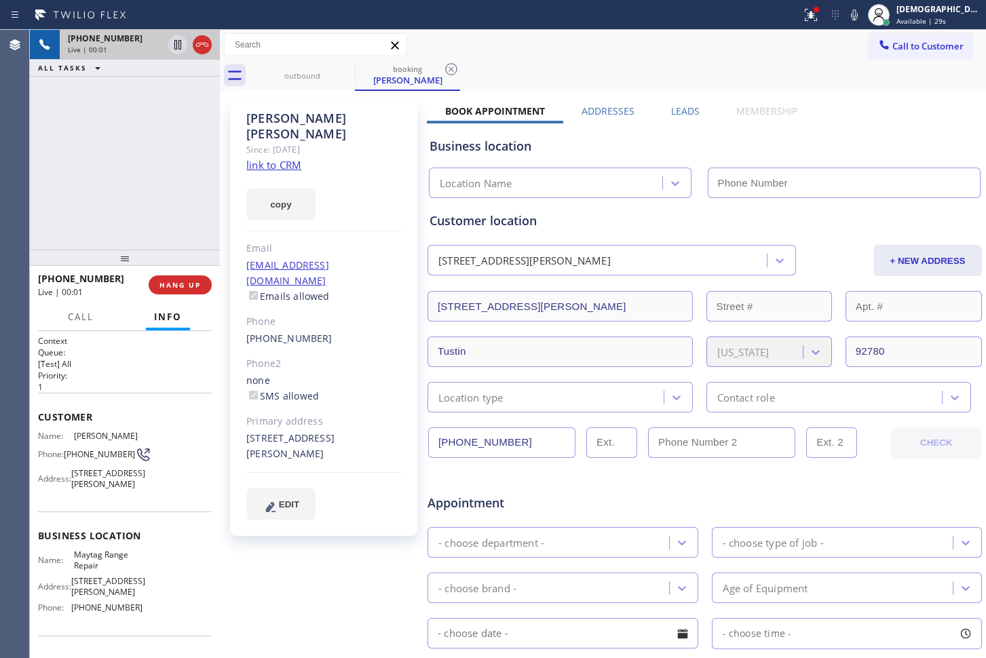
type input "[PHONE_NUMBER]"
click at [289, 158] on link "link to CRM" at bounding box center [273, 165] width 55 height 14
click at [182, 42] on icon at bounding box center [178, 45] width 16 height 16
click at [279, 158] on link "link to CRM" at bounding box center [273, 165] width 55 height 14
click at [174, 47] on icon at bounding box center [177, 44] width 9 height 9
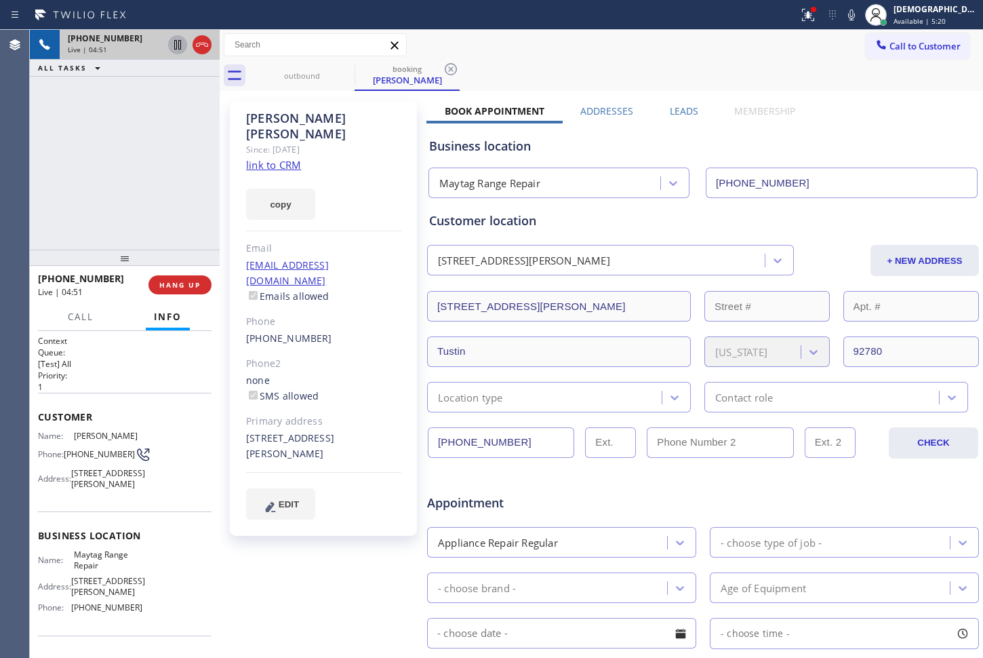
click at [124, 211] on div "[PHONE_NUMBER] Live | 04:51 ALL TASKS ALL TASKS ACTIVE TASKS TASKS IN WRAP UP" at bounding box center [125, 140] width 190 height 220
click at [142, 169] on div "[PHONE_NUMBER] Live | 05:04 ALL TASKS ALL TASKS ACTIVE TASKS TASKS IN WRAP UP" at bounding box center [125, 140] width 190 height 220
click at [200, 48] on icon at bounding box center [202, 45] width 16 height 16
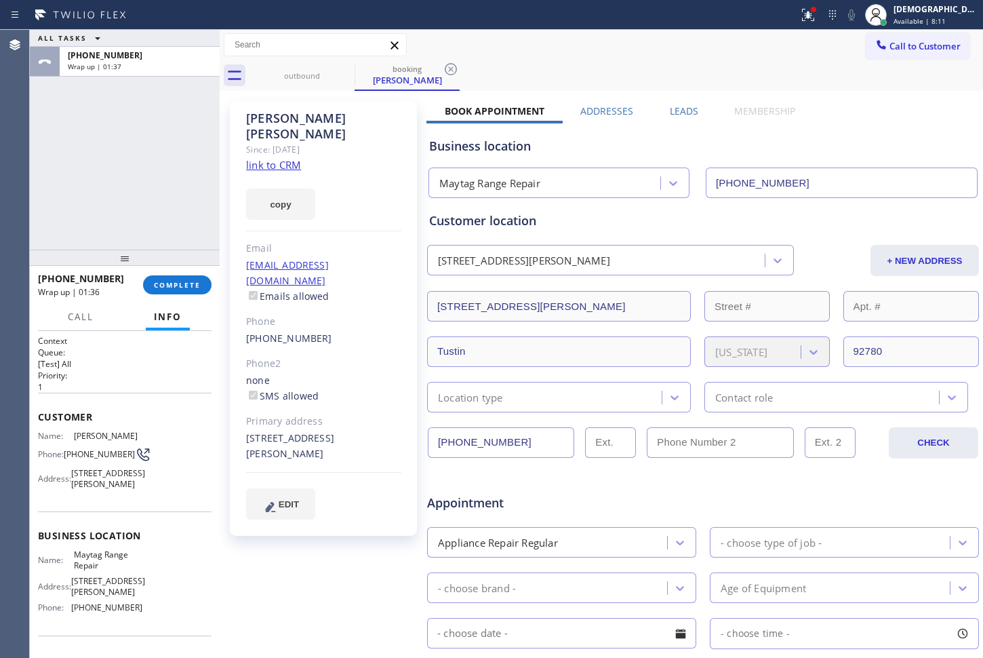
click at [75, 170] on div "ALL TASKS ALL TASKS ACTIVE TASKS TASKS IN WRAP UP [PHONE_NUMBER] Wrap up | 01:37" at bounding box center [125, 140] width 190 height 220
click at [942, 17] on span "Available | 8:12" at bounding box center [920, 20] width 52 height 9
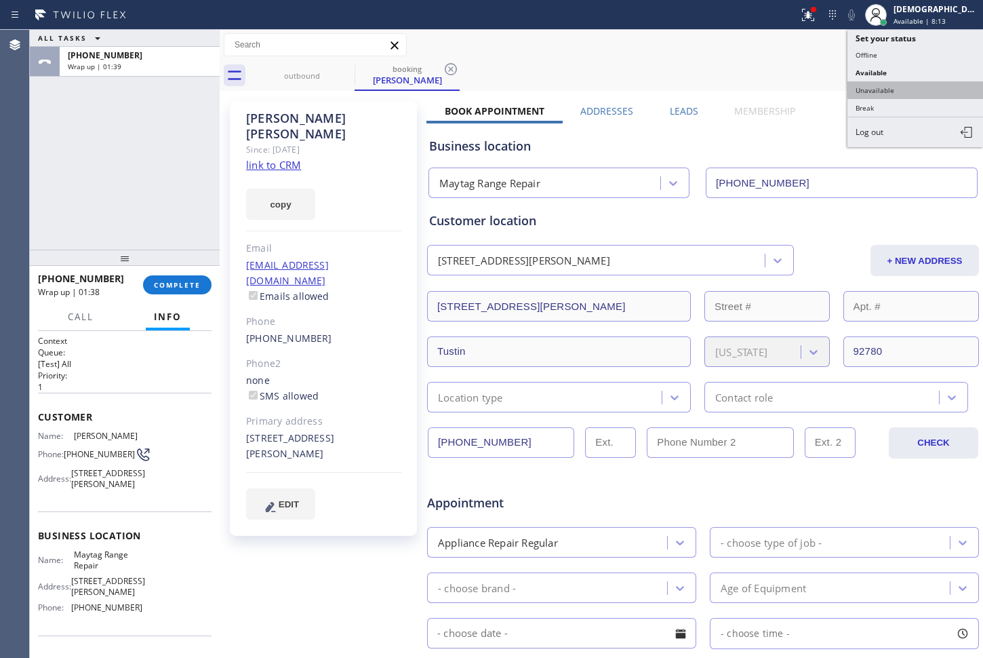
click at [912, 87] on button "Unavailable" at bounding box center [916, 90] width 136 height 18
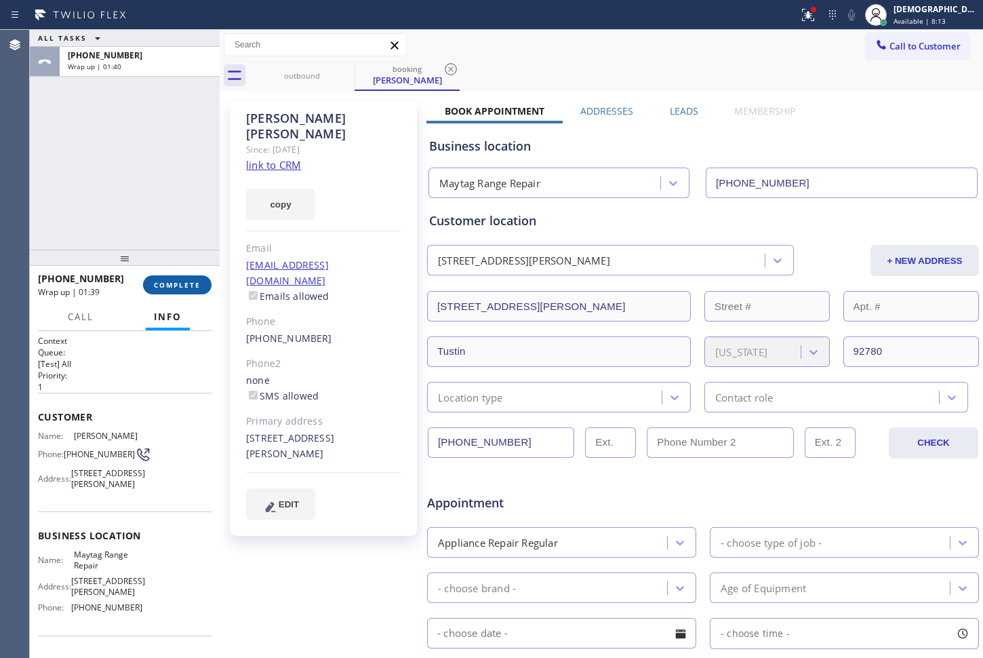
drag, startPoint x: 188, startPoint y: 289, endPoint x: 201, endPoint y: 291, distance: 13.7
click at [188, 289] on span "COMPLETE" at bounding box center [177, 284] width 47 height 9
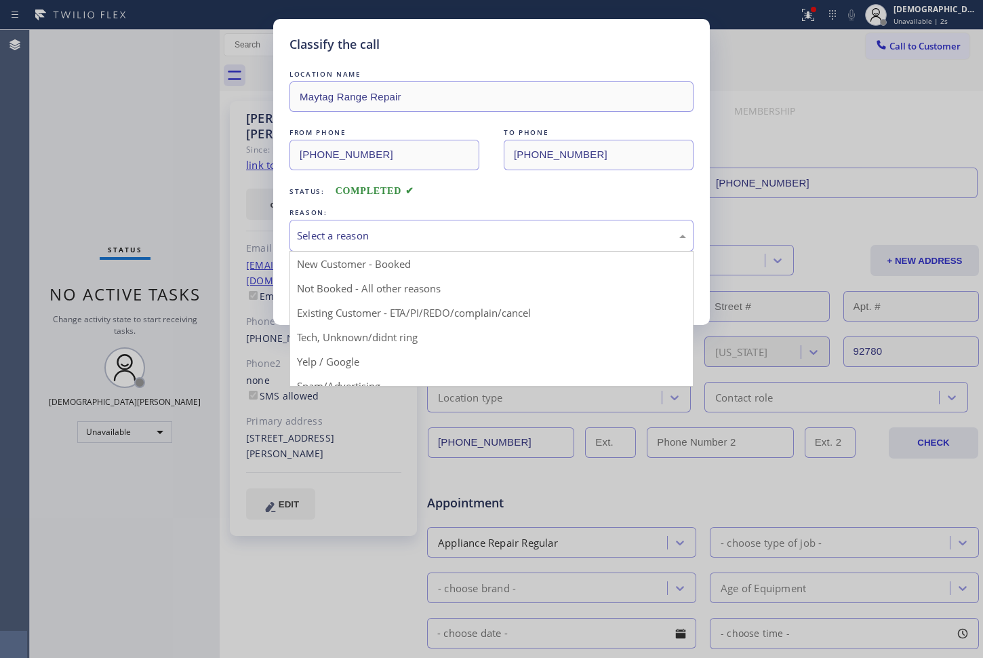
click at [386, 241] on div "Select a reason" at bounding box center [491, 236] width 389 height 16
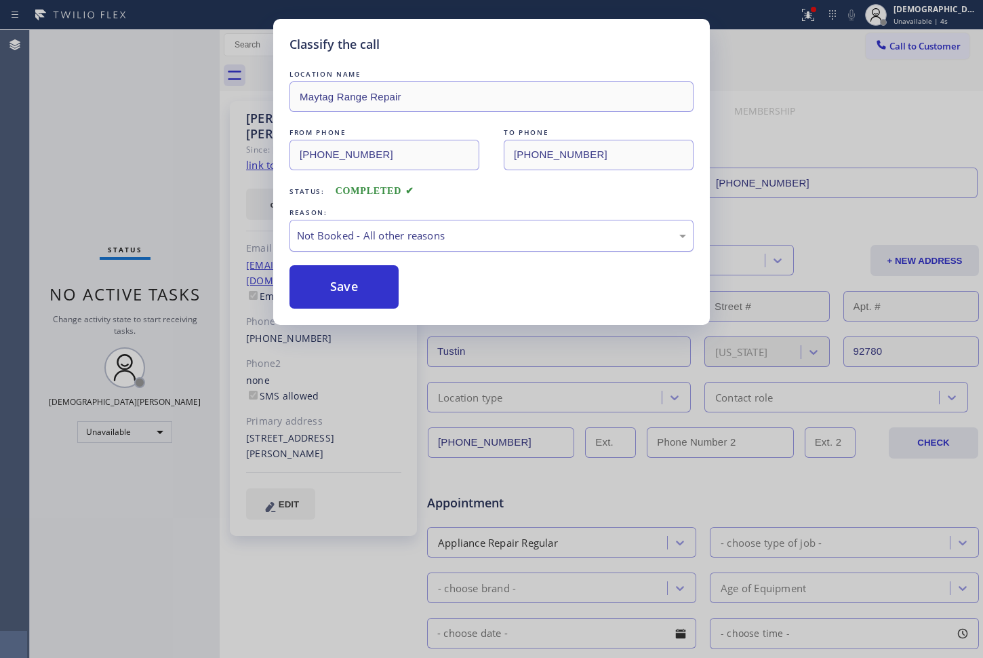
click at [391, 237] on div "Not Booked - All other reasons" at bounding box center [491, 236] width 389 height 16
click at [353, 292] on button "Save" at bounding box center [344, 286] width 109 height 43
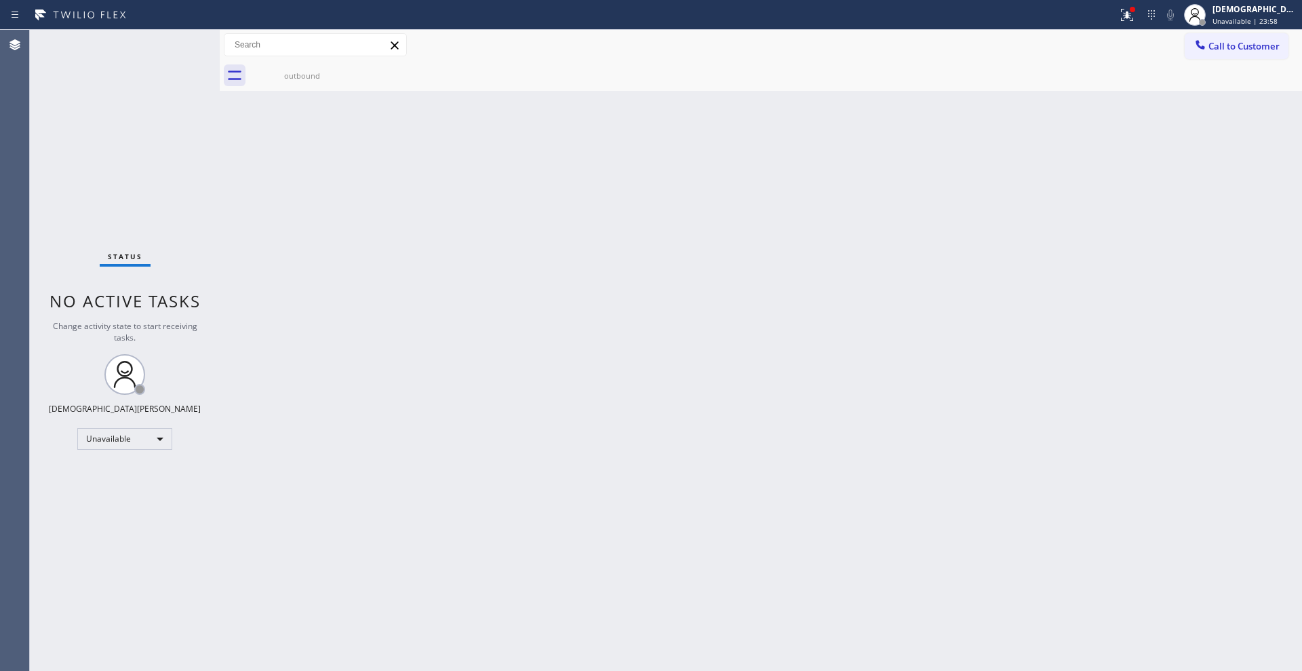
click at [985, 168] on div "Back to Dashboard Change Sender ID Customers Technicians Select a contact Outbo…" at bounding box center [761, 350] width 1082 height 641
click at [83, 40] on div "Status No active tasks Change activity state to start receiving tasks. [PERSON_…" at bounding box center [125, 350] width 190 height 641
click at [985, 20] on span "Unavailable | 39:22" at bounding box center [1245, 20] width 65 height 9
click at [985, 62] on div "outbound" at bounding box center [776, 75] width 1053 height 31
click at [985, 11] on div "[DEMOGRAPHIC_DATA][PERSON_NAME]" at bounding box center [1255, 9] width 85 height 12
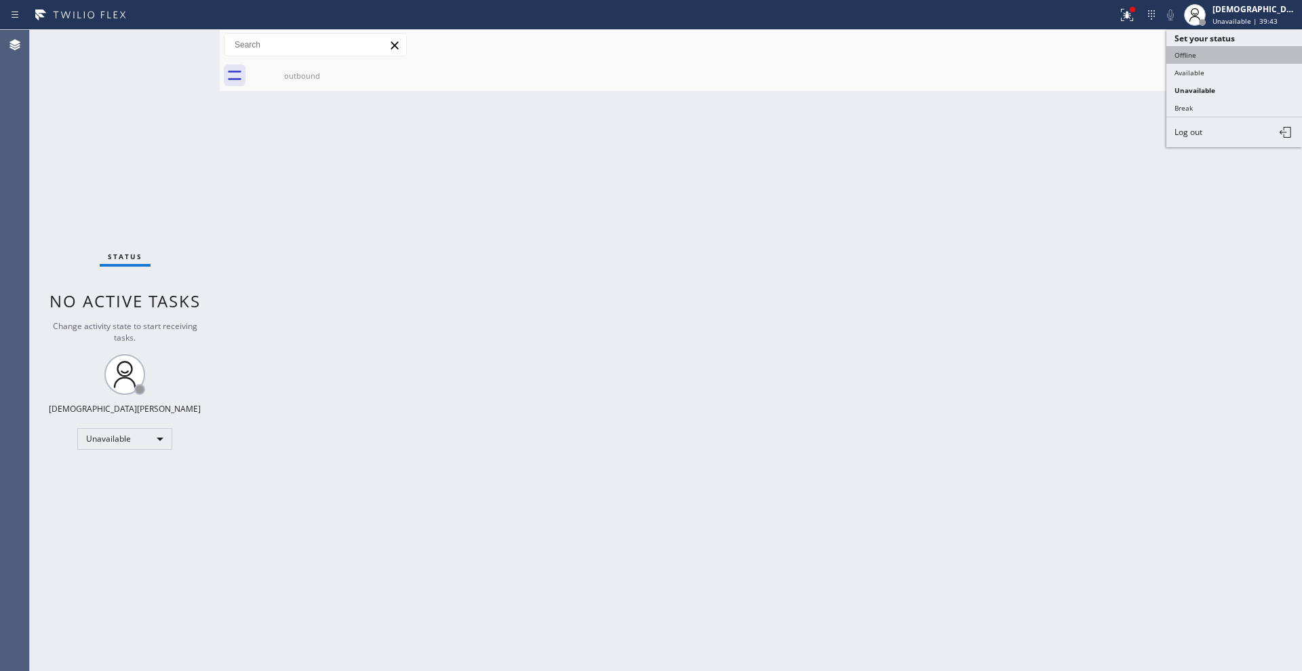
click at [985, 54] on button "Offline" at bounding box center [1235, 55] width 136 height 18
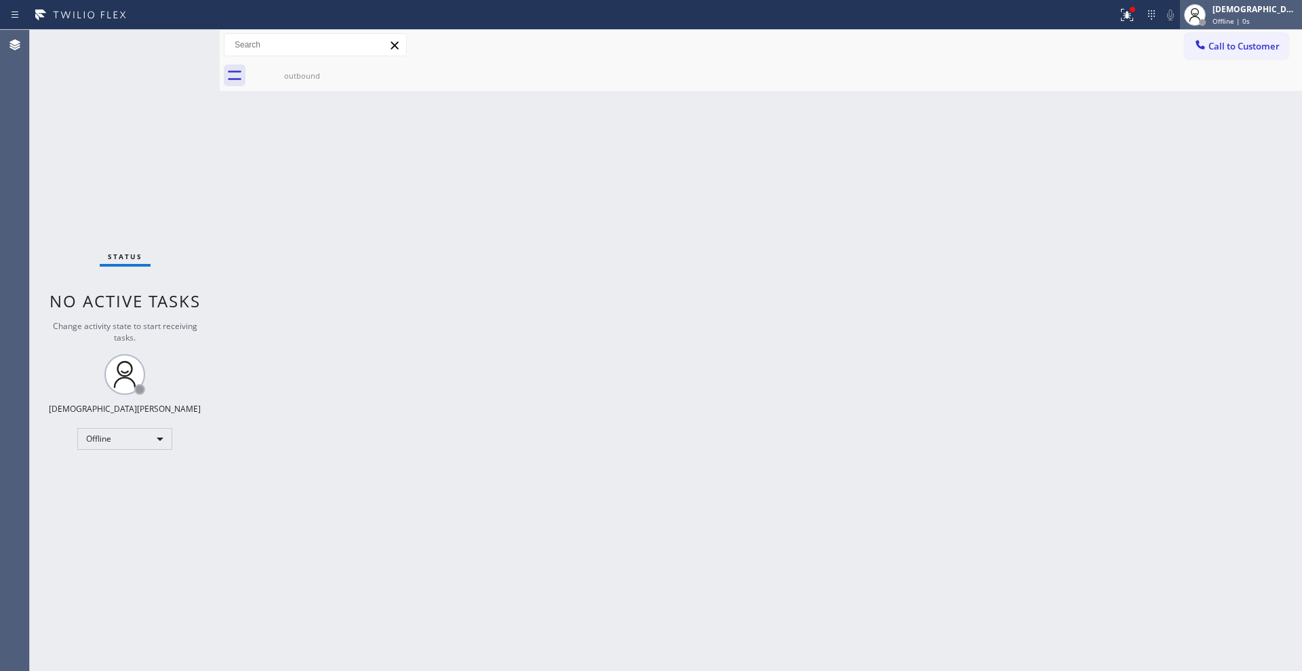
click at [985, 18] on span "Offline | 0s" at bounding box center [1231, 20] width 37 height 9
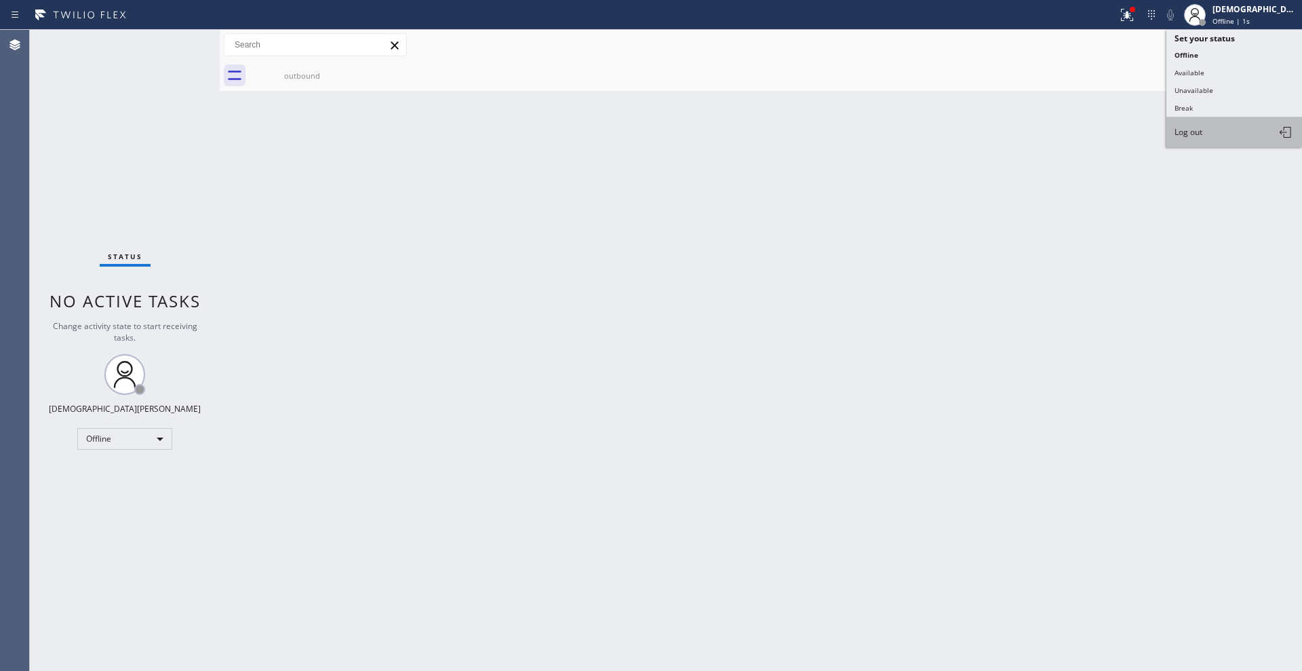
click at [985, 119] on button "Log out" at bounding box center [1235, 132] width 136 height 30
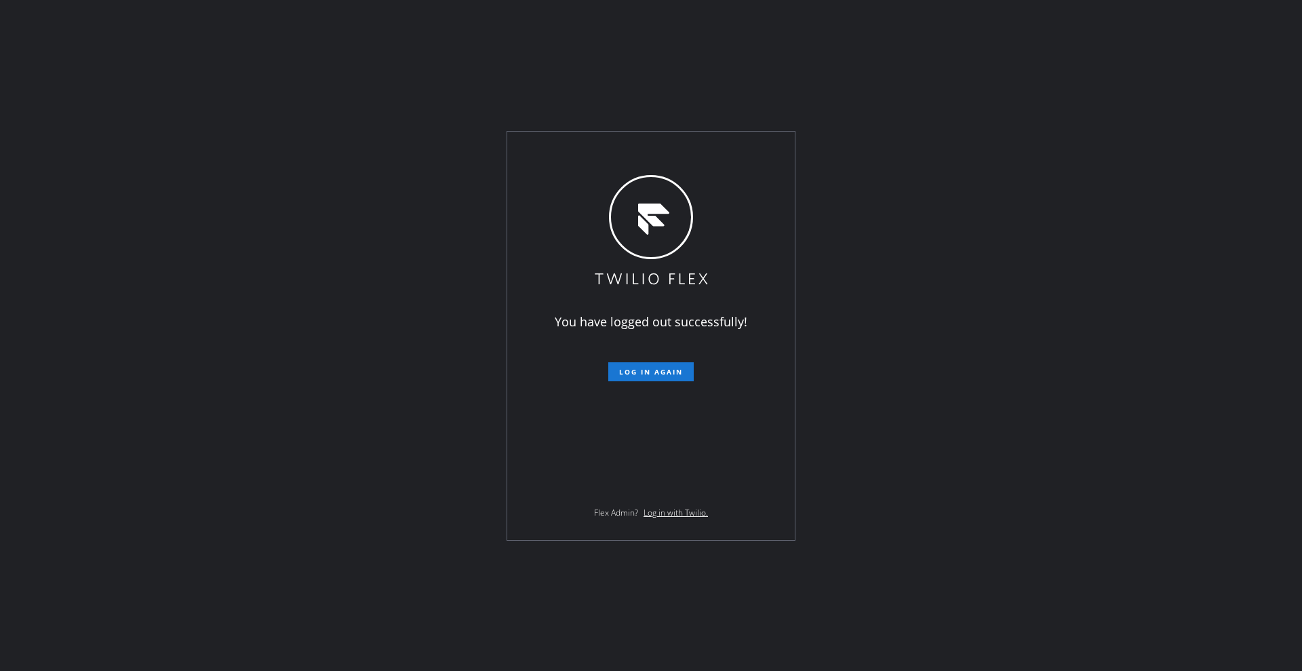
click at [105, 330] on div "You have logged out successfully! Log in again Flex Admin? Log in with Twilio." at bounding box center [651, 335] width 1302 height 671
click at [131, 126] on div "You have logged out successfully! Log in again Flex Admin? Log in with Twilio." at bounding box center [651, 335] width 1302 height 671
drag, startPoint x: 100, startPoint y: 279, endPoint x: 96, endPoint y: 303, distance: 24.1
click at [100, 279] on div "You have logged out successfully! Log in again Flex Admin? Log in with Twilio." at bounding box center [651, 335] width 1302 height 671
click at [140, 581] on div "You have logged out successfully! Log in again Flex Admin? Log in with Twilio." at bounding box center [651, 335] width 1302 height 671
